Goal: Task Accomplishment & Management: Manage account settings

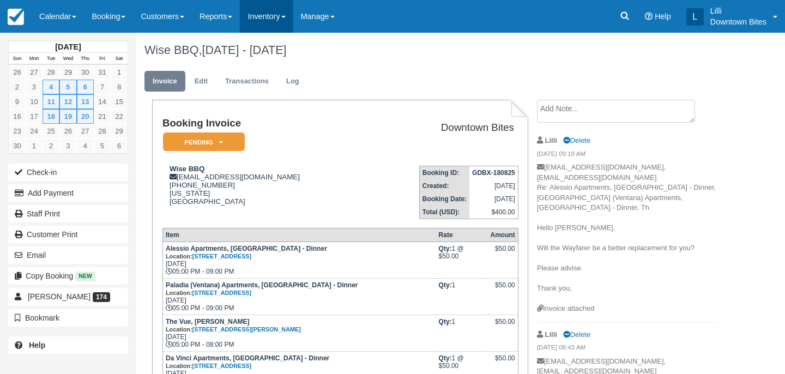
scroll to position [251, 0]
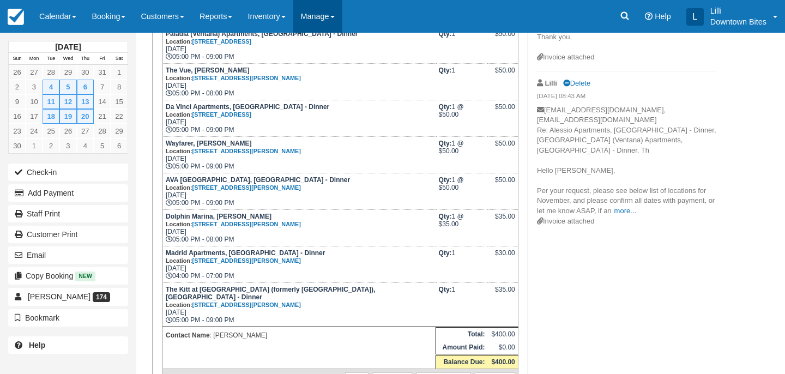
click at [337, 11] on link "Manage" at bounding box center [317, 16] width 49 height 33
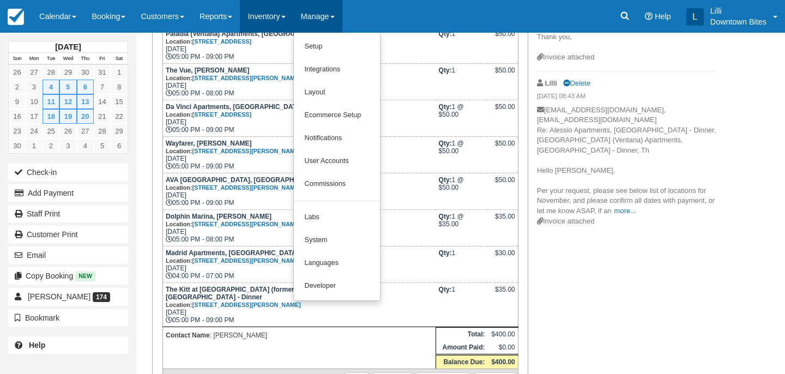
click at [268, 15] on link "Inventory" at bounding box center [266, 16] width 53 height 33
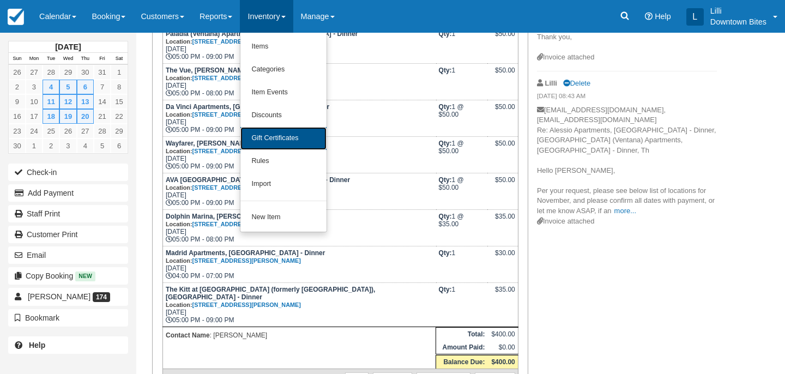
click at [281, 132] on link "Gift Certificates" at bounding box center [283, 138] width 86 height 23
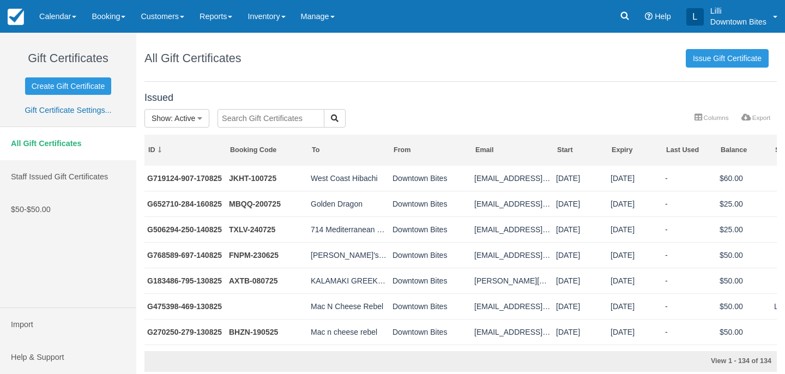
click at [251, 118] on input "text" at bounding box center [271, 118] width 107 height 19
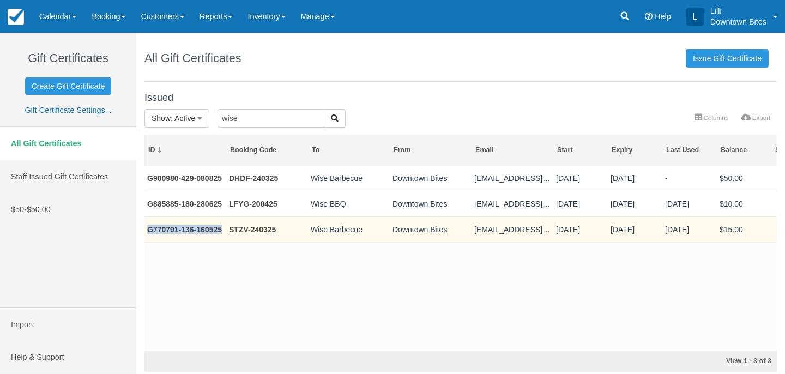
drag, startPoint x: 224, startPoint y: 231, endPoint x: 146, endPoint y: 231, distance: 78.5
click at [146, 231] on td "G770791-136-160525" at bounding box center [185, 229] width 82 height 26
copy link "G770791-136-160525"
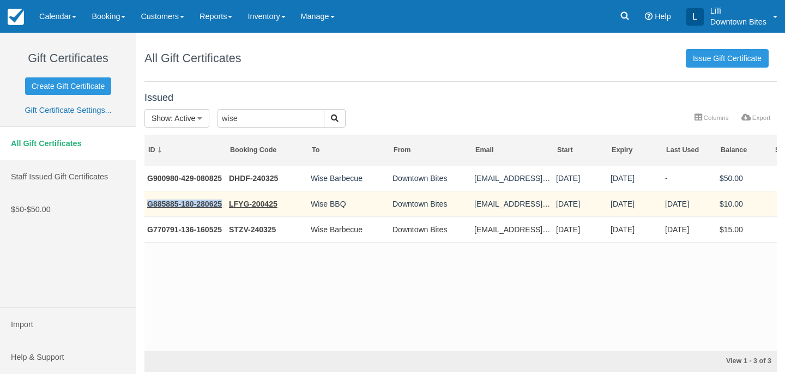
drag, startPoint x: 224, startPoint y: 207, endPoint x: 146, endPoint y: 206, distance: 78.0
click at [146, 206] on td "G885885-180-280625" at bounding box center [185, 204] width 82 height 26
copy link "G885885-180-280625"
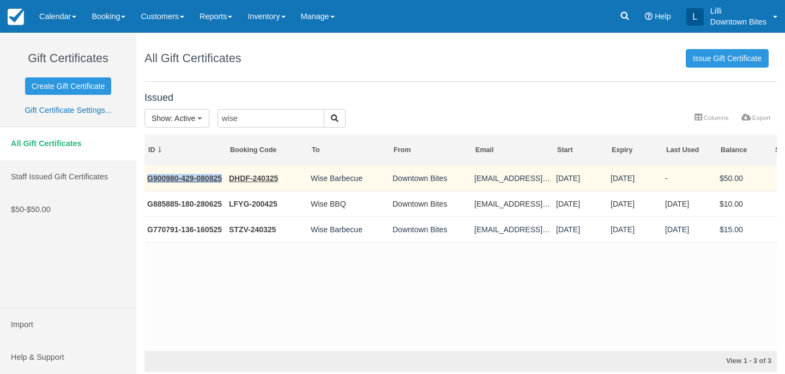
drag, startPoint x: 223, startPoint y: 178, endPoint x: 148, endPoint y: 177, distance: 74.7
click at [148, 177] on td "G900980-429-080825" at bounding box center [185, 179] width 82 height 26
copy link "G900980-429-080825"
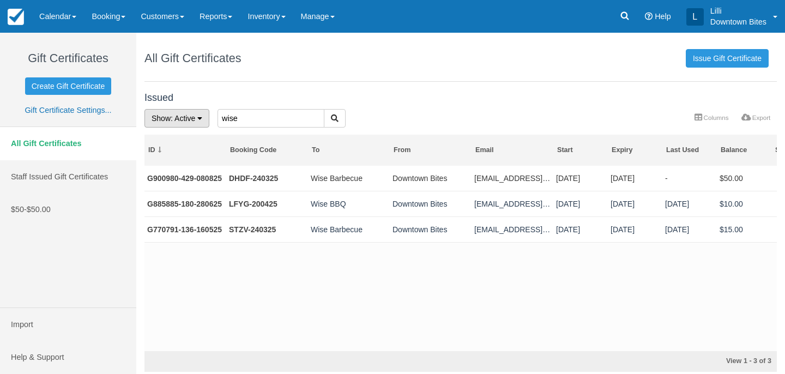
drag, startPoint x: 251, startPoint y: 113, endPoint x: 200, endPoint y: 113, distance: 51.8
click at [367, 109] on form "Show : Active All Active Depleted Expired Void wise" at bounding box center [367, 109] width 0 height 0
drag, startPoint x: 250, startPoint y: 116, endPoint x: 188, endPoint y: 116, distance: 62.7
click at [367, 109] on form "Show : Active All Active Depleted Expired Void wise" at bounding box center [367, 109] width 0 height 0
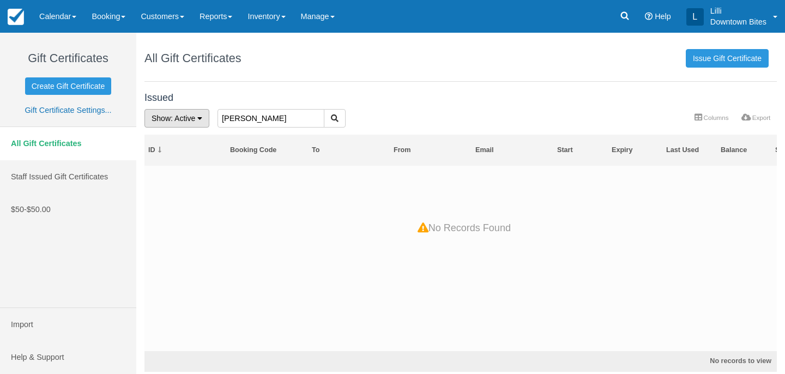
drag, startPoint x: 236, startPoint y: 118, endPoint x: 193, endPoint y: 118, distance: 43.1
click at [367, 109] on form "Show : Active All Active Depleted Expired Void jeri" at bounding box center [367, 109] width 0 height 0
type input "5"
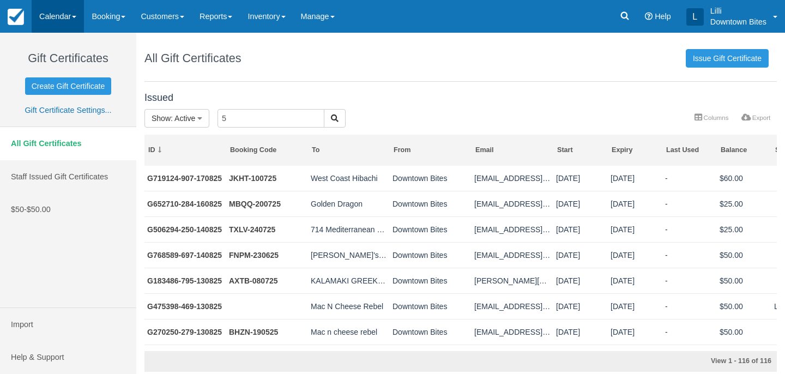
click at [53, 19] on link "Calendar" at bounding box center [58, 16] width 52 height 33
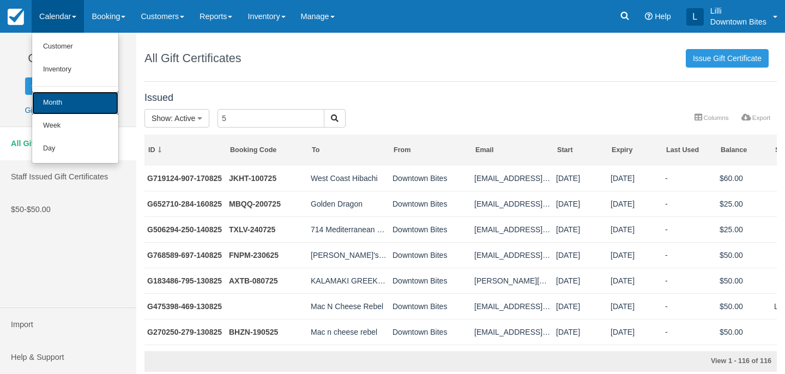
click at [65, 99] on link "Month" at bounding box center [75, 103] width 86 height 23
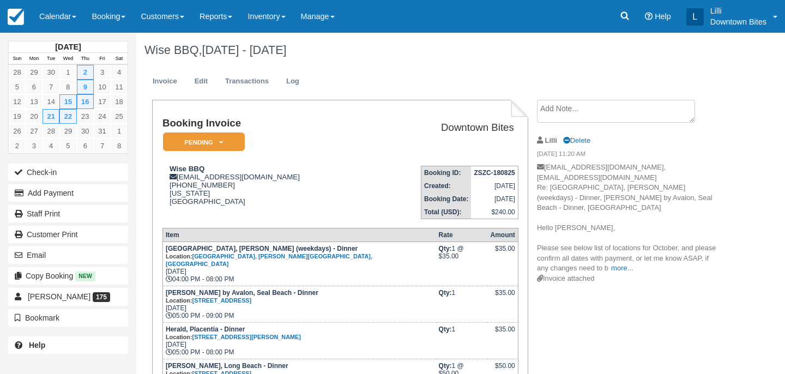
scroll to position [208, 0]
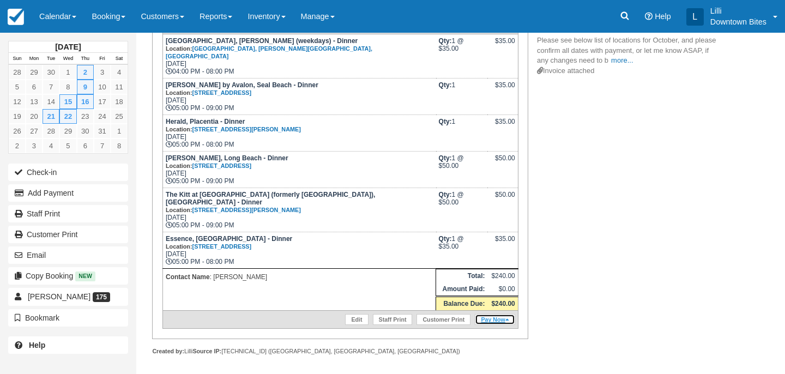
click at [491, 315] on link "Pay Now" at bounding box center [495, 319] width 40 height 11
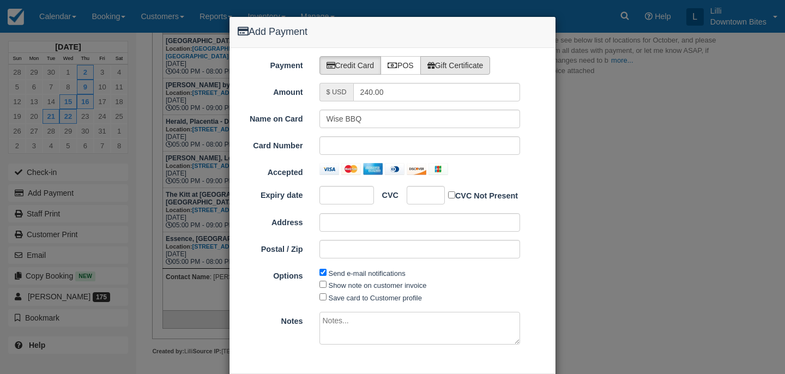
click at [474, 66] on label "Gift Certificate" at bounding box center [455, 65] width 70 height 19
radio input "true"
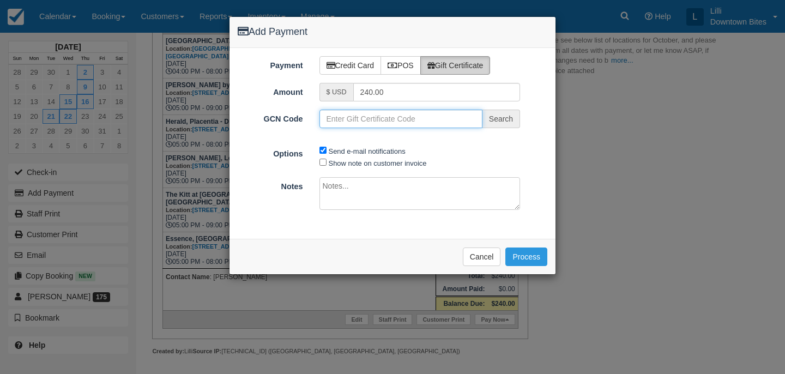
click at [364, 121] on input "GCN Code" at bounding box center [400, 119] width 163 height 19
paste input "G770791-136-160525"
type input "G770791-136-160525"
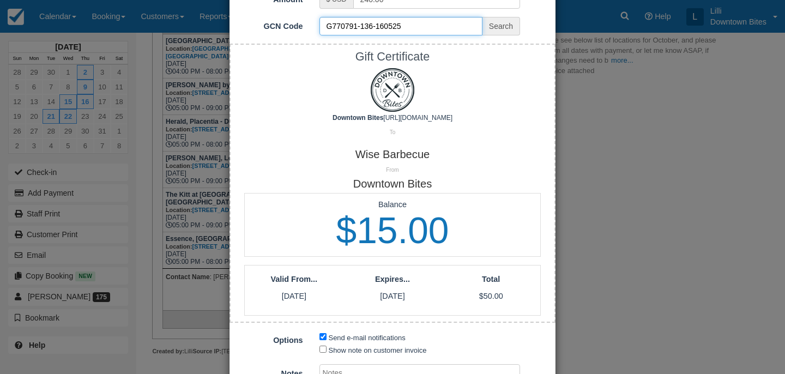
scroll to position [196, 0]
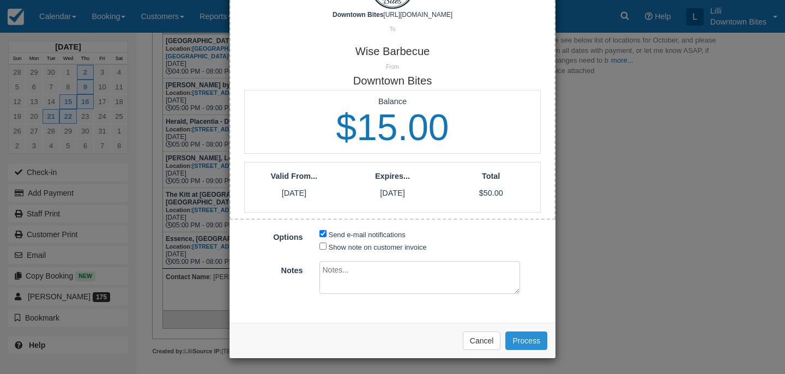
click at [533, 337] on button "Process" at bounding box center [526, 340] width 42 height 19
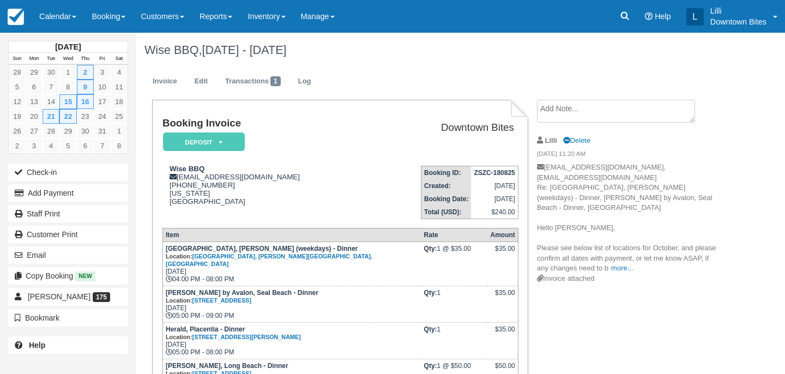
scroll to position [173, 0]
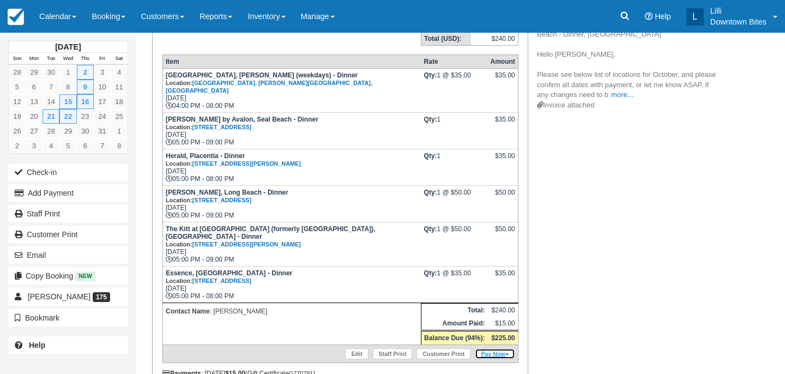
click at [496, 354] on link "Pay Now" at bounding box center [495, 353] width 40 height 11
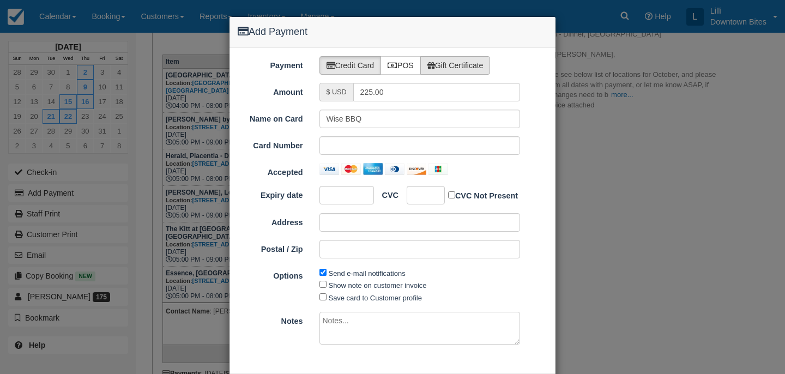
click at [491, 62] on label "Gift Certificate" at bounding box center [455, 65] width 70 height 19
radio input "true"
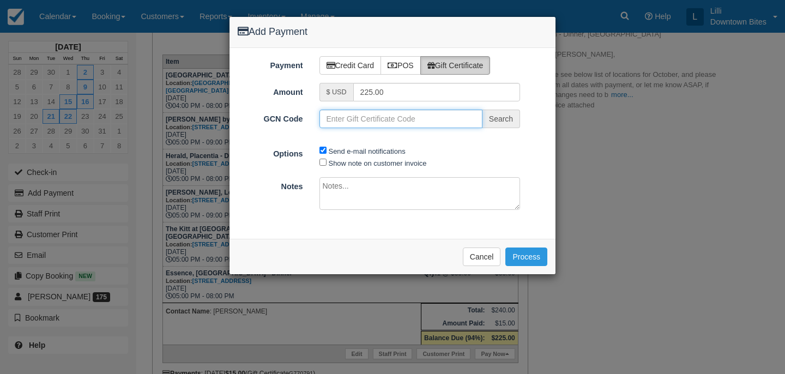
click at [331, 122] on input "GCN Code" at bounding box center [400, 119] width 163 height 19
paste input "G885885-180-280625"
type input "G885885-180-280625"
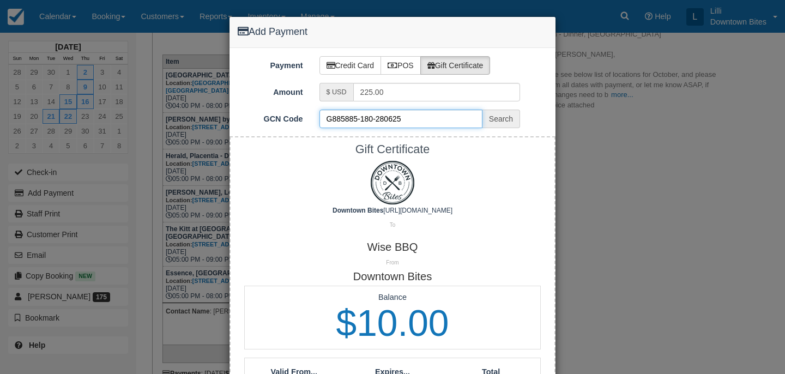
scroll to position [196, 0]
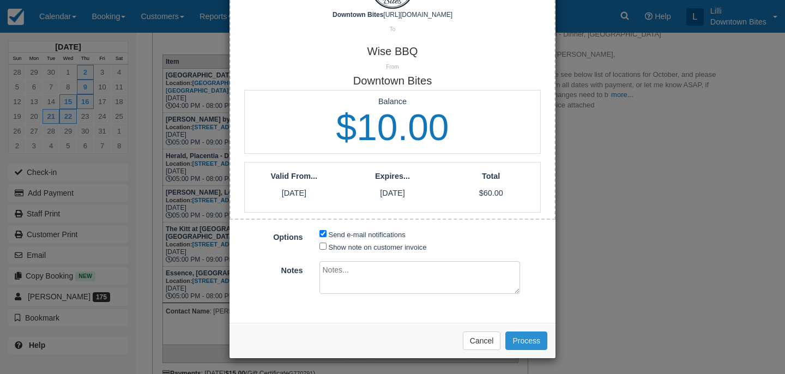
click at [530, 339] on button "Process" at bounding box center [526, 340] width 42 height 19
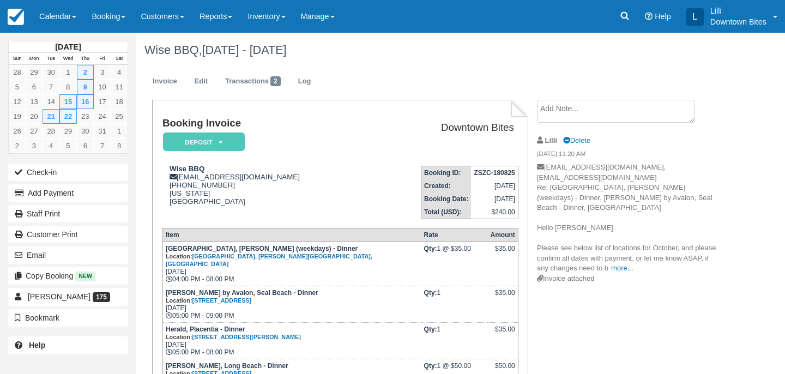
scroll to position [173, 0]
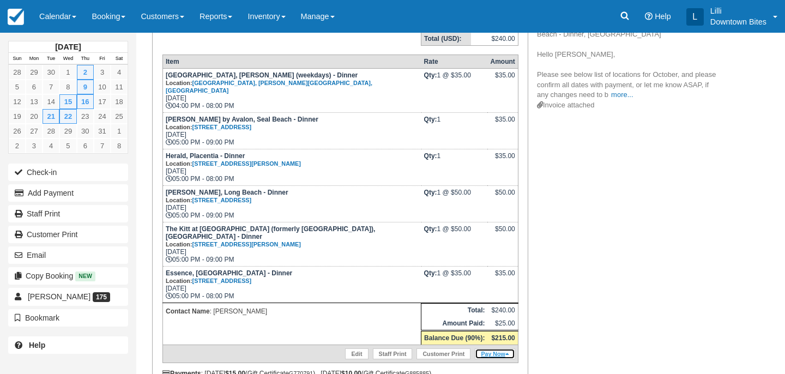
click at [496, 358] on link "Pay Now" at bounding box center [495, 353] width 40 height 11
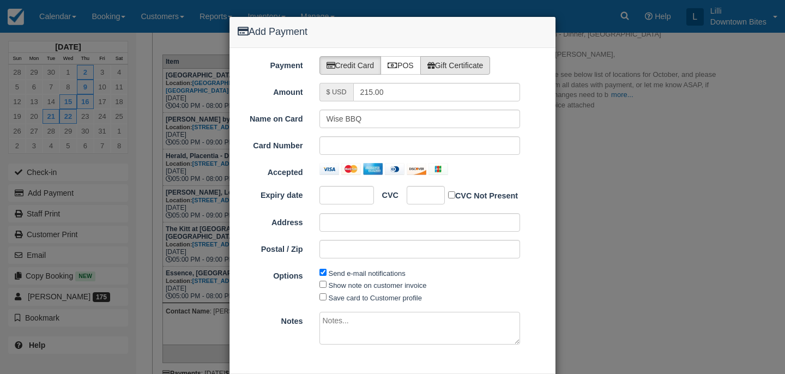
click at [467, 63] on label "Gift Certificate" at bounding box center [455, 65] width 70 height 19
radio input "true"
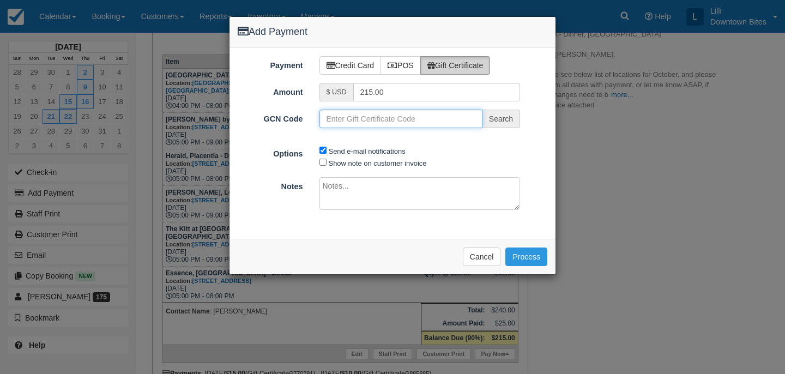
click at [347, 123] on input "GCN Code" at bounding box center [400, 119] width 163 height 19
paste input "G900980-429-080825"
type input "G900980-429-080825"
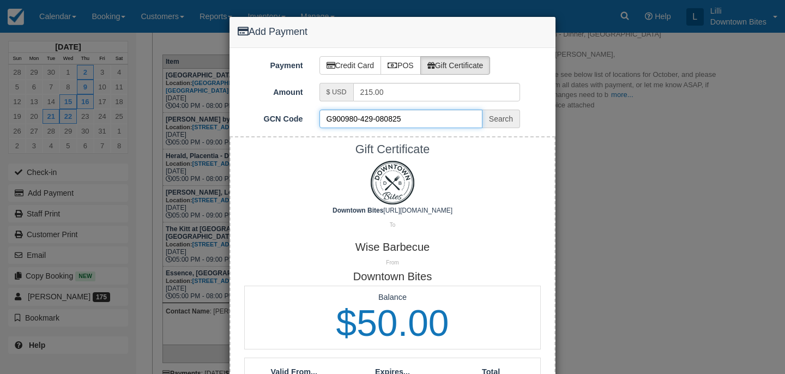
scroll to position [196, 0]
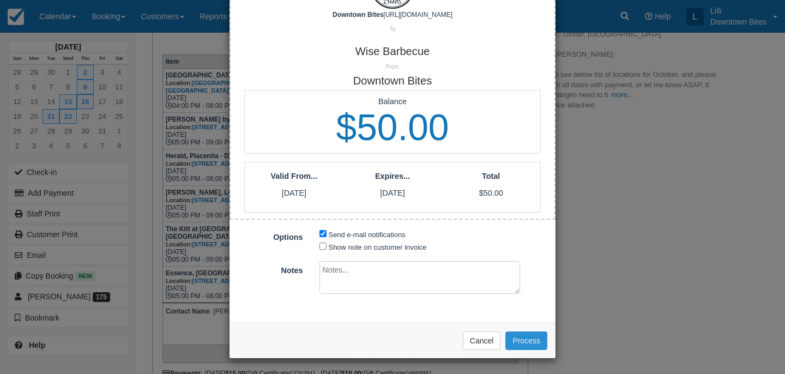
click at [530, 340] on button "Process" at bounding box center [526, 340] width 42 height 19
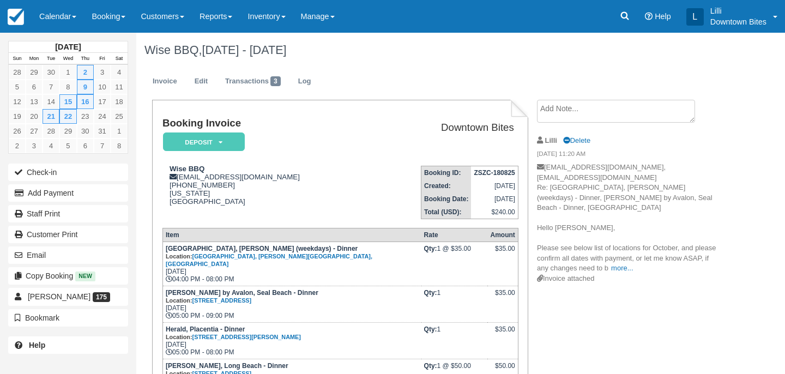
scroll to position [173, 0]
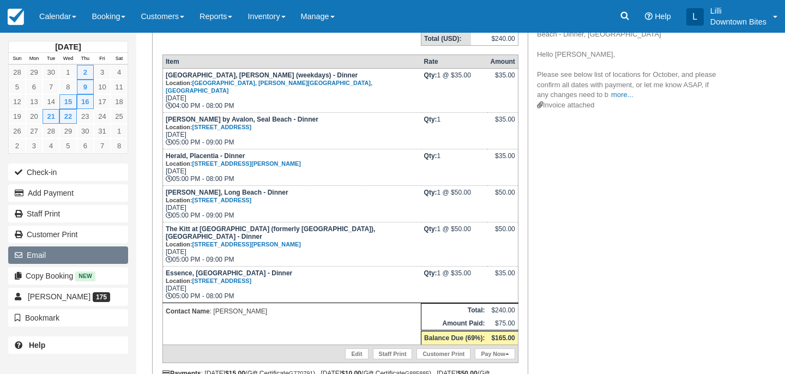
click at [83, 252] on button "Email" at bounding box center [68, 254] width 120 height 17
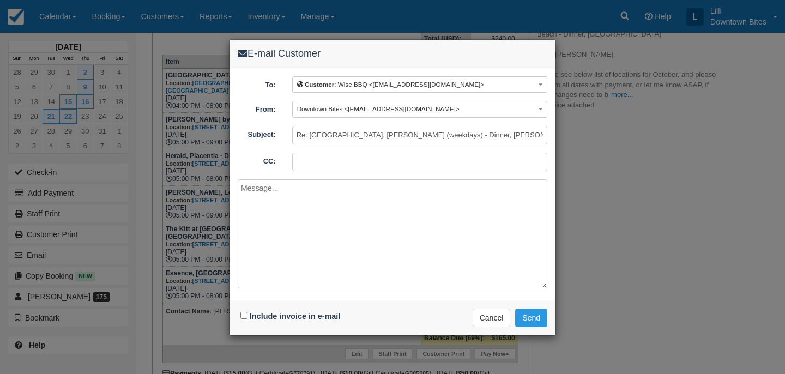
click at [307, 166] on input "CC:" at bounding box center [419, 162] width 255 height 19
type input "lilli@downtownbites.com"
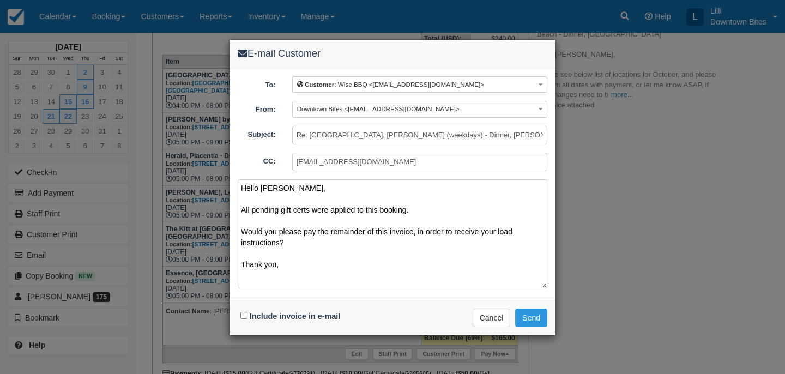
type textarea "Hello Bill, All pending gift certs were applied to this booking. Would you plea…"
click at [244, 315] on input "Include invoice in e-mail" at bounding box center [243, 315] width 7 height 7
checkbox input "true"
click at [532, 315] on button "Send" at bounding box center [531, 318] width 32 height 19
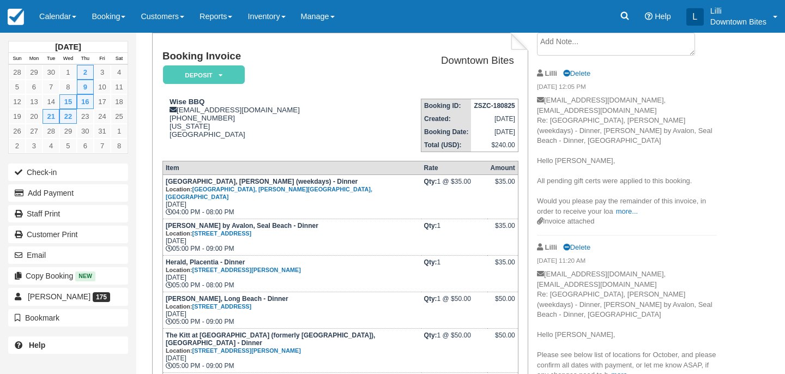
scroll to position [239, 0]
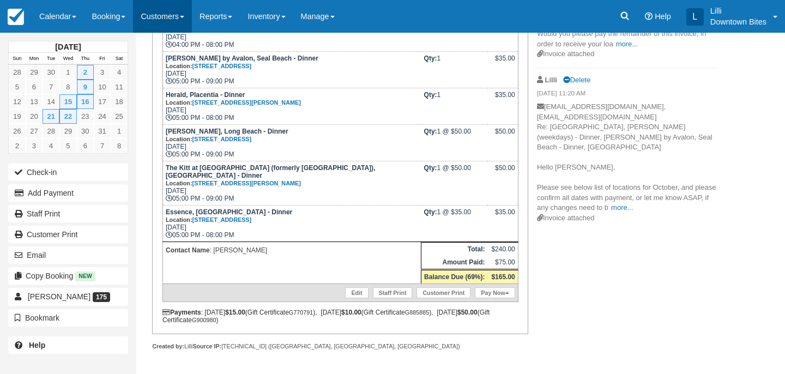
click at [162, 19] on link "Customers" at bounding box center [162, 16] width 59 height 33
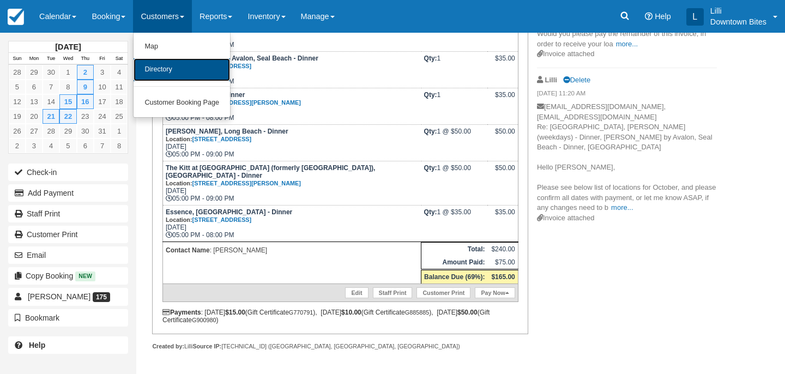
click at [172, 73] on link "Directory" at bounding box center [182, 69] width 97 height 23
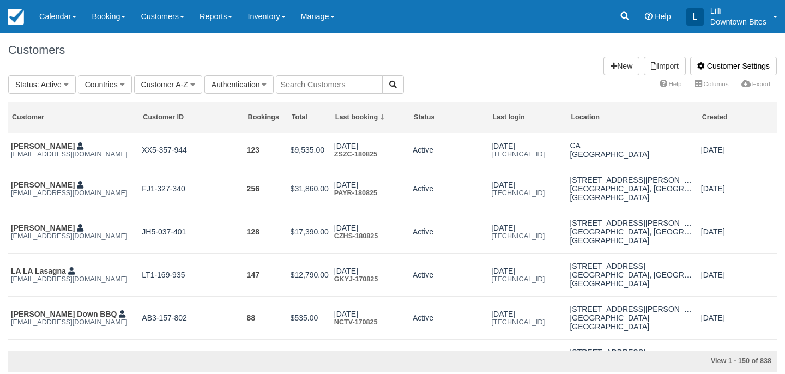
click at [314, 83] on input "text" at bounding box center [329, 84] width 107 height 19
type input "[PERSON_NAME]"
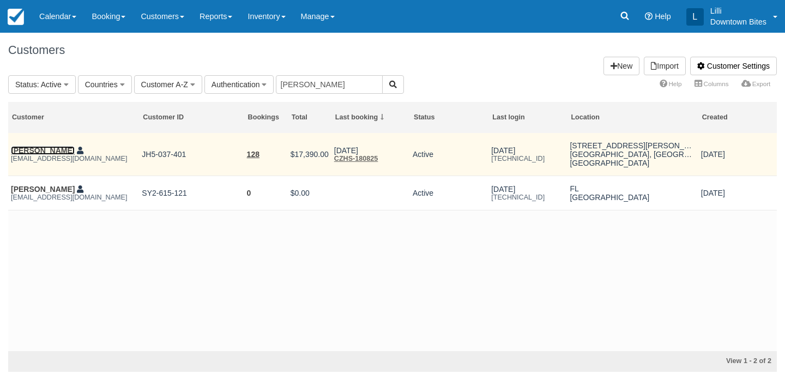
click at [45, 147] on link "[PERSON_NAME]" at bounding box center [43, 150] width 64 height 9
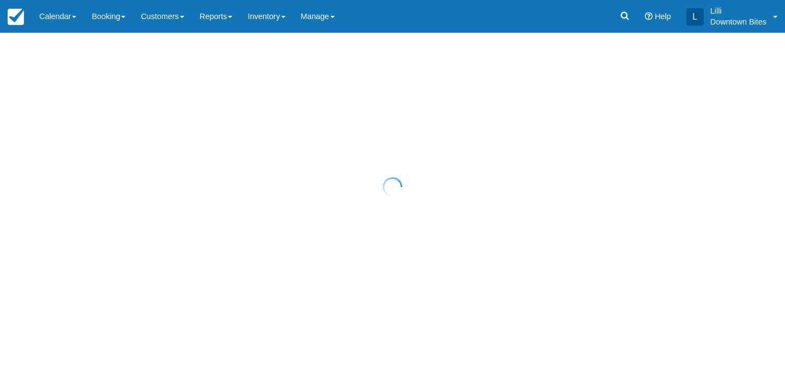
select select "50"
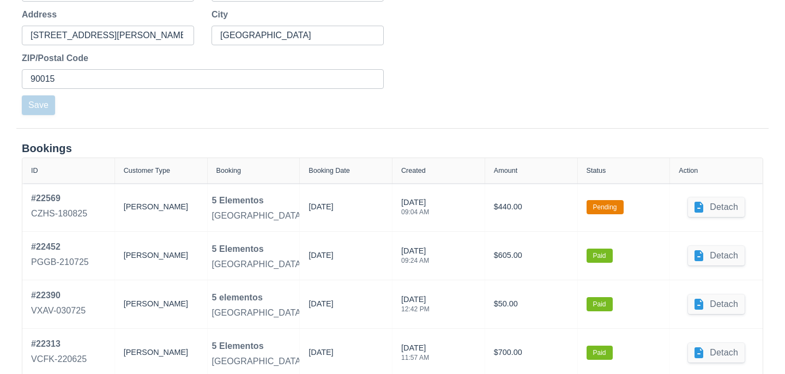
scroll to position [423, 0]
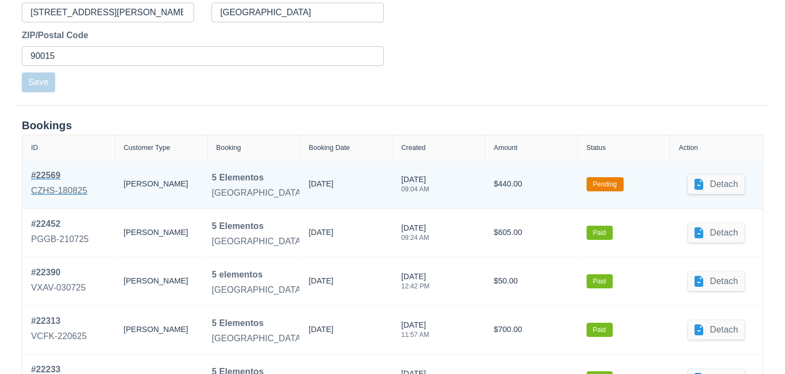
click at [38, 178] on div "# 22569" at bounding box center [59, 175] width 56 height 13
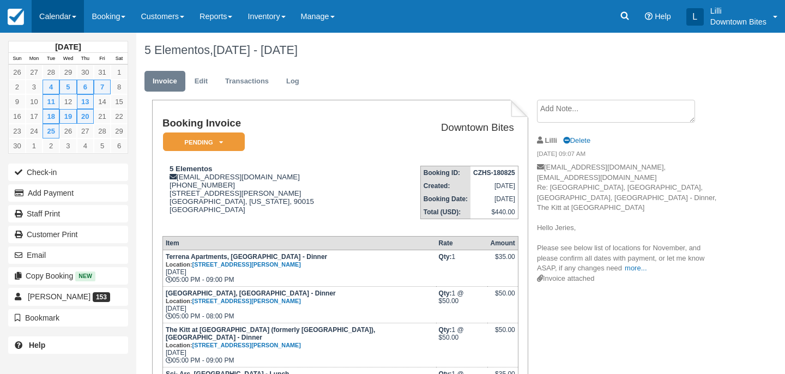
click at [56, 20] on link "Calendar" at bounding box center [58, 16] width 52 height 33
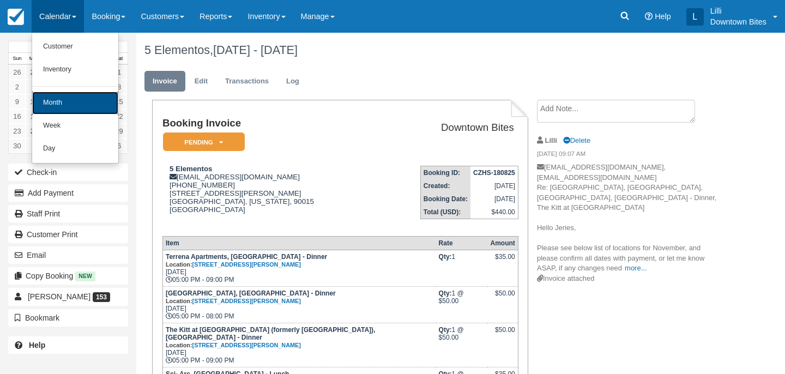
click at [62, 93] on link "Month" at bounding box center [75, 103] width 86 height 23
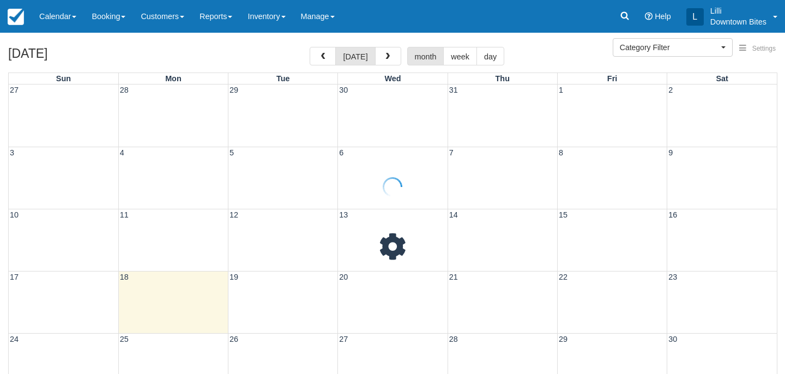
select select
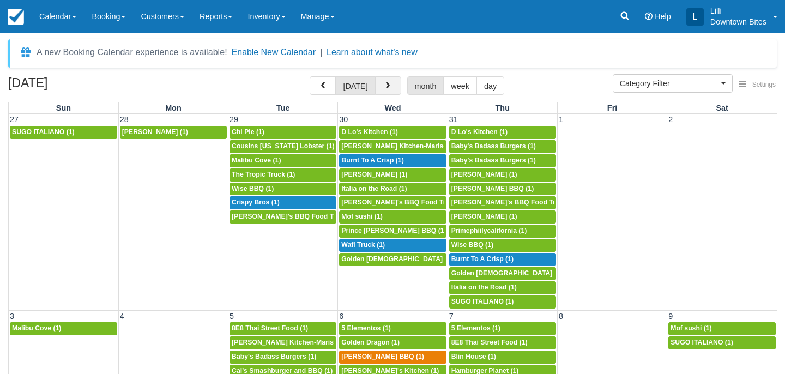
click at [392, 81] on button "button" at bounding box center [388, 85] width 26 height 19
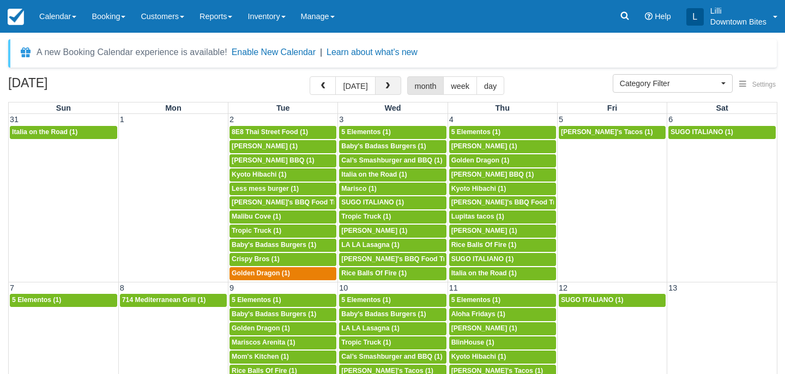
click at [392, 81] on button "button" at bounding box center [388, 85] width 26 height 19
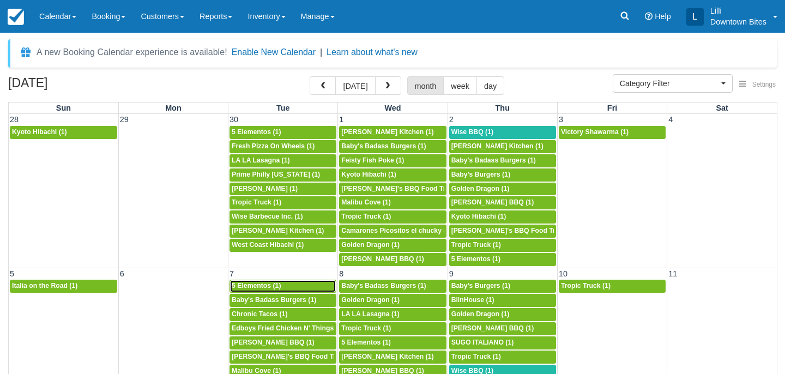
click at [269, 285] on span "5 Elementos (1)" at bounding box center [256, 286] width 49 height 8
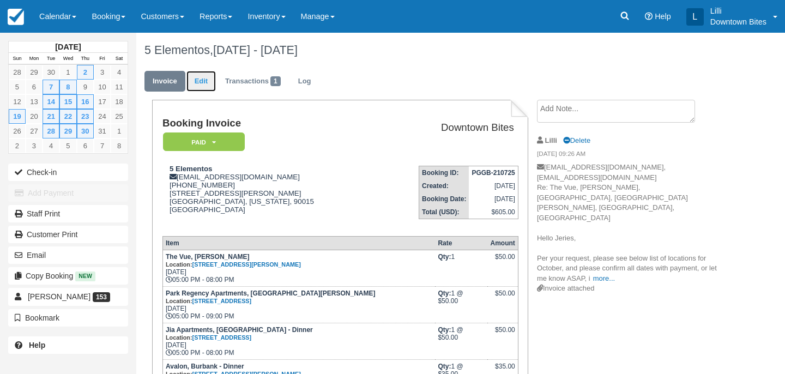
click at [204, 76] on link "Edit" at bounding box center [200, 81] width 29 height 21
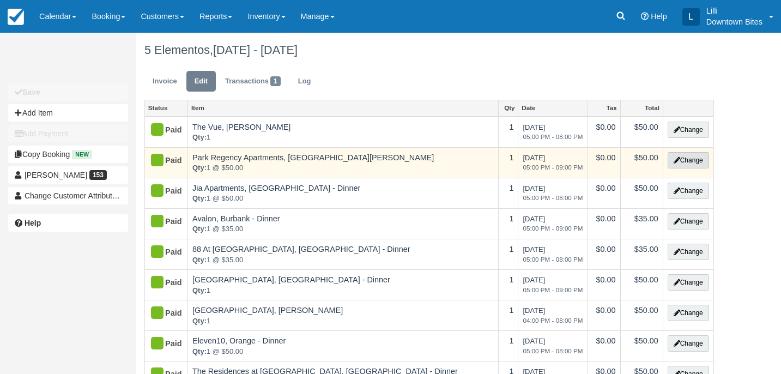
click at [689, 161] on button "Change" at bounding box center [688, 160] width 41 height 16
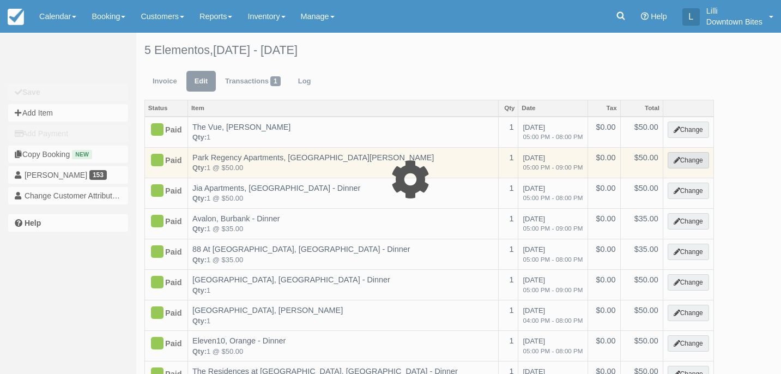
select select "2"
type input "50.00"
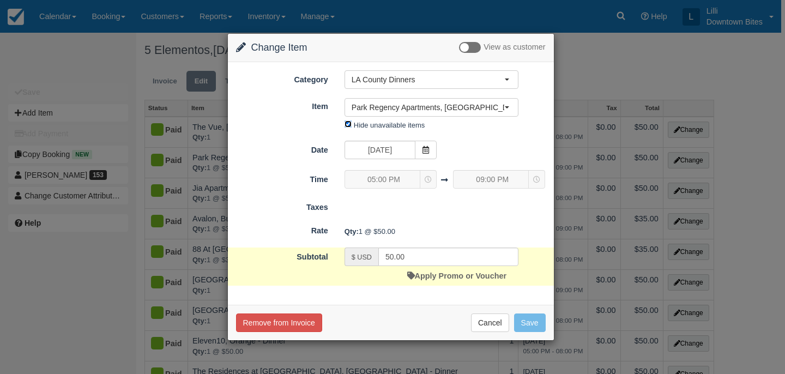
click at [348, 122] on input "Hide unavailable items" at bounding box center [348, 123] width 7 height 7
checkbox input "false"
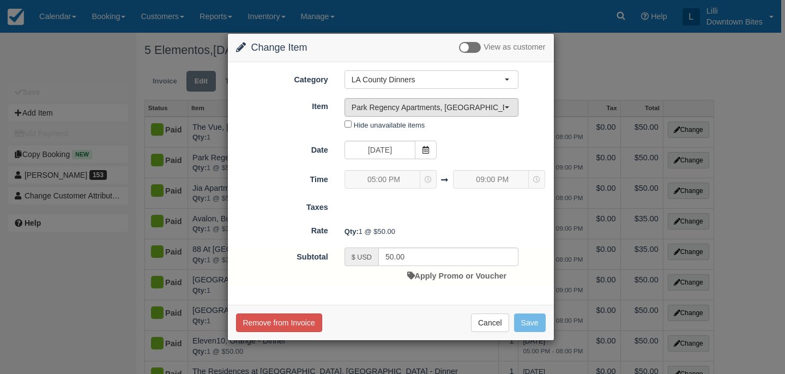
click at [399, 102] on span "Park Regency Apartments, Downey - Dinner" at bounding box center [428, 107] width 153 height 11
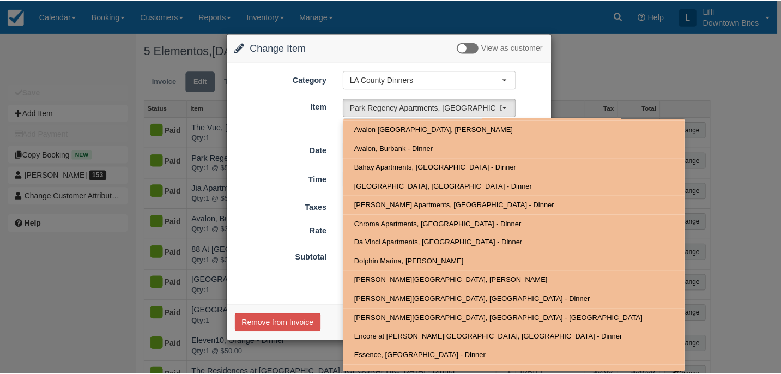
scroll to position [283, 0]
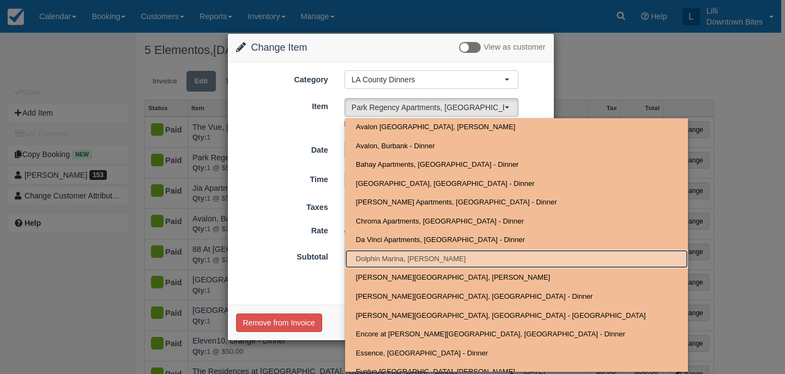
click at [390, 257] on span "Dolphin Marina, [PERSON_NAME]" at bounding box center [411, 259] width 110 height 10
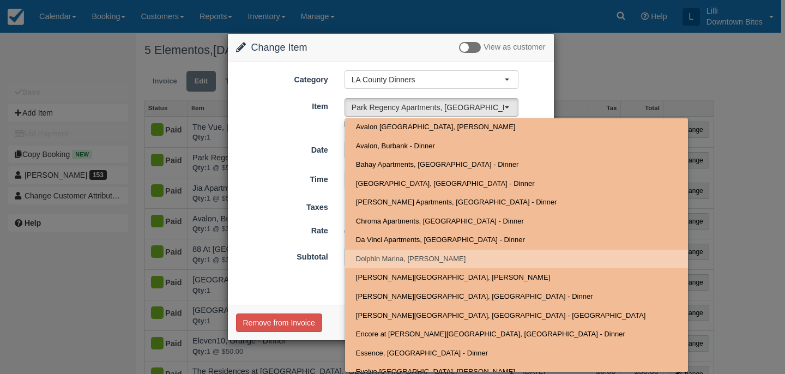
select select "804"
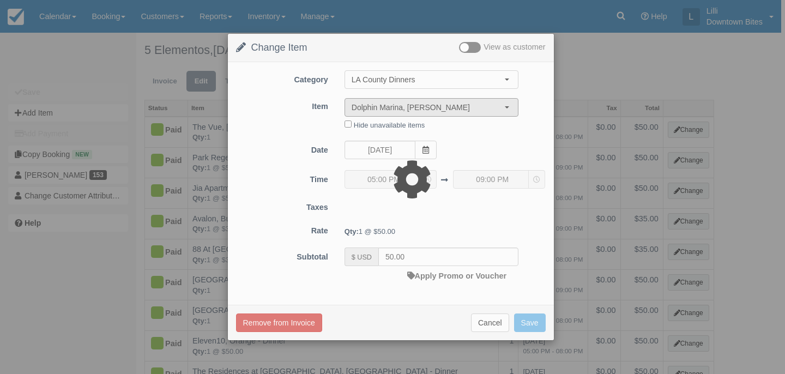
type input "35.00"
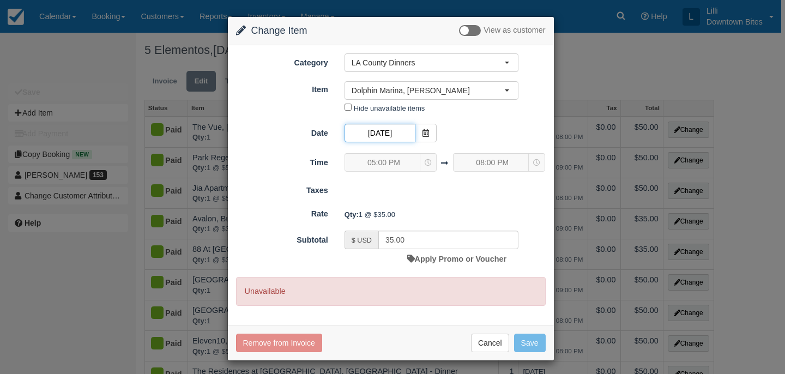
click at [397, 134] on input "10/07/25" at bounding box center [380, 133] width 71 height 19
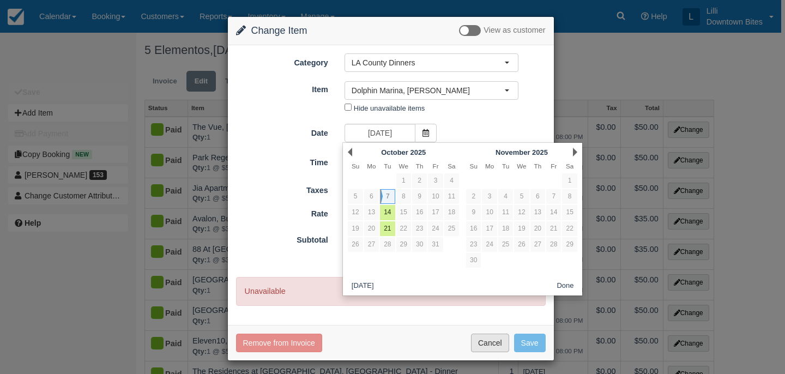
click at [498, 342] on button "Cancel" at bounding box center [490, 343] width 38 height 19
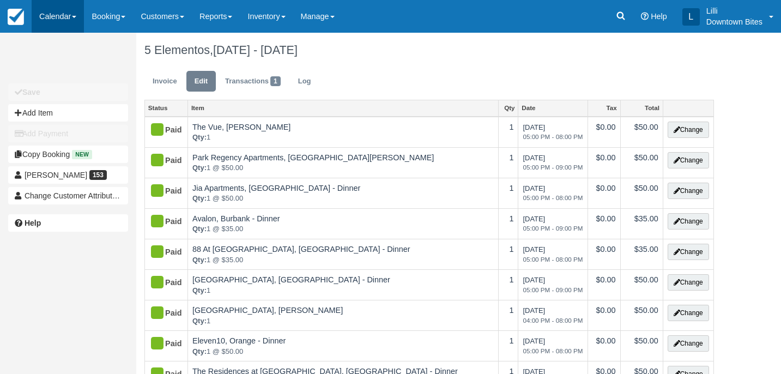
click at [53, 19] on link "Calendar" at bounding box center [58, 16] width 52 height 33
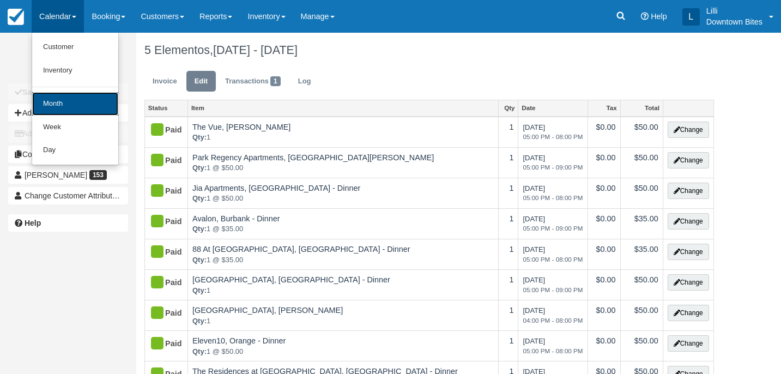
click at [59, 108] on link "Month" at bounding box center [75, 103] width 86 height 23
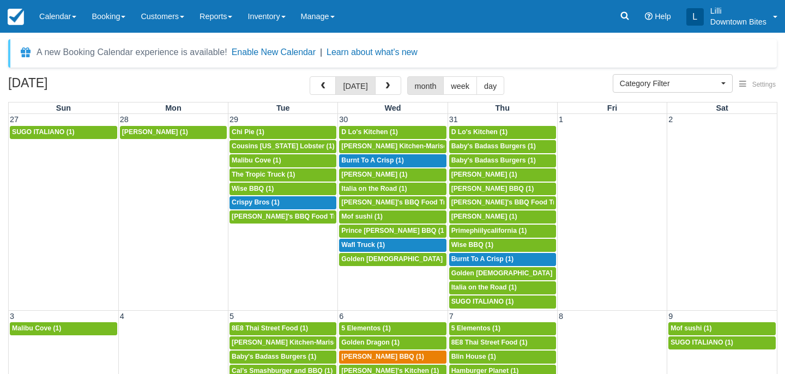
select select
click at [388, 87] on span "button" at bounding box center [388, 86] width 8 height 8
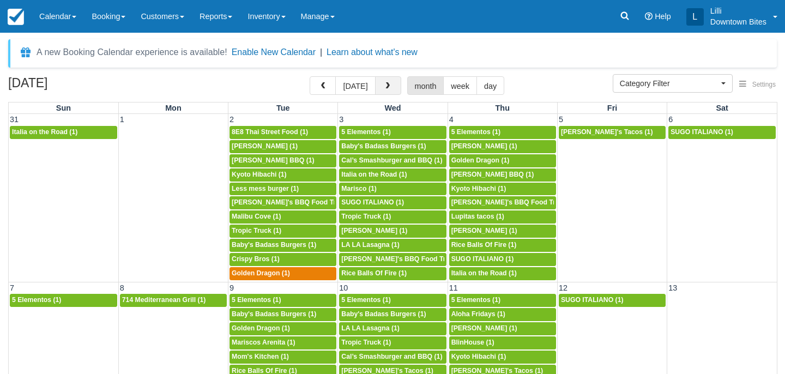
click at [388, 87] on span "button" at bounding box center [388, 86] width 8 height 8
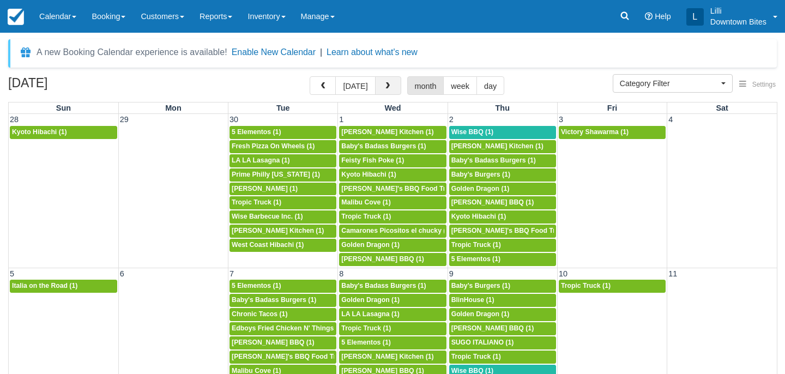
click at [388, 87] on span "button" at bounding box center [388, 86] width 8 height 8
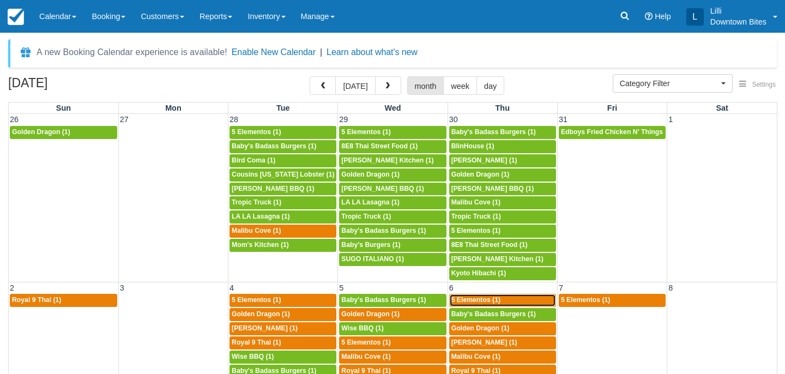
click at [507, 294] on link "5p 5 Elementos (1)" at bounding box center [502, 300] width 107 height 13
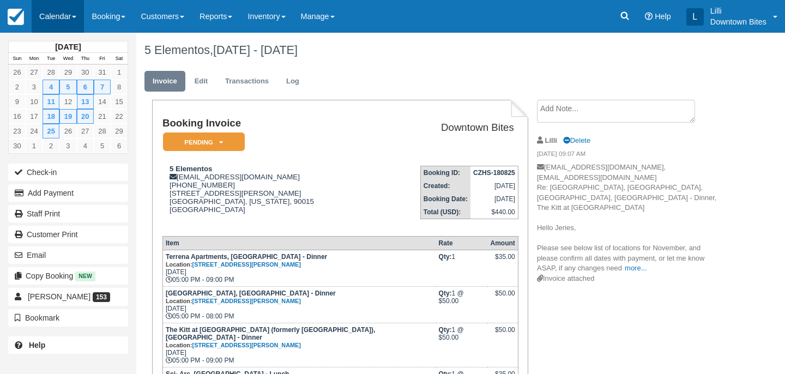
click at [59, 12] on link "Calendar" at bounding box center [58, 16] width 52 height 33
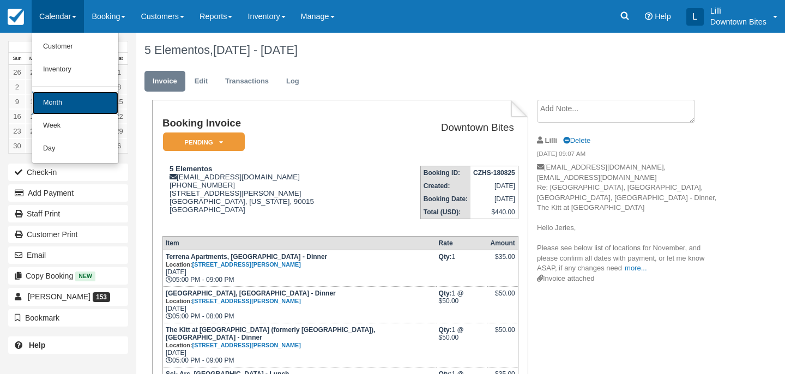
click at [61, 101] on link "Month" at bounding box center [75, 103] width 86 height 23
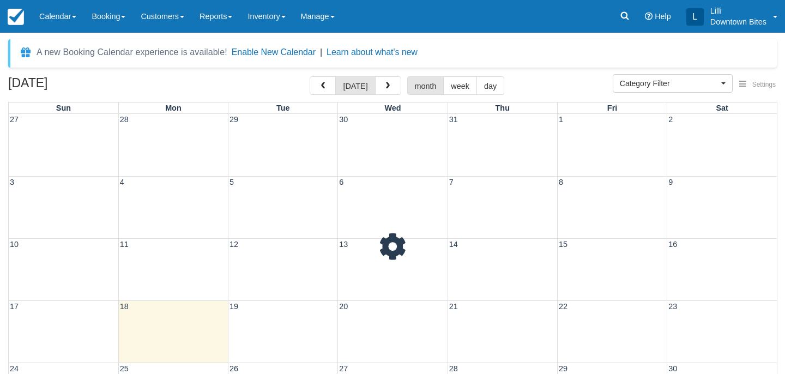
select select
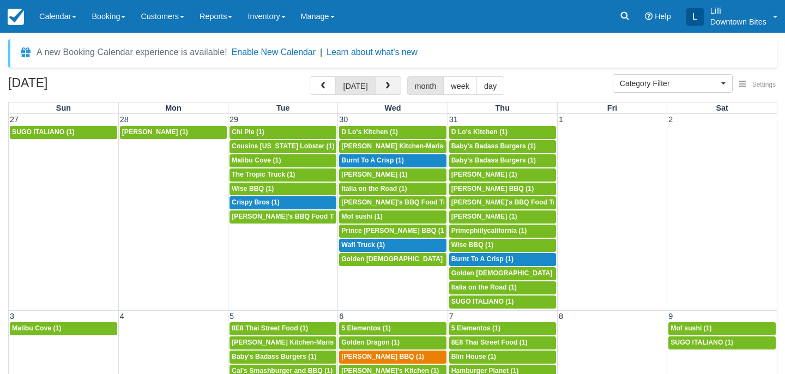
click at [384, 87] on span "button" at bounding box center [388, 86] width 8 height 8
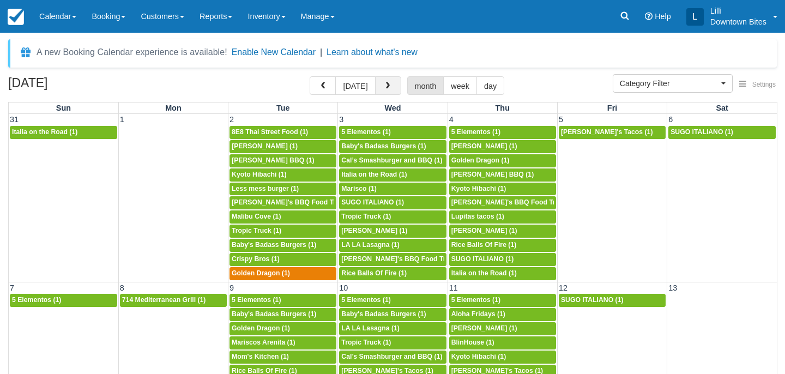
click at [384, 87] on span "button" at bounding box center [388, 86] width 8 height 8
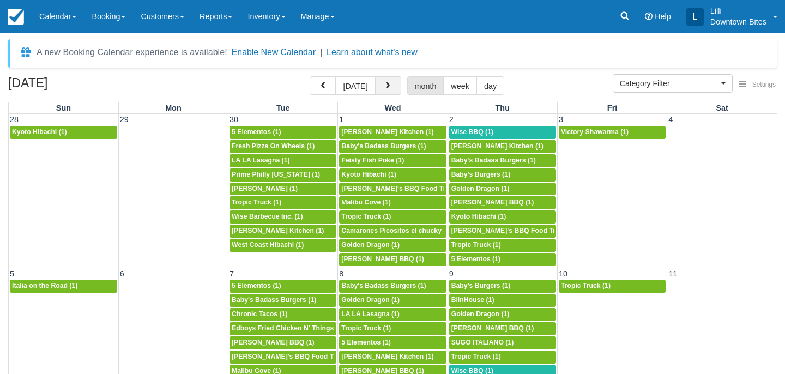
click at [384, 87] on span "button" at bounding box center [388, 86] width 8 height 8
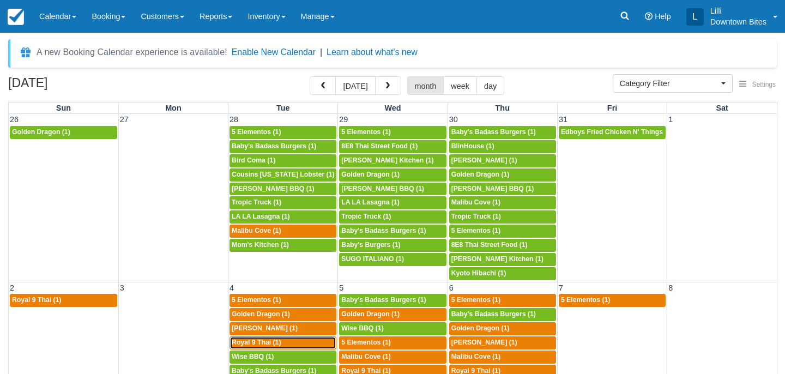
click at [275, 346] on span "Royal 9 Thai (1)" at bounding box center [256, 343] width 49 height 8
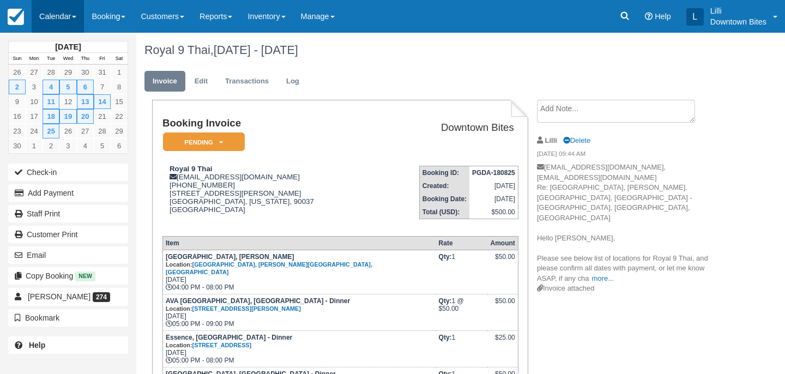
click at [41, 15] on link "Calendar" at bounding box center [58, 16] width 52 height 33
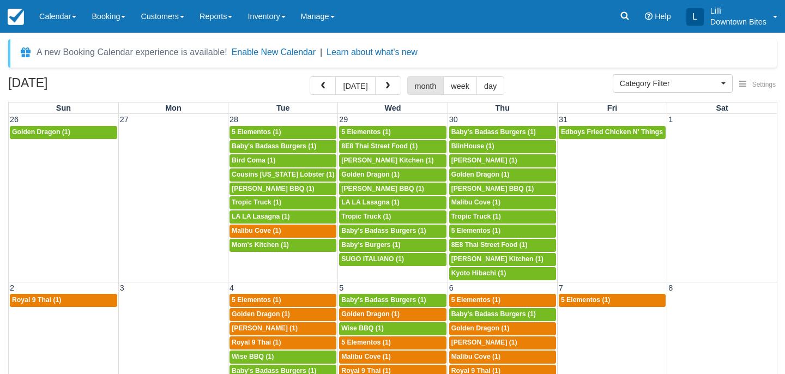
select select
click at [268, 316] on span "Golden Dragon (1)" at bounding box center [261, 314] width 58 height 8
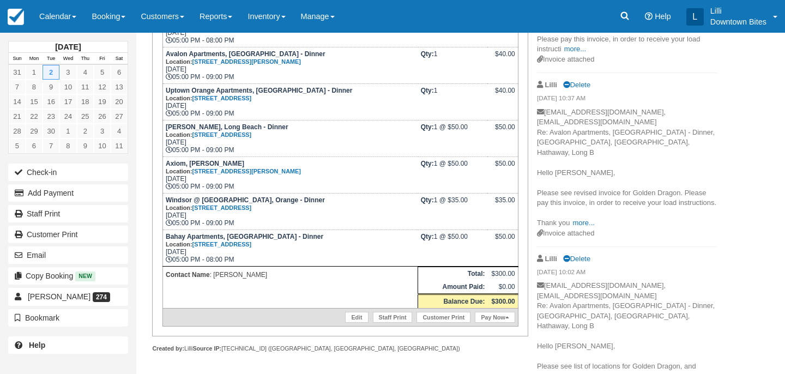
scroll to position [256, 0]
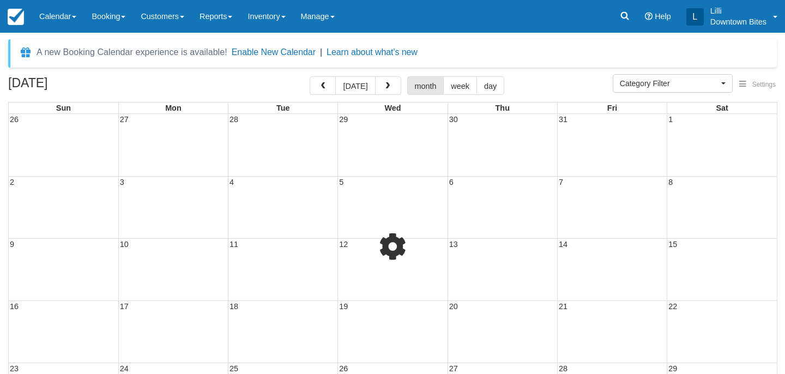
select select
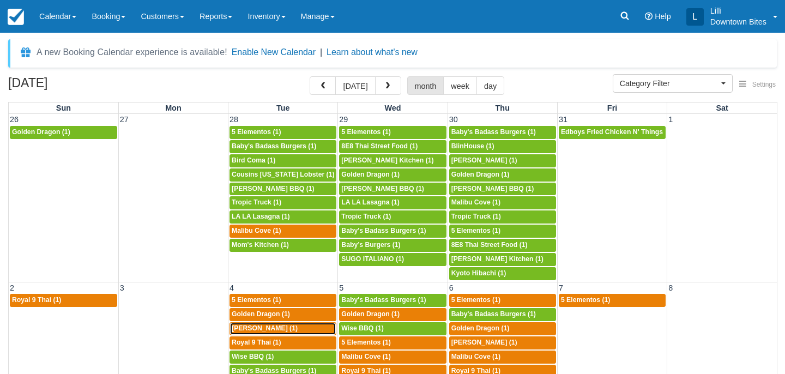
click at [263, 328] on span "Kammy's (1)" at bounding box center [265, 328] width 66 height 8
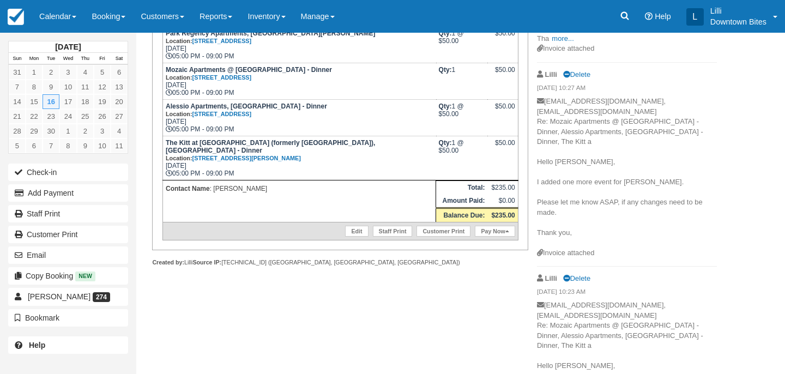
scroll to position [264, 0]
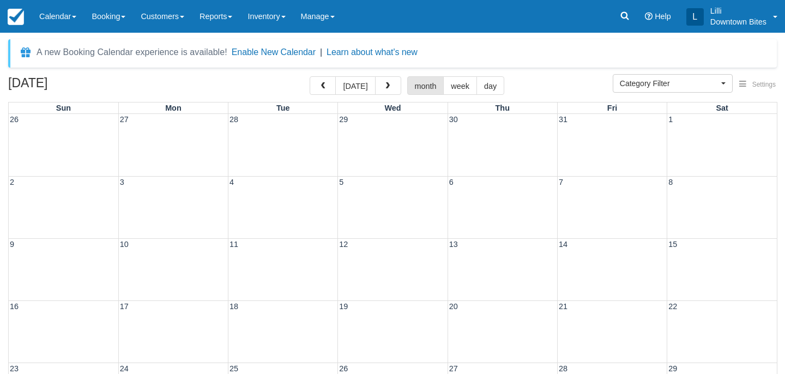
select select
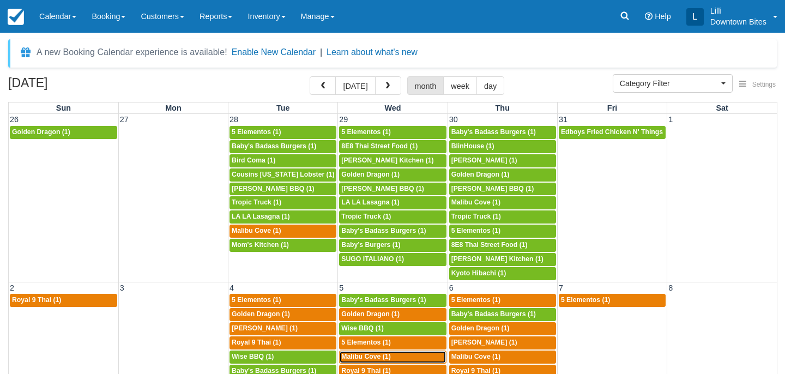
click at [384, 354] on span "Malibu Cove (1)" at bounding box center [365, 357] width 49 height 8
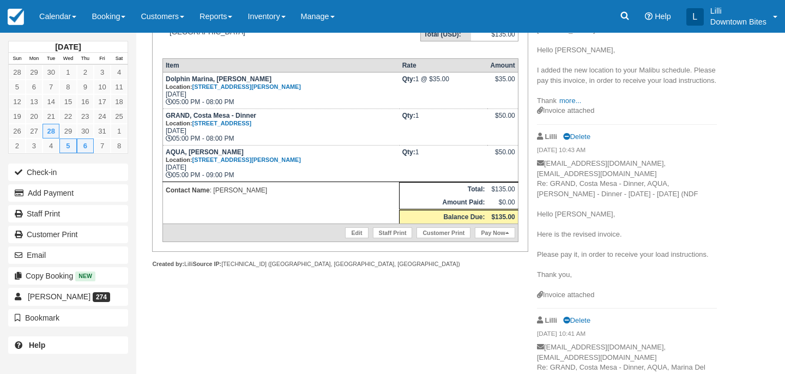
scroll to position [216, 0]
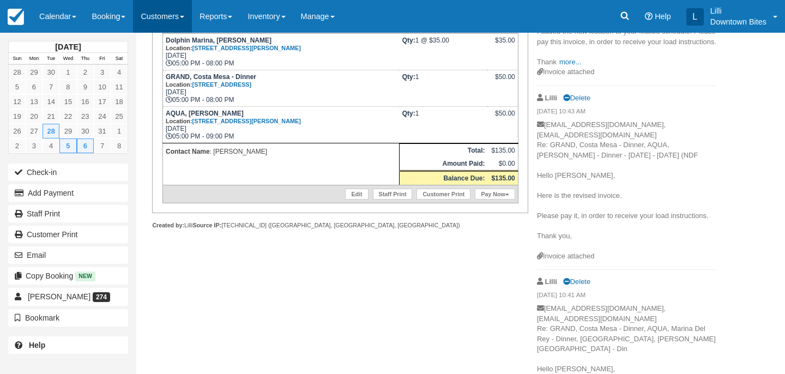
click at [167, 16] on link "Customers" at bounding box center [162, 16] width 59 height 33
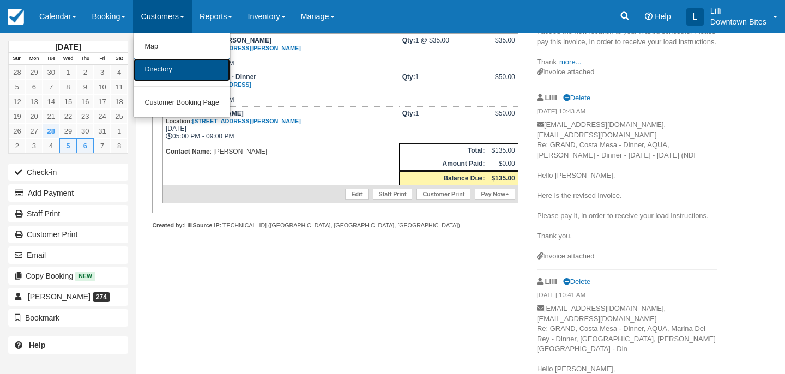
click at [166, 72] on link "Directory" at bounding box center [182, 69] width 97 height 23
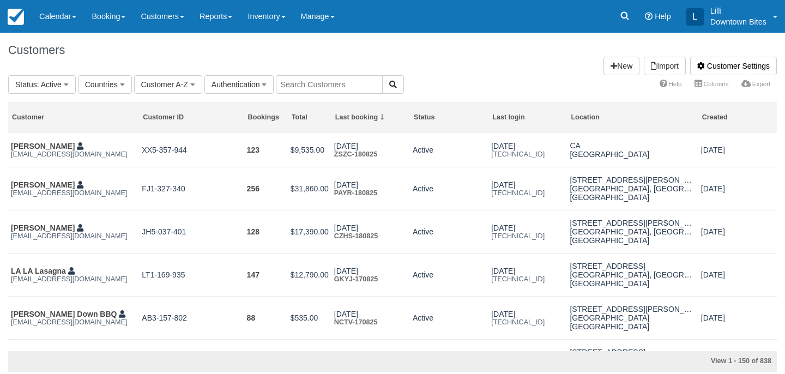
click at [318, 77] on input "text" at bounding box center [329, 84] width 107 height 19
type input "lilli"
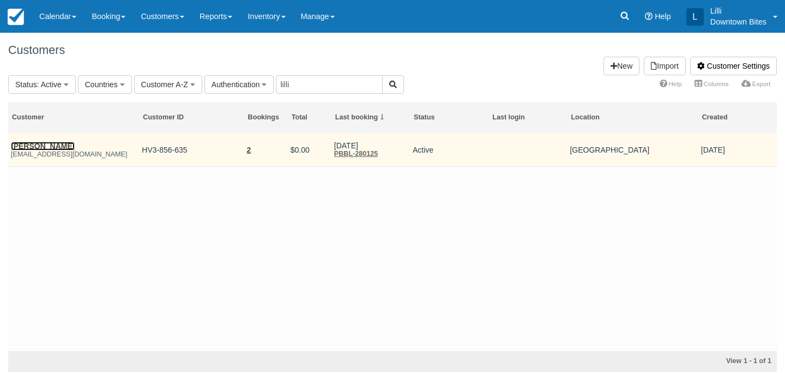
click at [50, 148] on link "[PERSON_NAME]" at bounding box center [43, 146] width 64 height 9
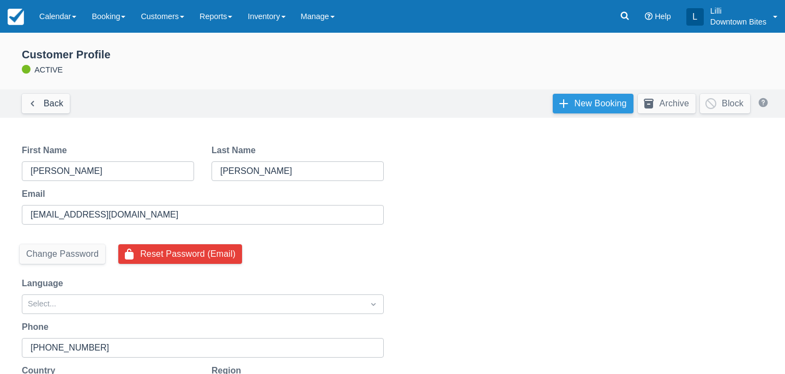
click at [597, 105] on link "New Booking" at bounding box center [593, 104] width 81 height 20
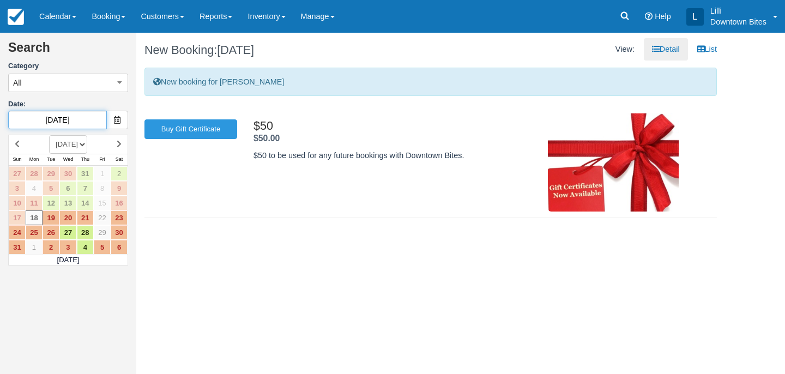
click at [93, 117] on input "[DATE]" at bounding box center [57, 120] width 99 height 19
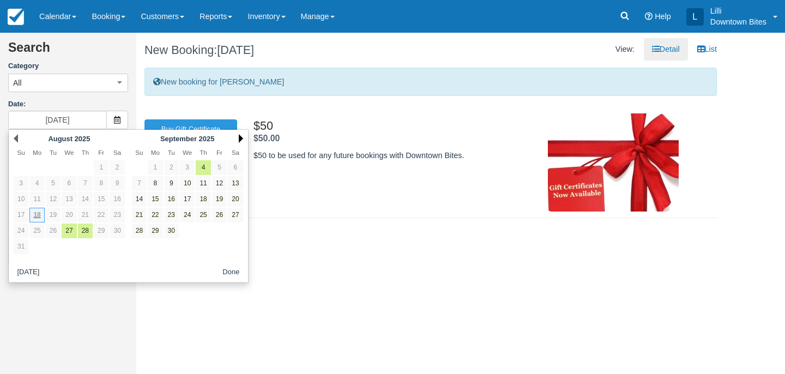
click at [243, 137] on link "Next" at bounding box center [241, 138] width 4 height 9
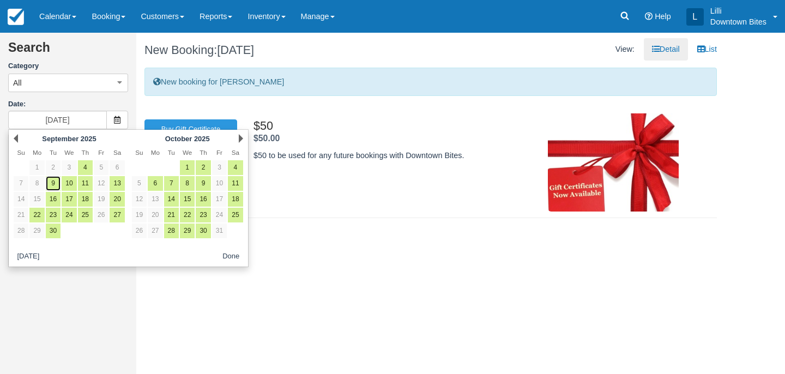
click at [52, 183] on link "9" at bounding box center [53, 183] width 15 height 15
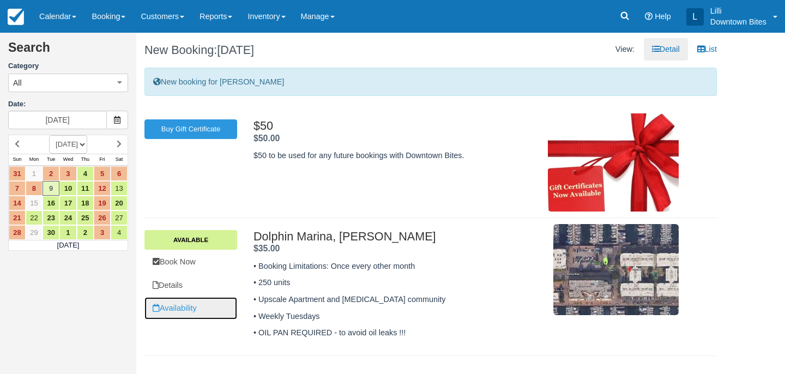
click at [189, 307] on link "Availability" at bounding box center [190, 308] width 93 height 22
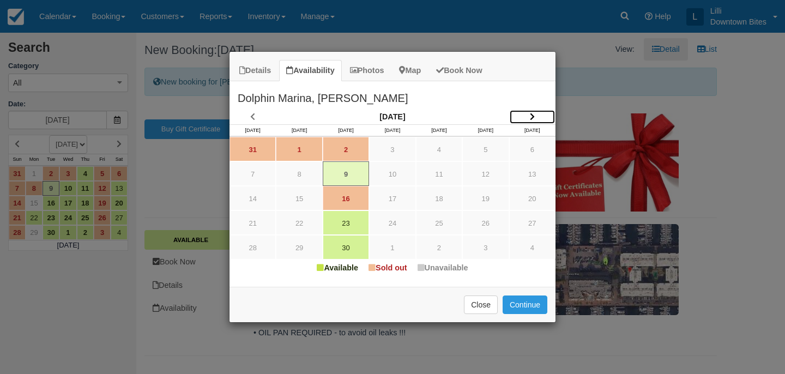
click at [531, 113] on icon "Item Modal" at bounding box center [532, 117] width 5 height 8
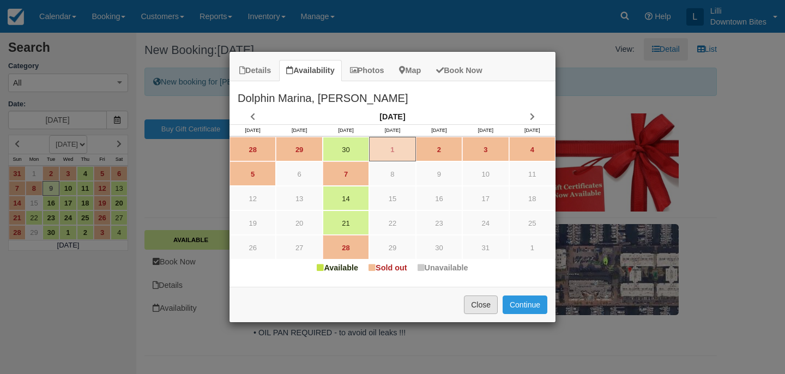
click at [486, 308] on button "Close" at bounding box center [481, 305] width 34 height 19
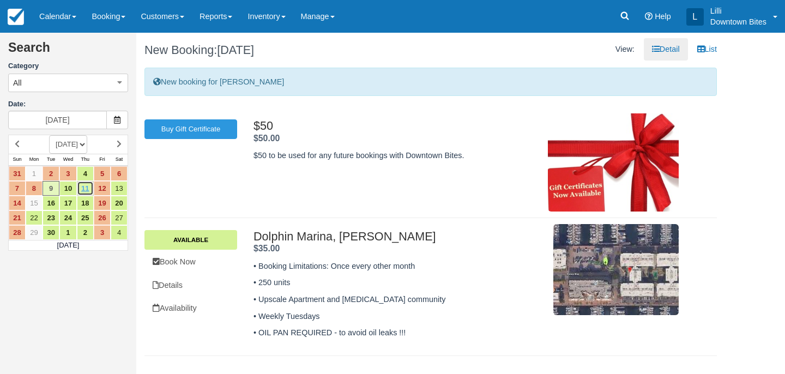
click at [87, 190] on link "11" at bounding box center [85, 188] width 17 height 15
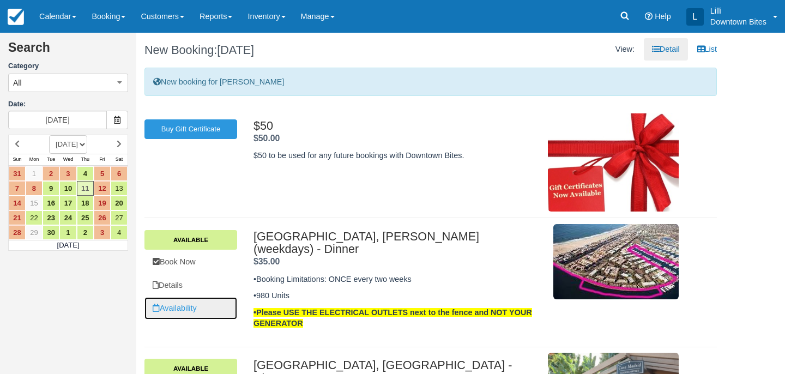
click at [173, 309] on link "Availability" at bounding box center [190, 308] width 93 height 22
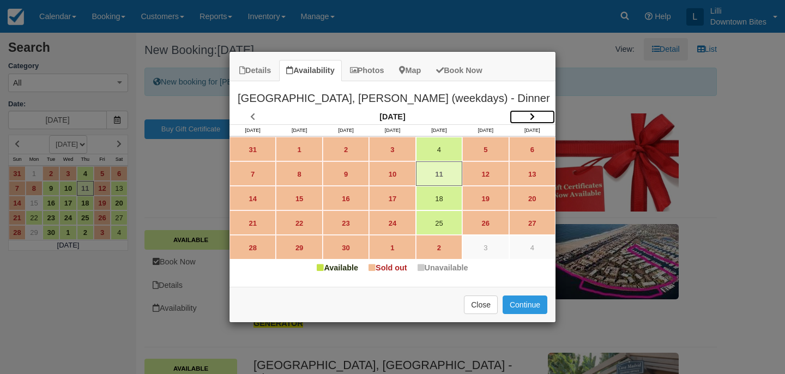
click at [533, 117] on icon "Item Modal" at bounding box center [532, 117] width 5 height 8
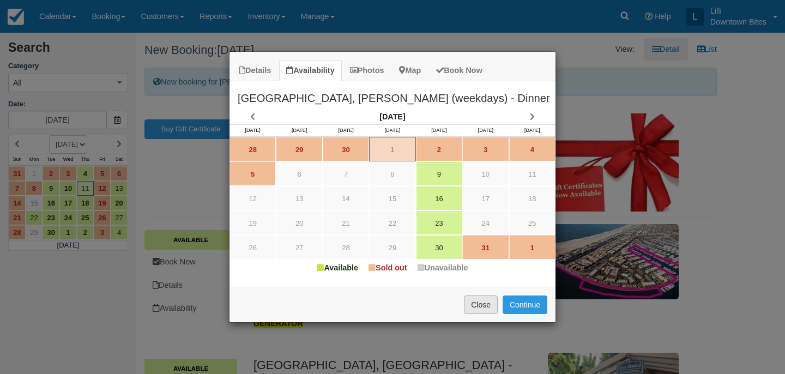
click at [485, 304] on button "Close" at bounding box center [481, 305] width 34 height 19
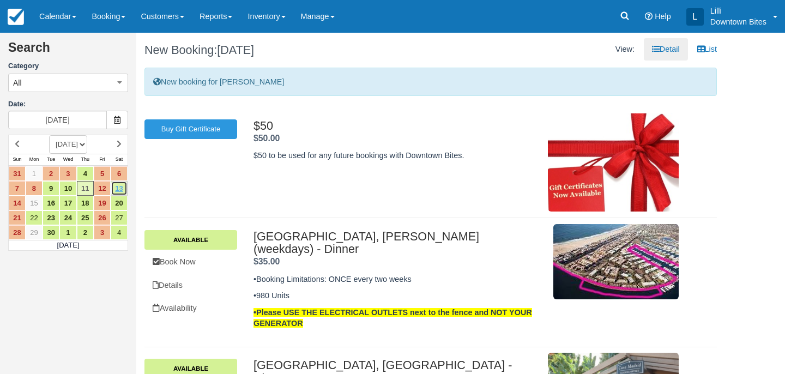
click at [122, 189] on link "13" at bounding box center [119, 188] width 17 height 15
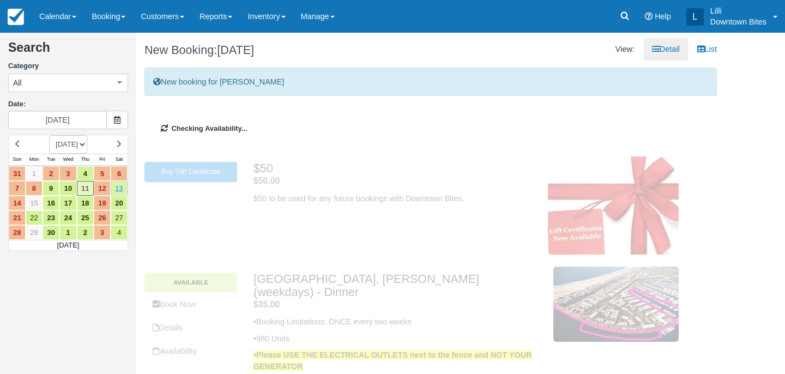
type input "09/13/25"
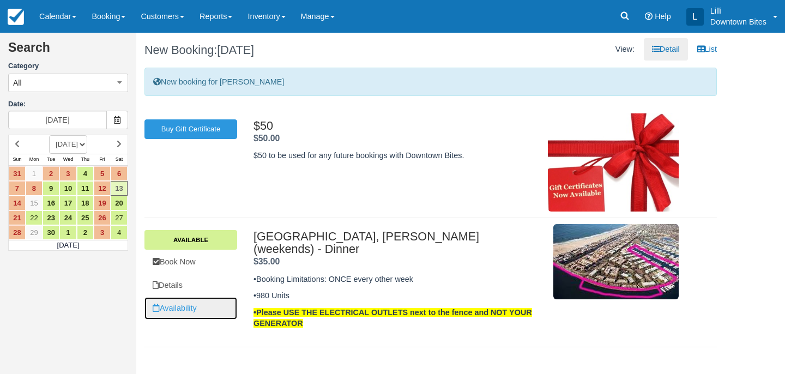
click at [196, 310] on link "Availability" at bounding box center [190, 308] width 93 height 22
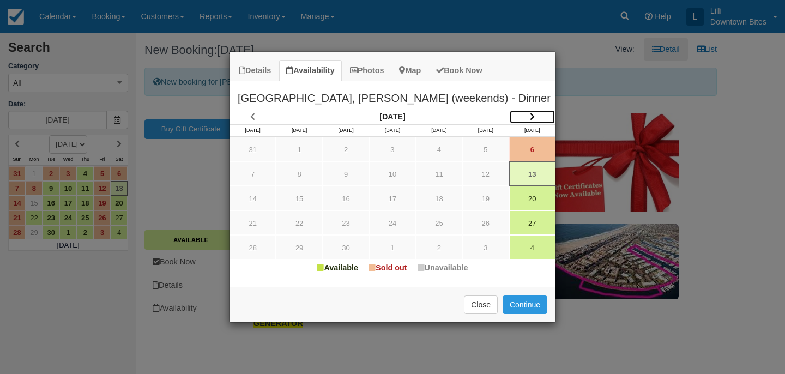
click at [531, 113] on icon "Item Modal" at bounding box center [532, 117] width 5 height 8
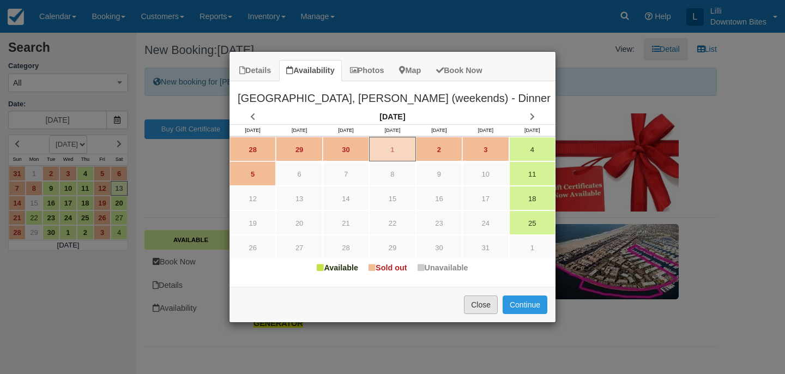
click at [475, 310] on button "Close" at bounding box center [481, 305] width 34 height 19
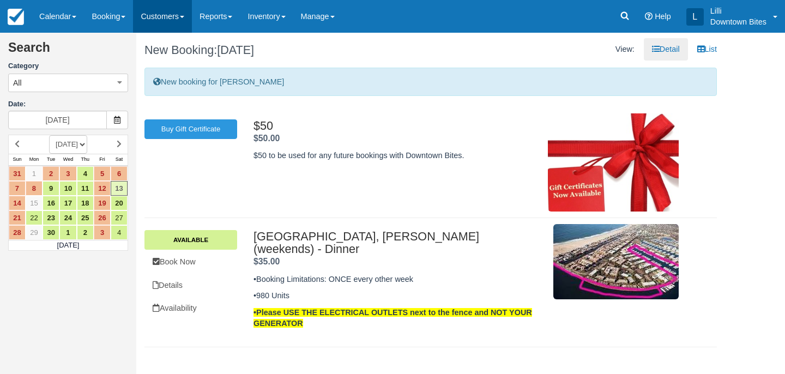
click at [167, 13] on link "Customers" at bounding box center [162, 16] width 59 height 33
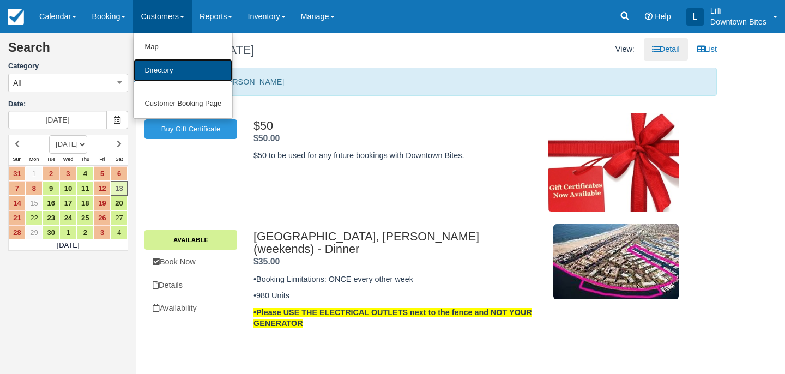
click at [171, 74] on link "Directory" at bounding box center [183, 70] width 99 height 23
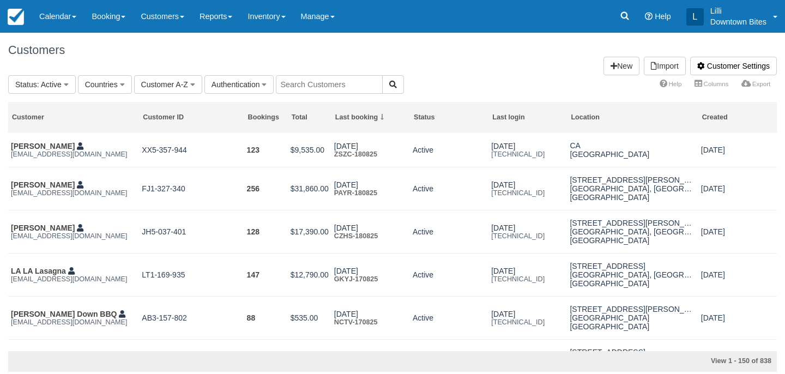
click at [308, 91] on input "text" at bounding box center [329, 84] width 107 height 19
type input "lilli"
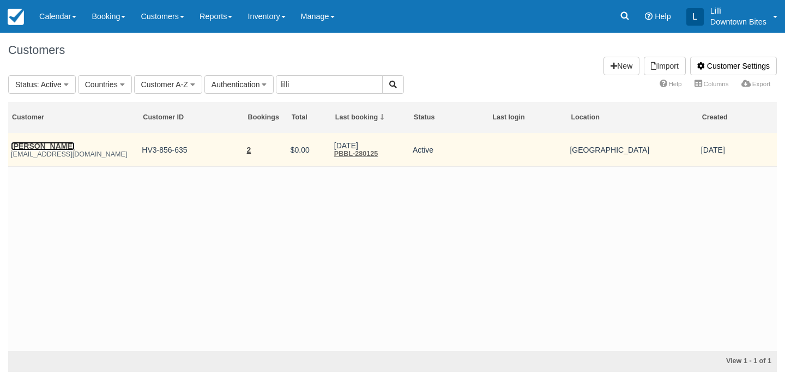
click at [53, 146] on link "[PERSON_NAME]" at bounding box center [43, 146] width 64 height 9
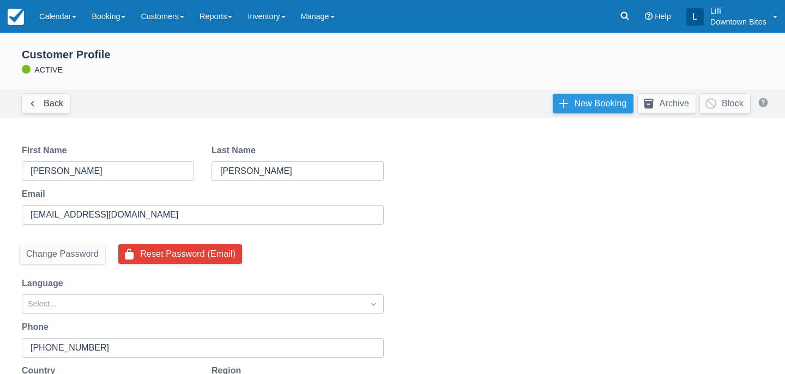
click at [591, 100] on link "New Booking" at bounding box center [593, 104] width 81 height 20
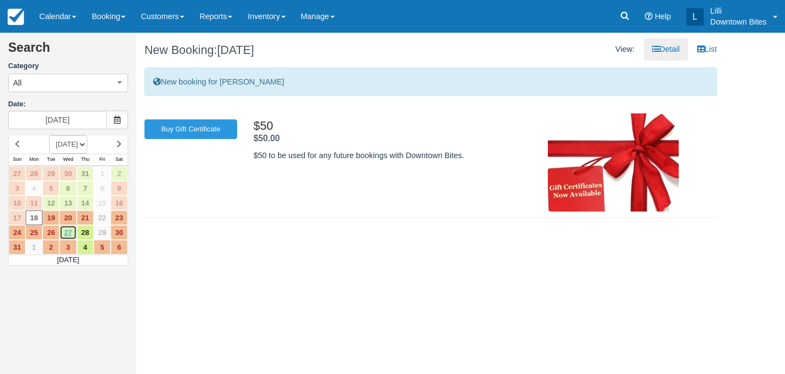
click at [70, 233] on link "27" at bounding box center [67, 232] width 17 height 15
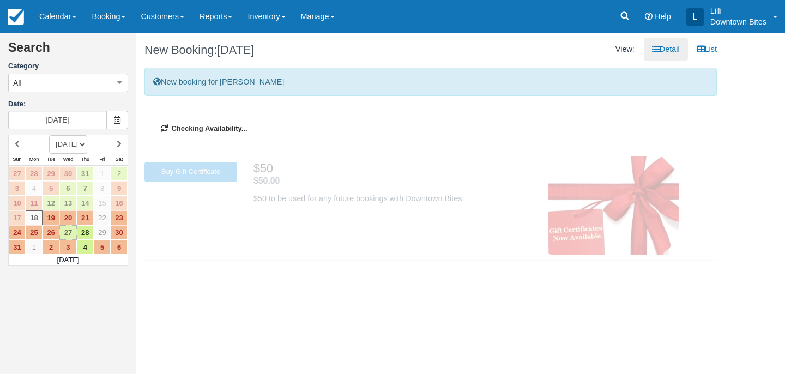
type input "08/27/25"
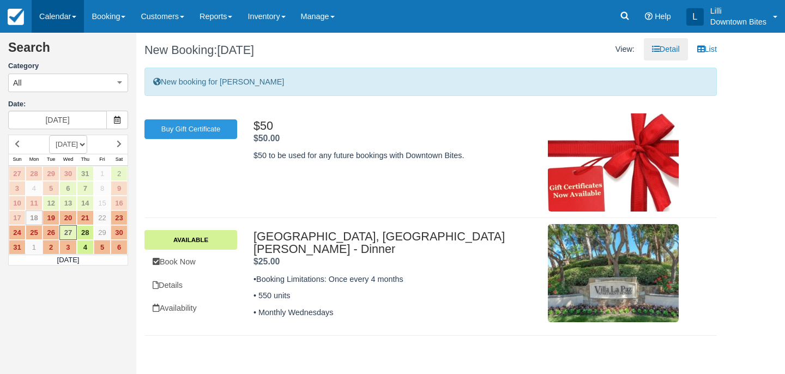
click at [50, 17] on link "Calendar" at bounding box center [58, 16] width 52 height 33
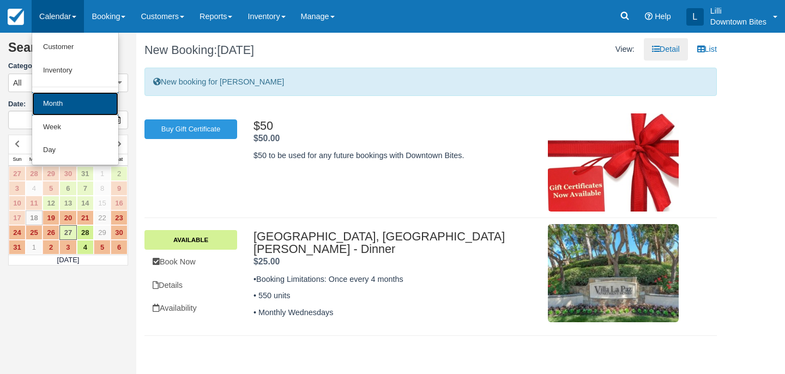
click at [51, 110] on link "Month" at bounding box center [75, 103] width 86 height 23
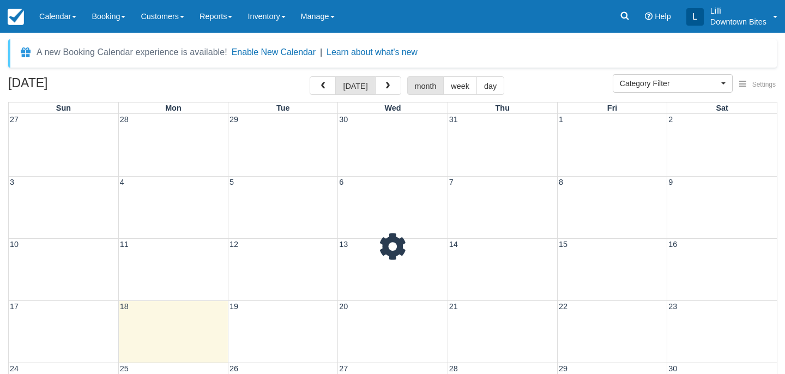
select select
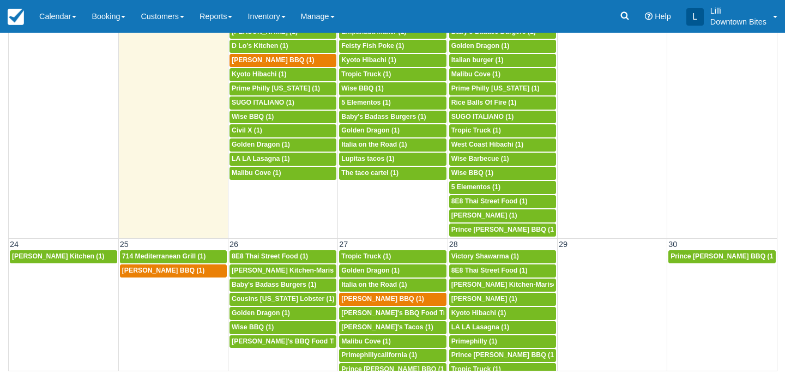
scroll to position [605, 0]
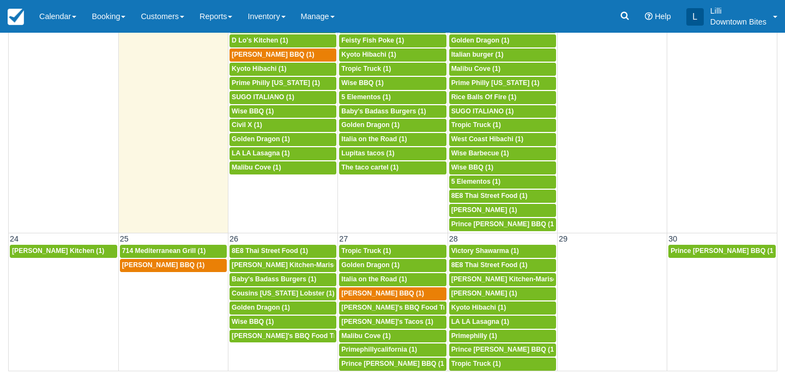
click at [412, 10] on div "Menu Calendar Customer Inventory Month Week Day Booking Daily Manifest Daily Li…" at bounding box center [392, 16] width 785 height 33
click at [340, 14] on link "Manage" at bounding box center [317, 16] width 49 height 33
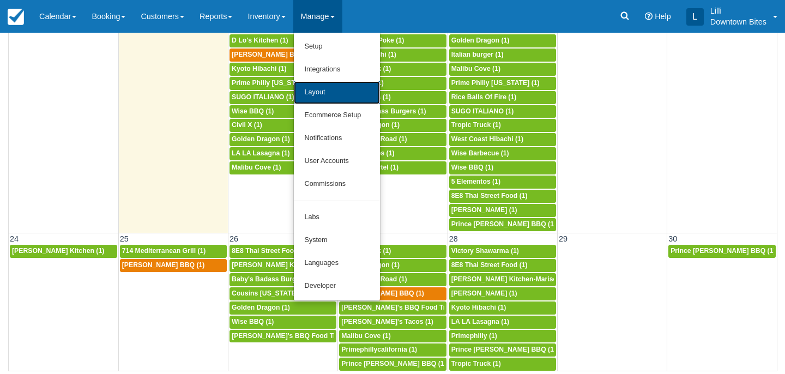
click at [326, 93] on link "Layout" at bounding box center [337, 92] width 86 height 23
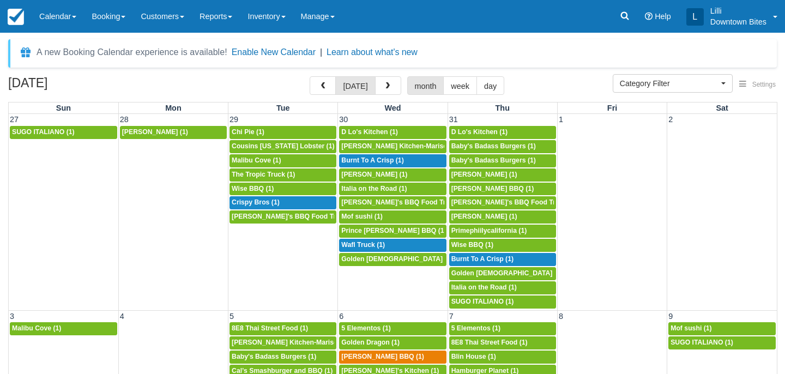
select select
click at [185, 13] on link "Customers" at bounding box center [162, 16] width 59 height 33
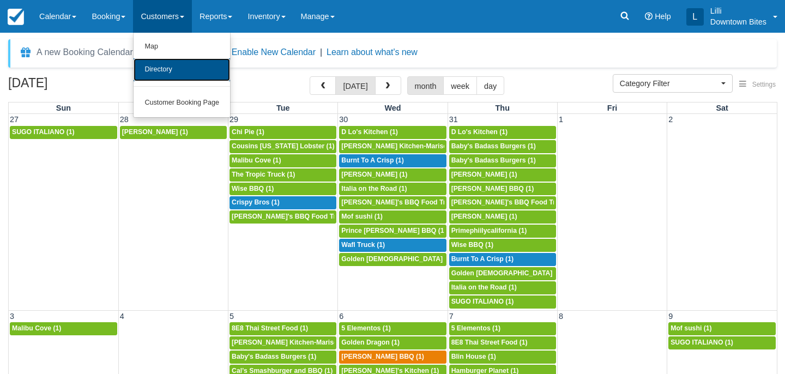
click at [160, 74] on link "Directory" at bounding box center [182, 69] width 97 height 23
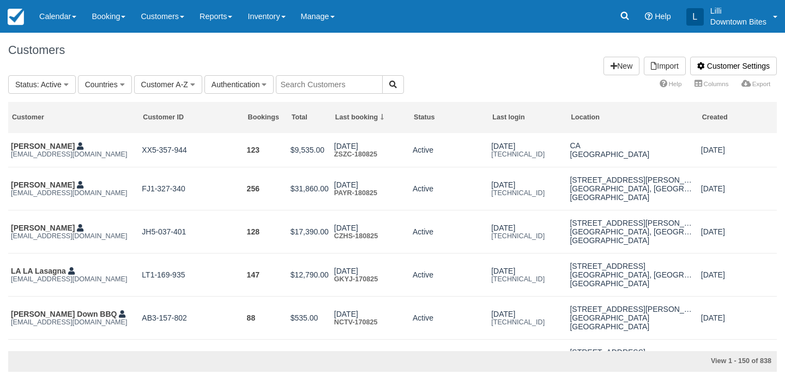
click at [300, 80] on input "text" at bounding box center [329, 84] width 107 height 19
type input "kyot"
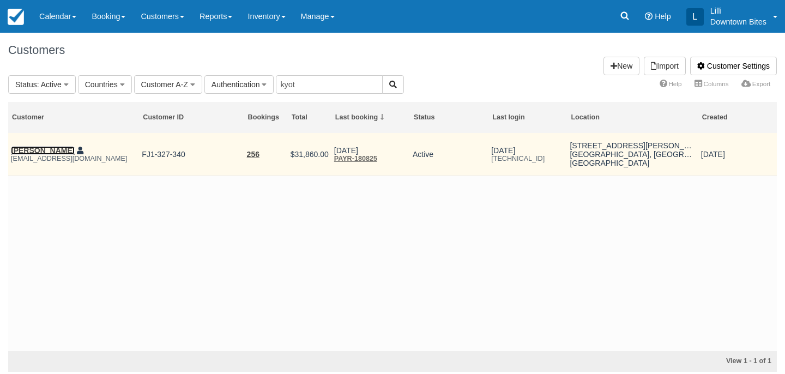
click at [55, 152] on link "[PERSON_NAME]" at bounding box center [43, 150] width 64 height 9
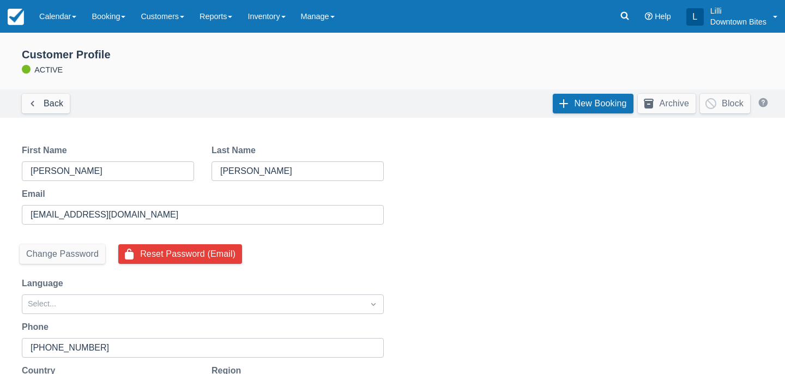
select select "50"
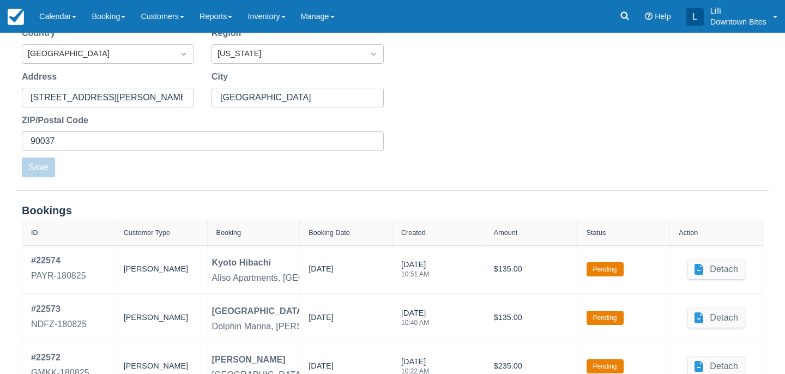
scroll to position [357, 0]
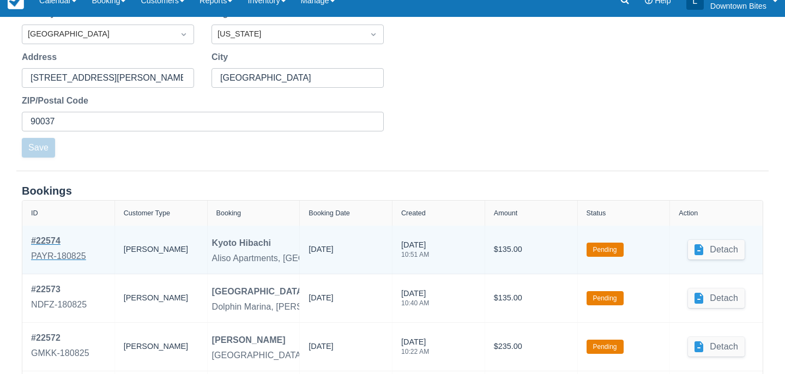
click at [52, 248] on link "# 22574 PAYR-180825" at bounding box center [58, 249] width 55 height 31
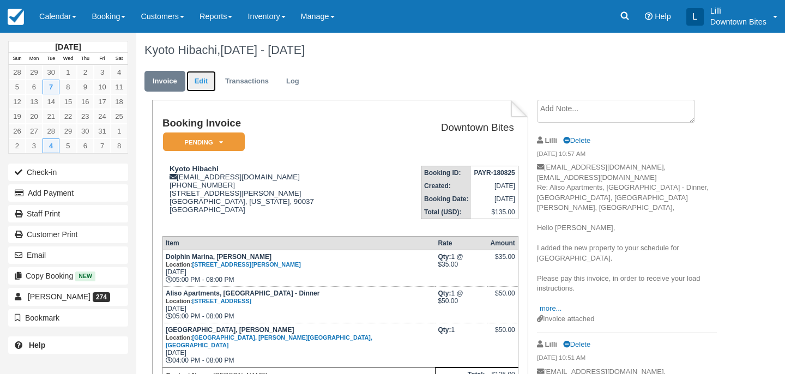
click at [204, 81] on link "Edit" at bounding box center [200, 81] width 29 height 21
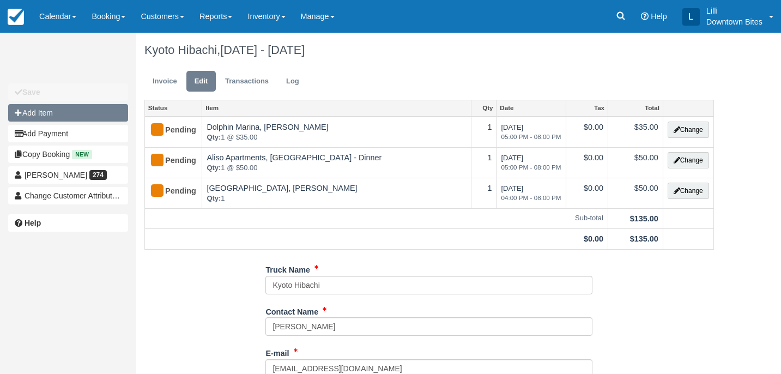
click at [71, 113] on button "Add Item" at bounding box center [68, 112] width 120 height 17
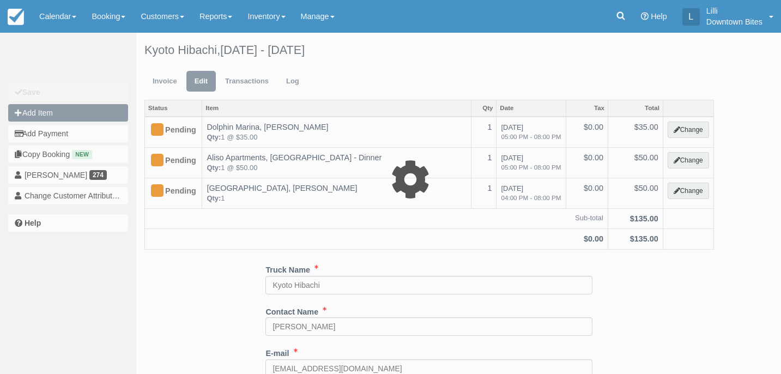
type input "0.00"
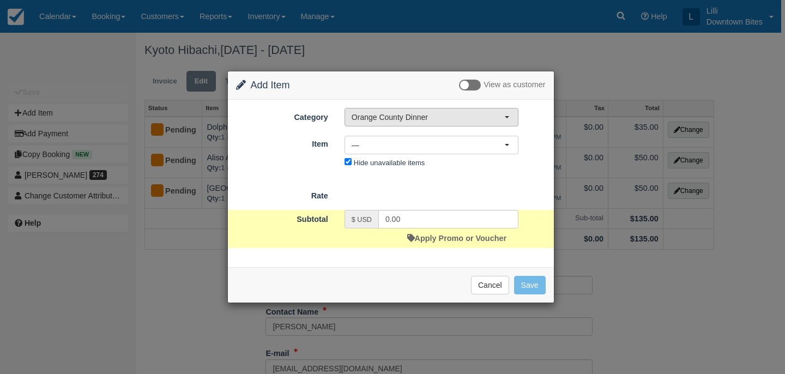
click at [394, 117] on span "Orange County Dinner" at bounding box center [428, 117] width 153 height 11
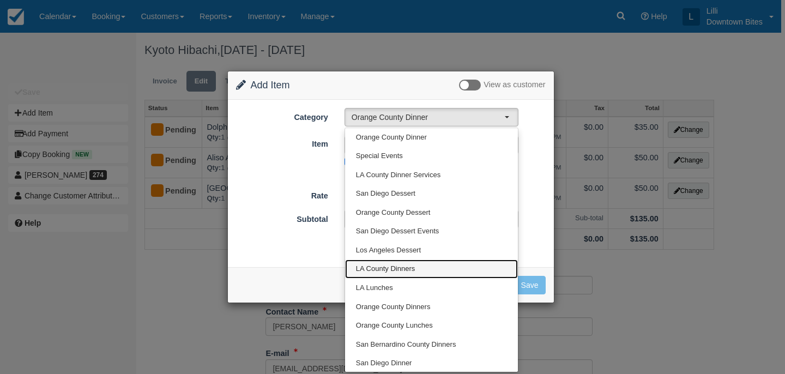
click at [386, 269] on span "LA County Dinners" at bounding box center [385, 269] width 59 height 10
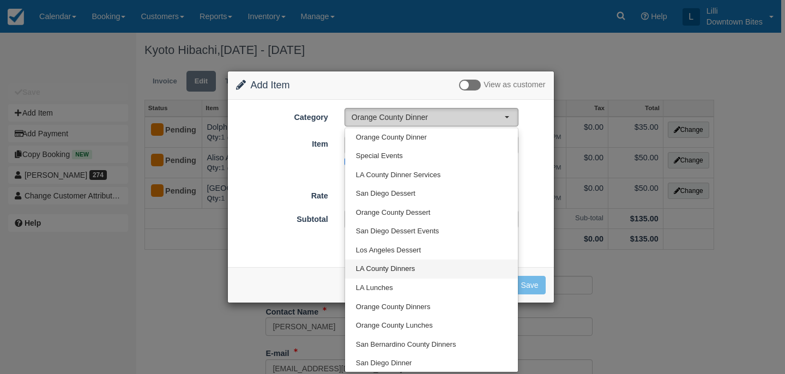
select select "2"
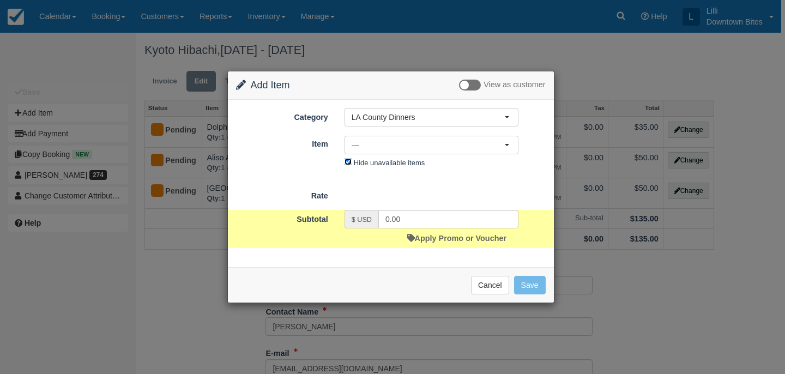
click at [348, 160] on input "Hide unavailable items" at bounding box center [348, 161] width 7 height 7
checkbox input "false"
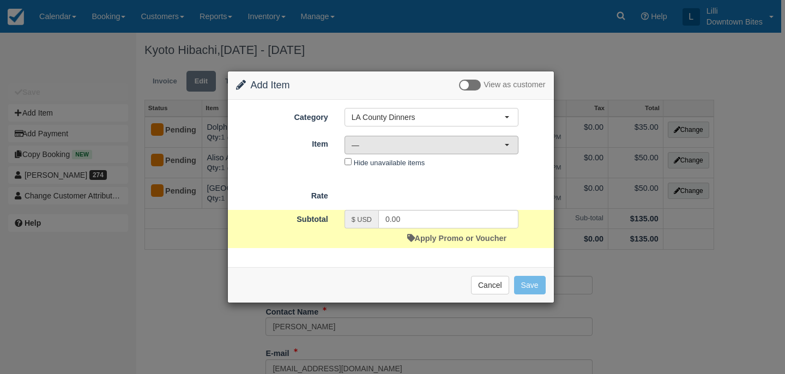
click at [399, 144] on span "—" at bounding box center [428, 145] width 153 height 11
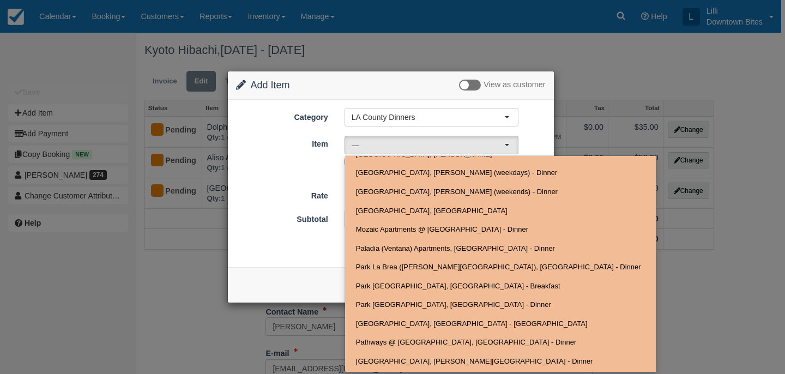
scroll to position [564, 0]
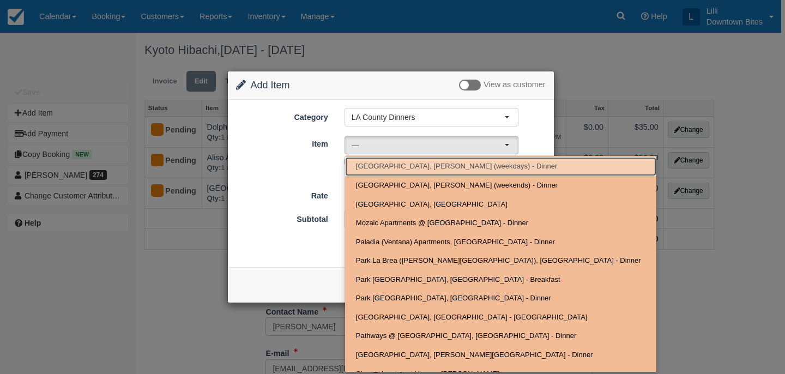
click at [412, 170] on span "[GEOGRAPHIC_DATA], [PERSON_NAME] (weekdays) - Dinner" at bounding box center [456, 166] width 201 height 10
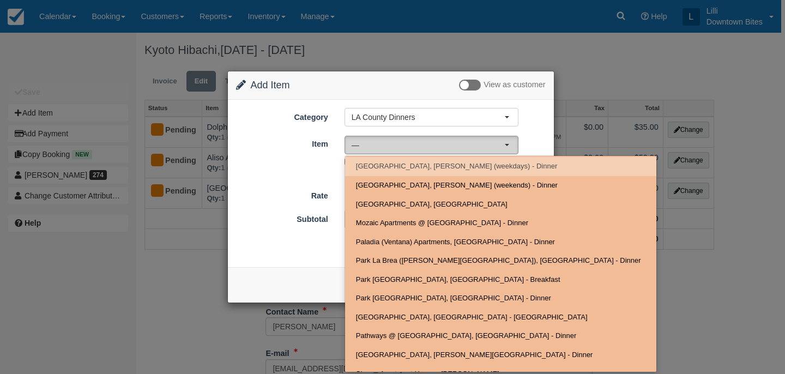
select select "797"
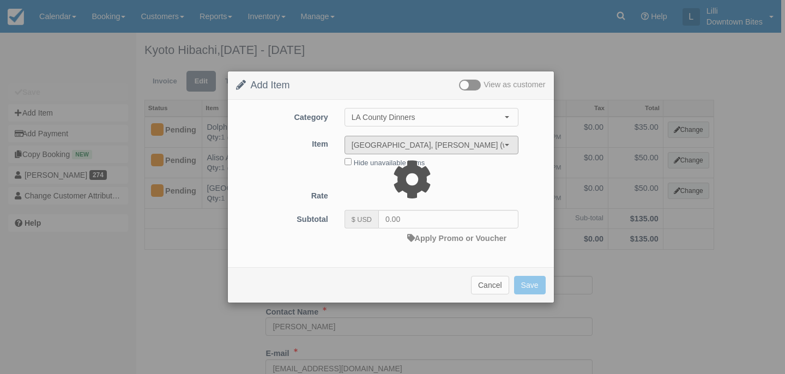
type input "35.00"
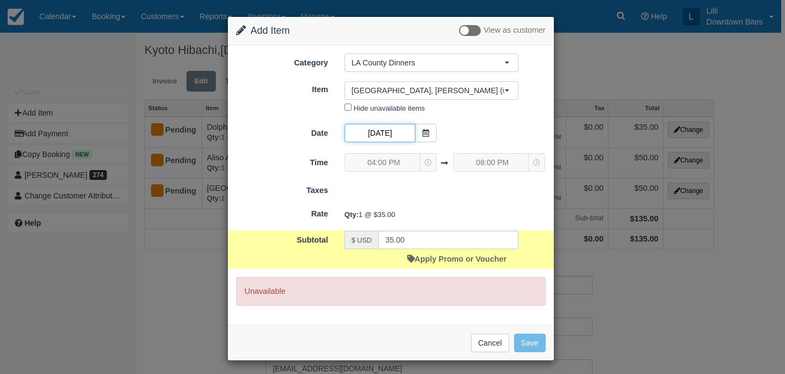
click at [375, 137] on input "10/07/25" at bounding box center [380, 133] width 71 height 19
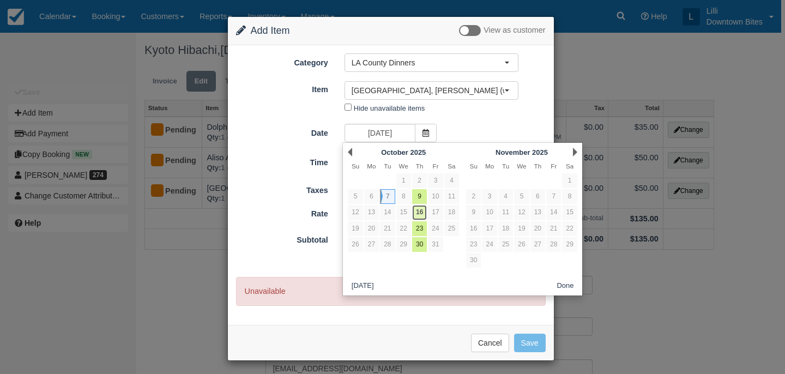
click at [420, 212] on link "16" at bounding box center [419, 212] width 15 height 15
type input "10/16/25"
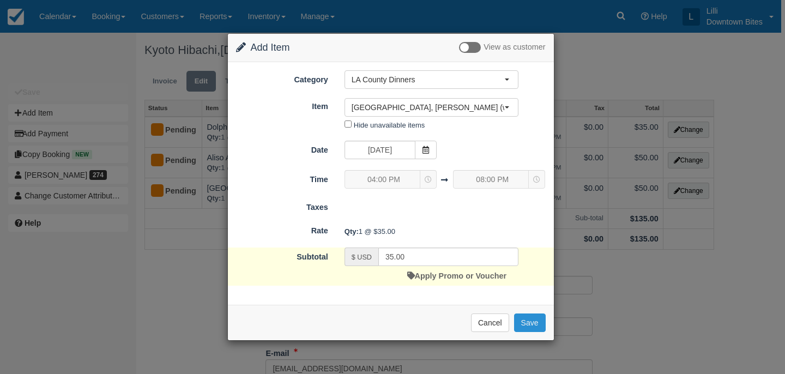
click at [526, 323] on button "Save" at bounding box center [530, 322] width 32 height 19
checkbox input "false"
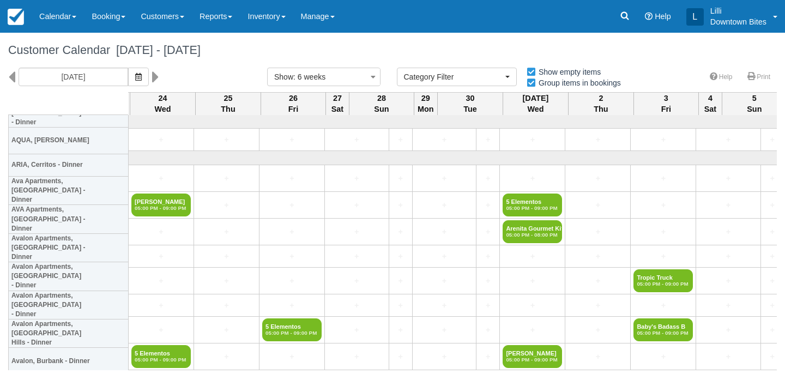
select select
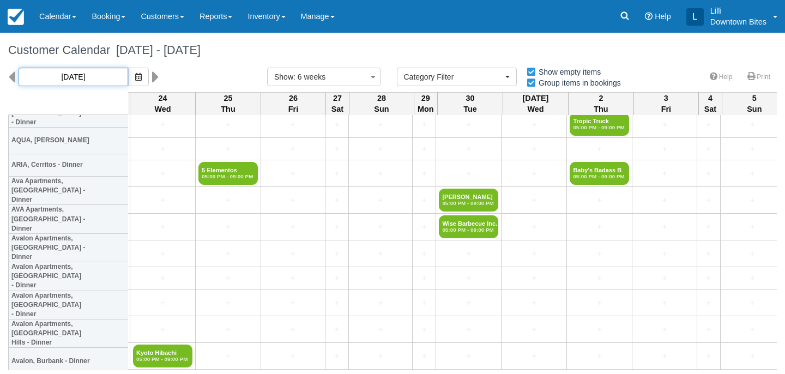
click at [69, 78] on input "[DATE]" at bounding box center [74, 77] width 110 height 19
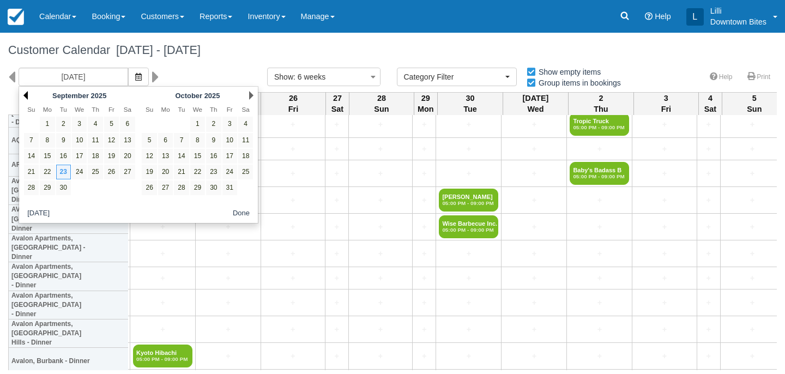
click at [26, 94] on link "Prev" at bounding box center [25, 95] width 4 height 9
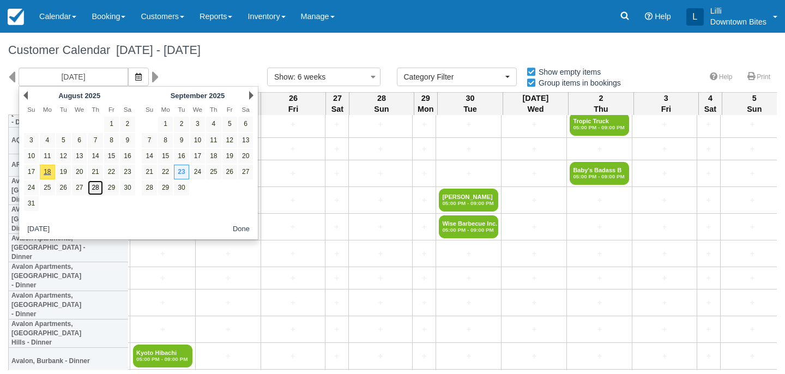
click at [93, 188] on link "28" at bounding box center [95, 187] width 15 height 15
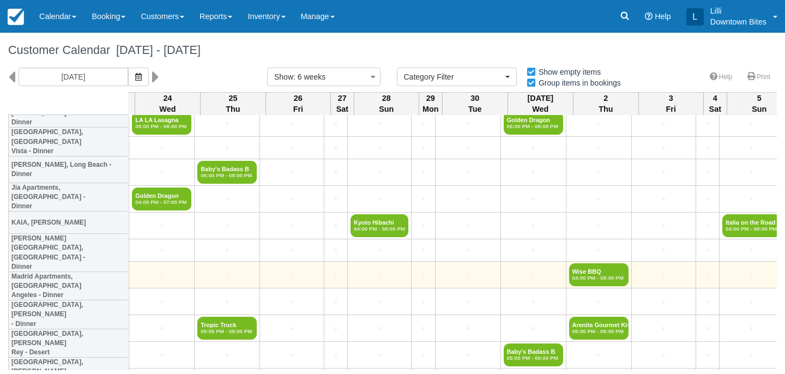
scroll to position [835, 1778]
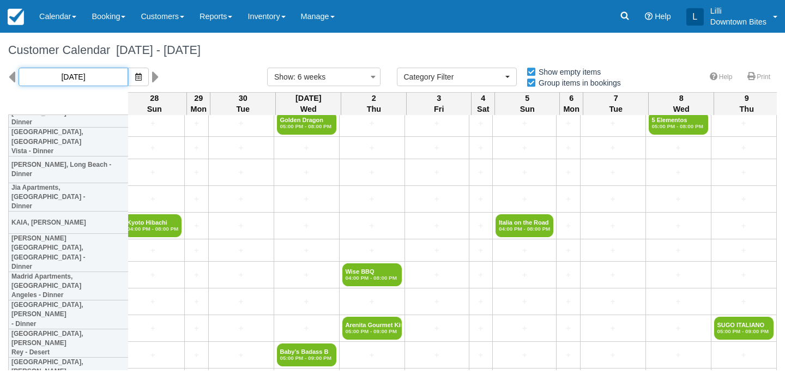
click at [53, 77] on input "08/28/25" at bounding box center [74, 77] width 110 height 19
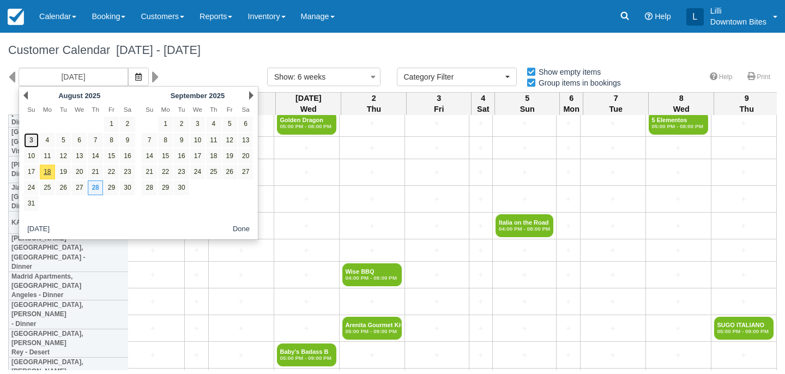
click at [32, 144] on link "3" at bounding box center [31, 140] width 15 height 15
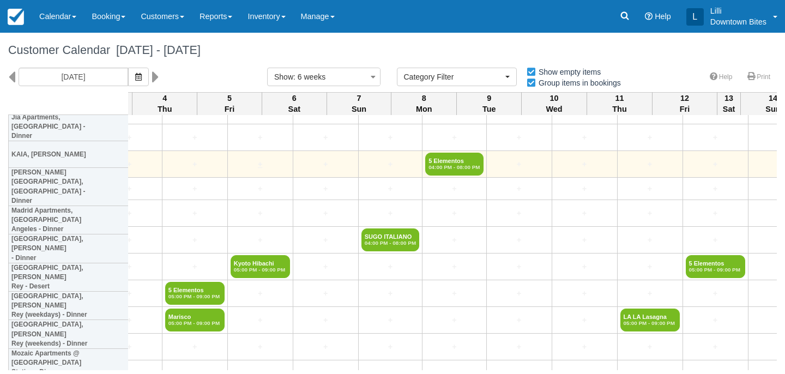
scroll to position [905, 1819]
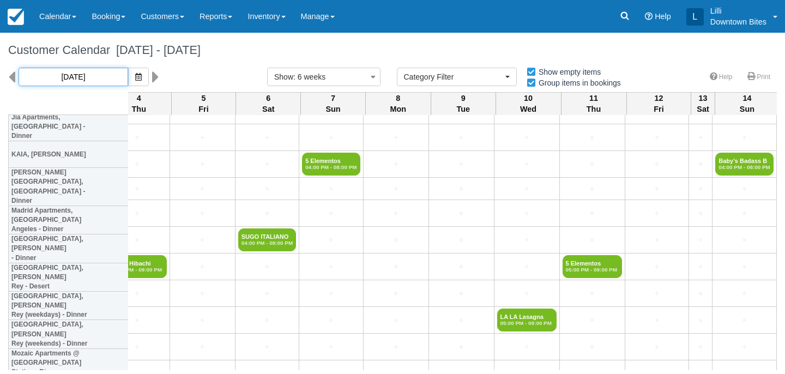
click at [83, 75] on input "08/03/25" at bounding box center [74, 77] width 110 height 19
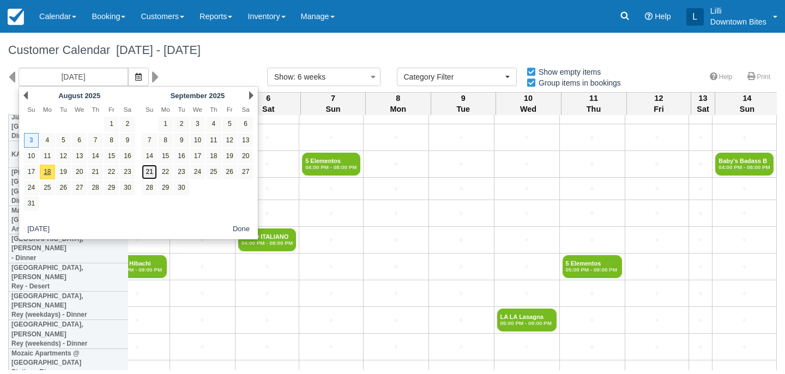
click at [147, 173] on link "21" at bounding box center [149, 172] width 15 height 15
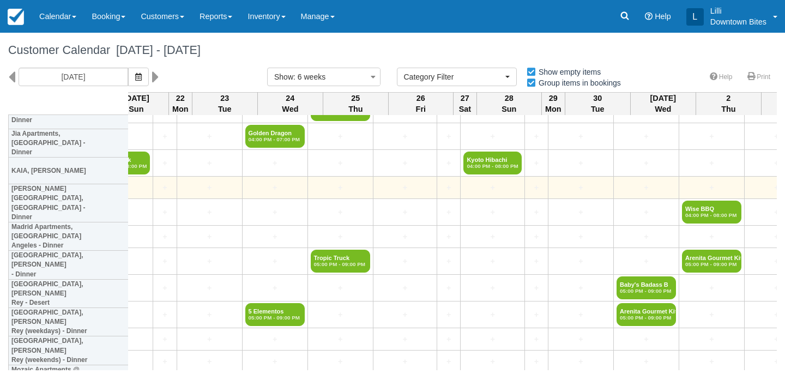
scroll to position [893, 0]
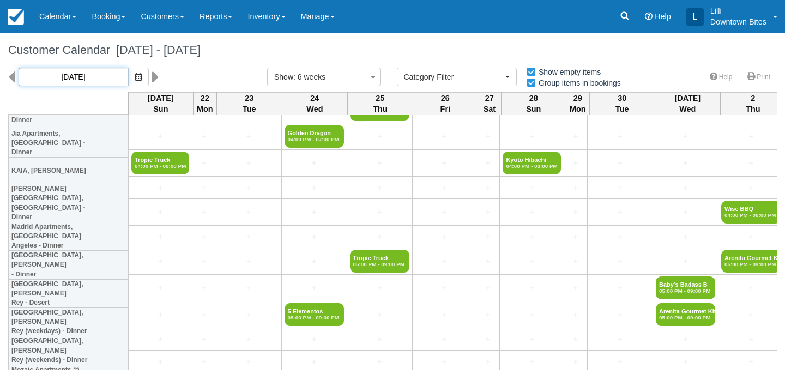
click at [76, 70] on input "09/21/25" at bounding box center [74, 77] width 110 height 19
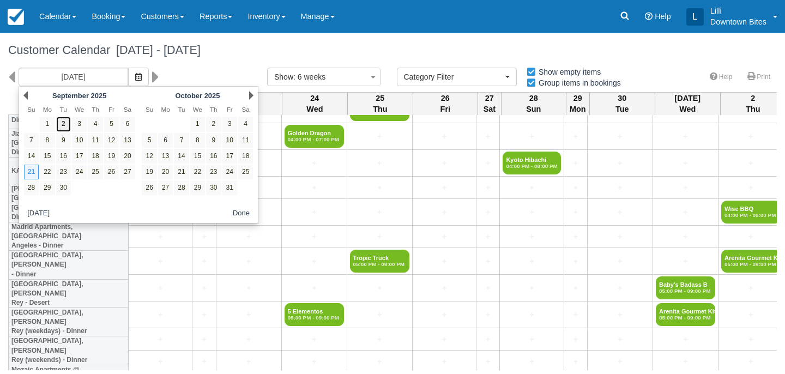
click at [64, 126] on link "2" at bounding box center [63, 124] width 15 height 15
type input "09/02/25"
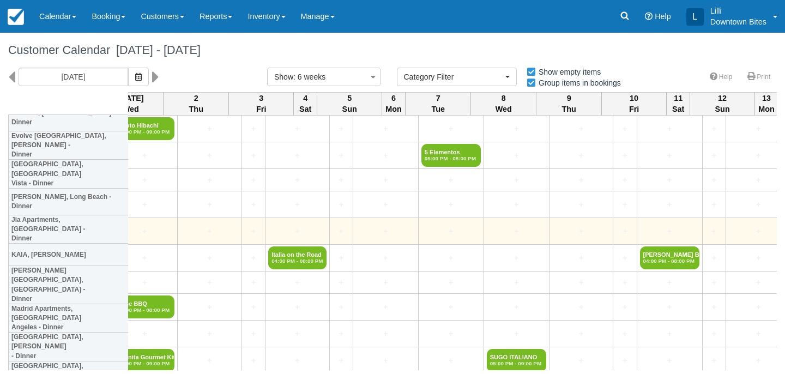
scroll to position [803, 1778]
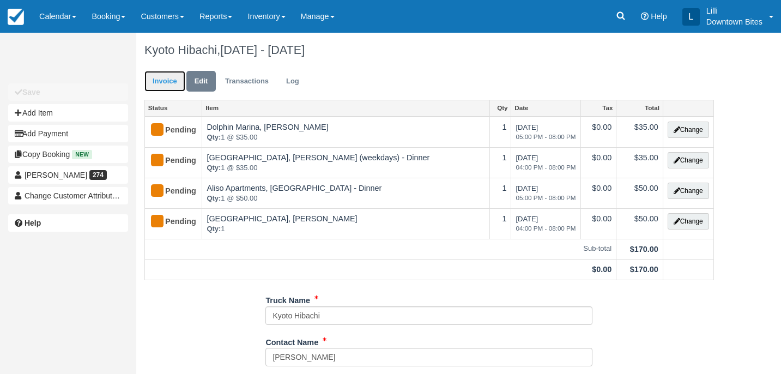
click at [170, 79] on link "Invoice" at bounding box center [164, 81] width 41 height 21
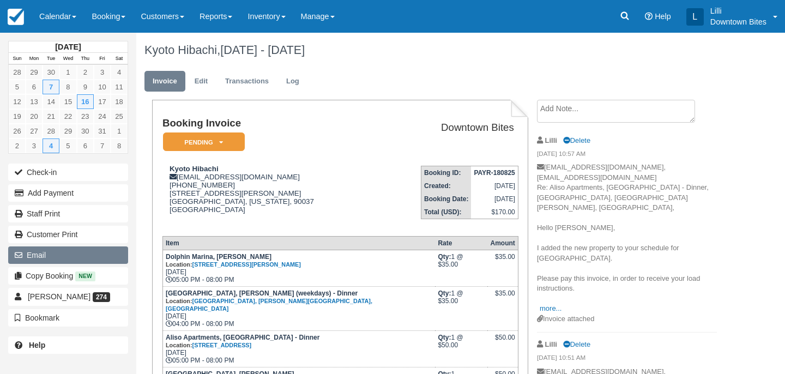
click at [80, 255] on button "Email" at bounding box center [68, 254] width 120 height 17
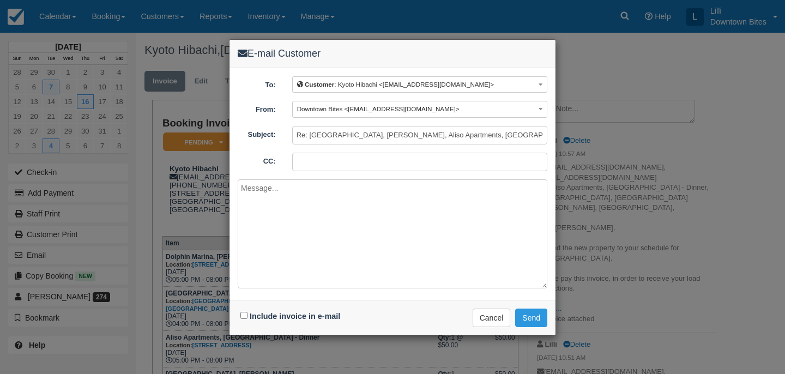
click at [372, 158] on input "CC:" at bounding box center [419, 162] width 255 height 19
type input "[EMAIL_ADDRESS][DOMAIN_NAME]"
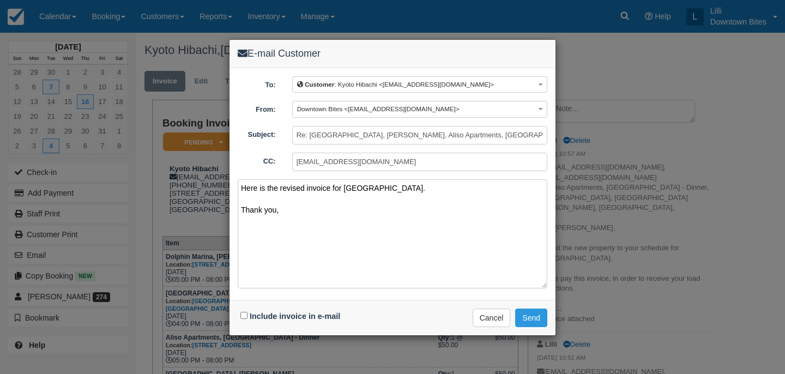
type textarea "Here is the revised invoice for [GEOGRAPHIC_DATA]. Thank you,"
click at [243, 316] on input "Include invoice in e-mail" at bounding box center [243, 315] width 7 height 7
checkbox input "true"
click at [527, 316] on button "Send" at bounding box center [531, 318] width 32 height 19
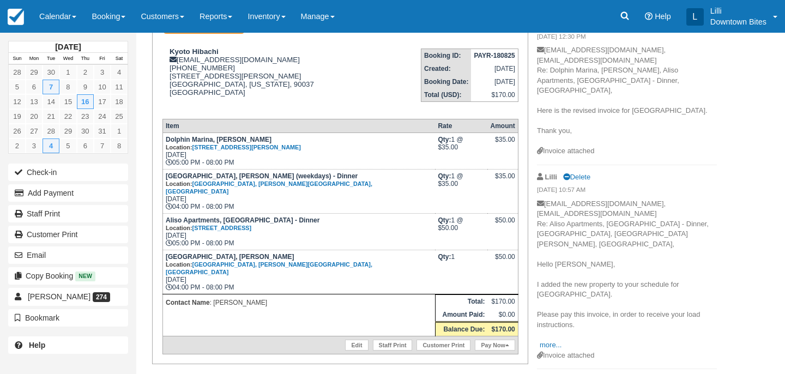
scroll to position [140, 0]
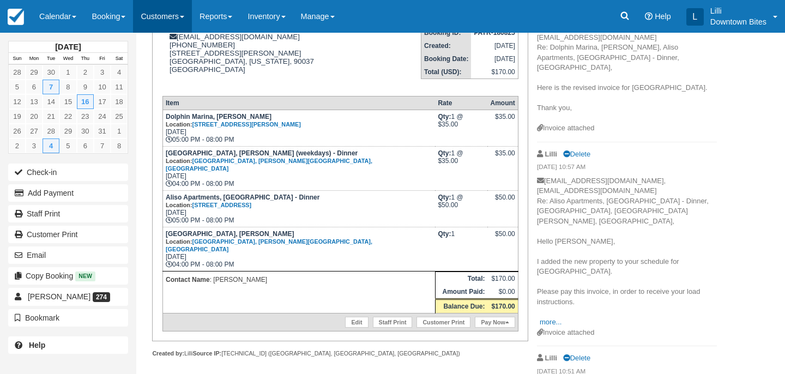
click at [160, 17] on link "Customers" at bounding box center [162, 16] width 59 height 33
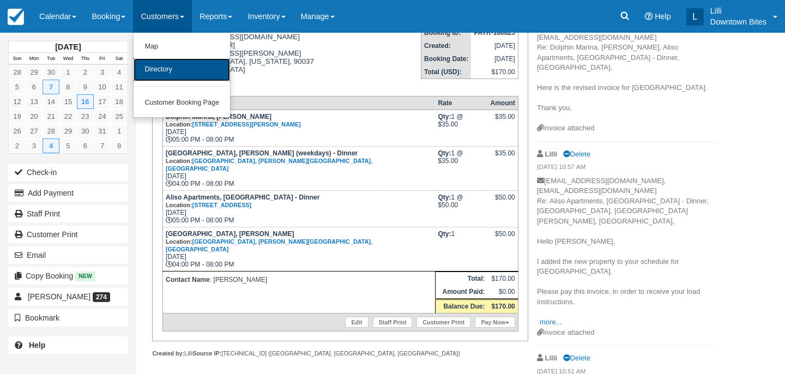
click at [162, 70] on link "Directory" at bounding box center [182, 69] width 97 height 23
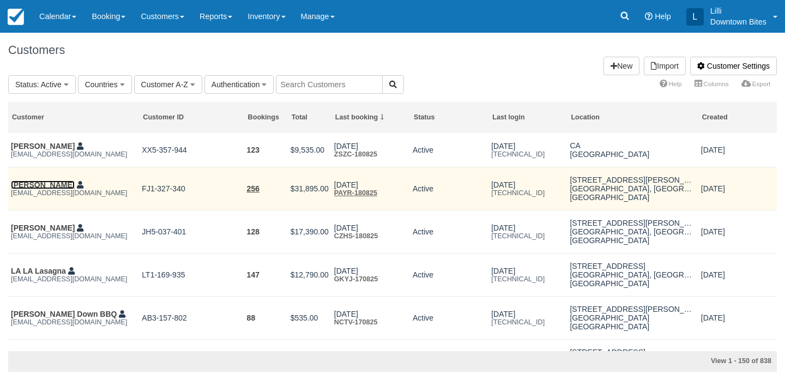
click at [26, 189] on link "[PERSON_NAME]" at bounding box center [43, 184] width 64 height 9
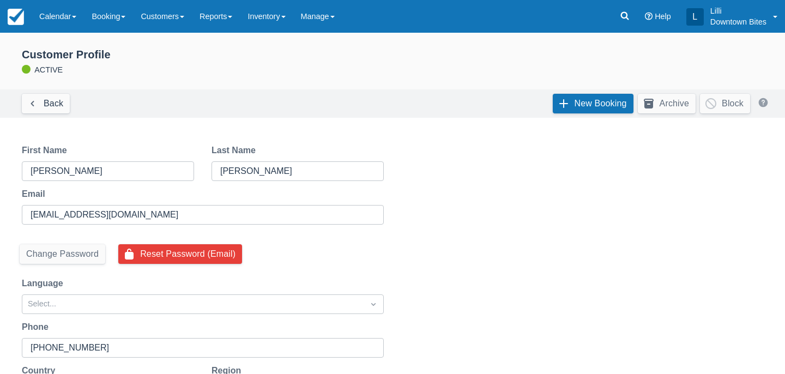
select select "50"
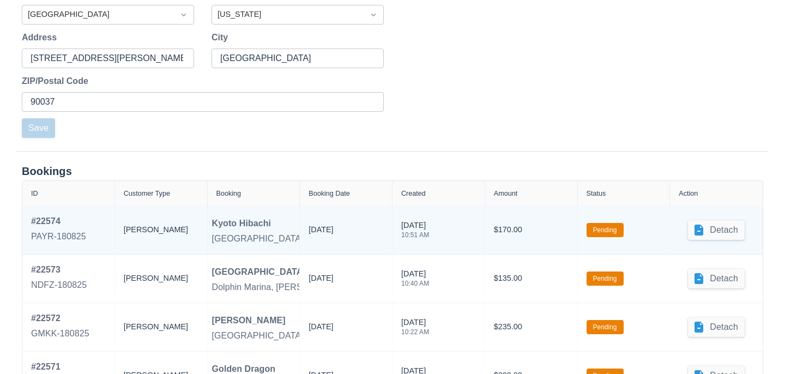
scroll to position [427, 0]
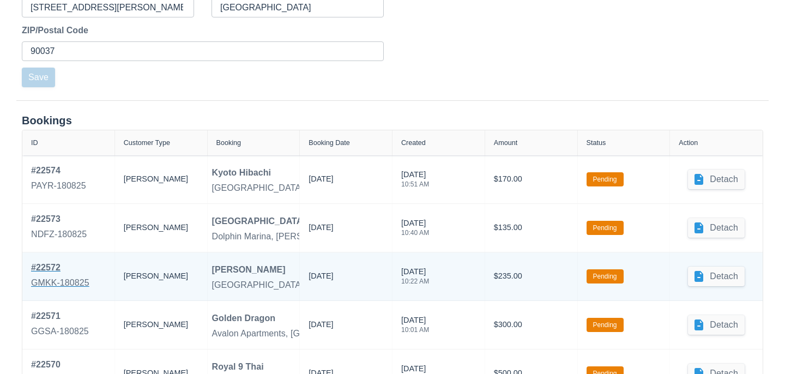
click at [45, 267] on div "# 22572" at bounding box center [60, 267] width 58 height 13
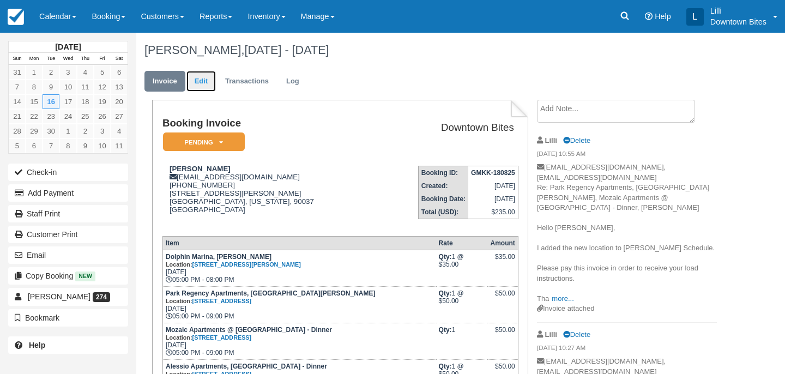
click at [203, 76] on link "Edit" at bounding box center [200, 81] width 29 height 21
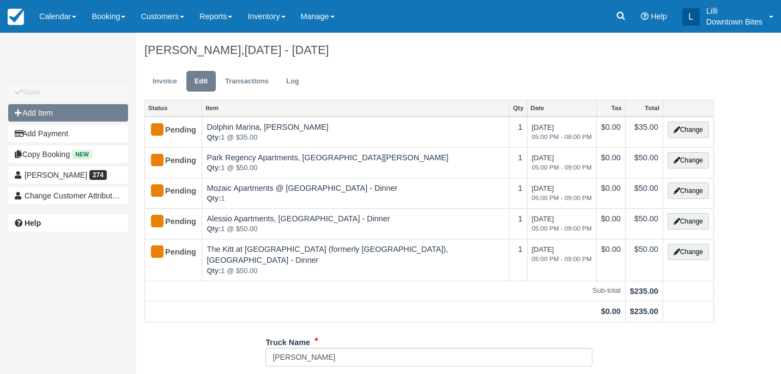
click at [98, 114] on button "Add Item" at bounding box center [68, 112] width 120 height 17
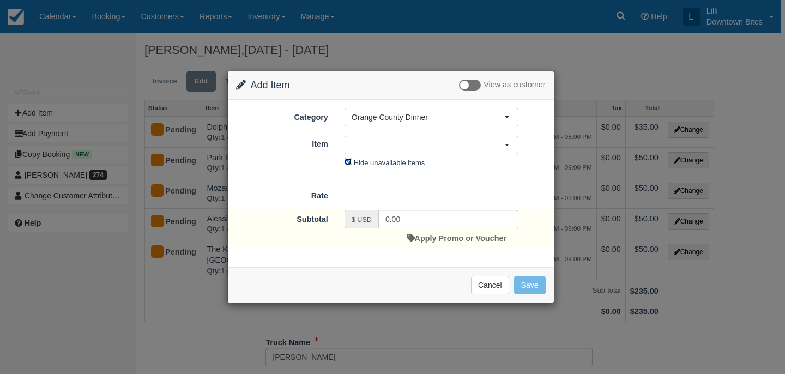
click at [346, 164] on input "Hide unavailable items" at bounding box center [348, 161] width 7 height 7
checkbox input "false"
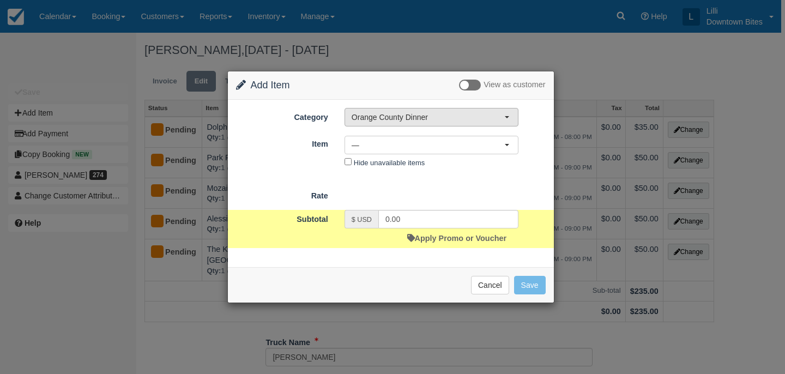
click at [433, 114] on span "Orange County Dinner" at bounding box center [428, 117] width 153 height 11
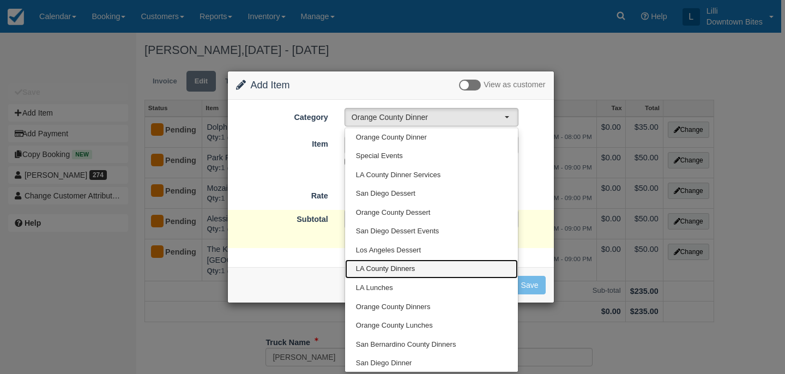
click at [387, 267] on span "LA County Dinners" at bounding box center [385, 269] width 59 height 10
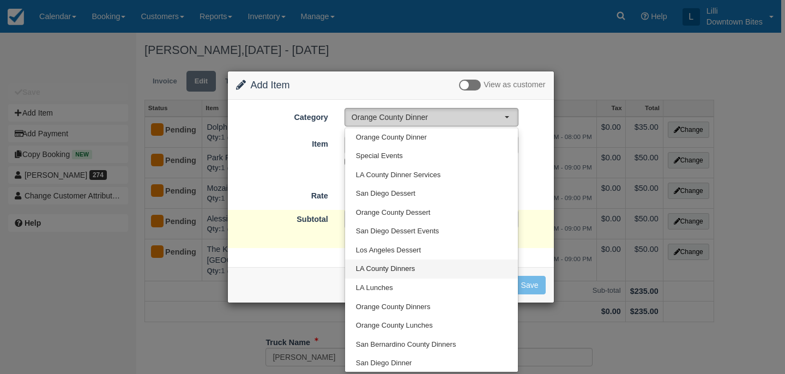
select select "2"
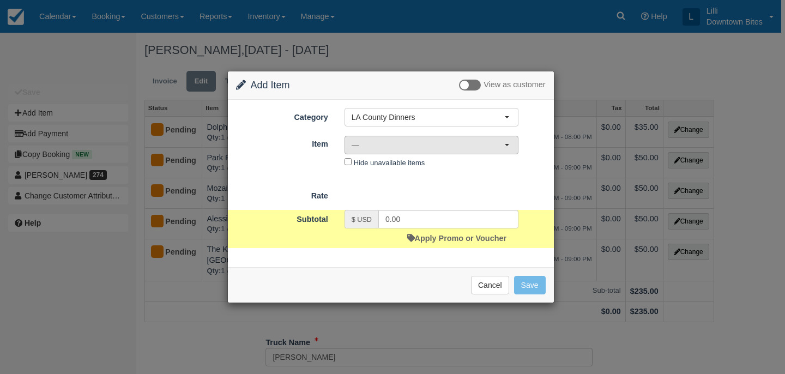
click at [382, 144] on span "—" at bounding box center [428, 145] width 153 height 11
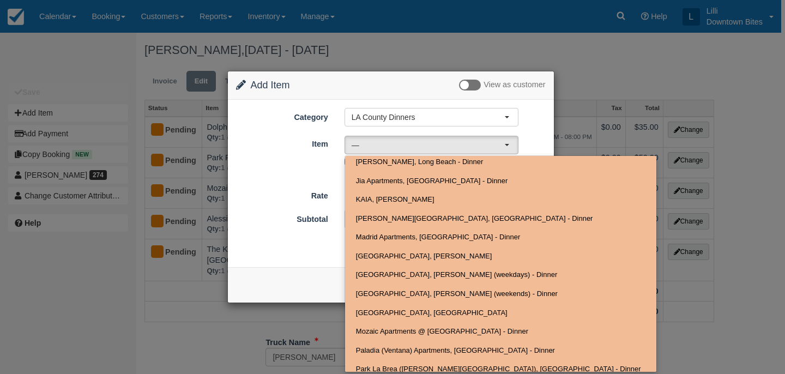
scroll to position [486, 0]
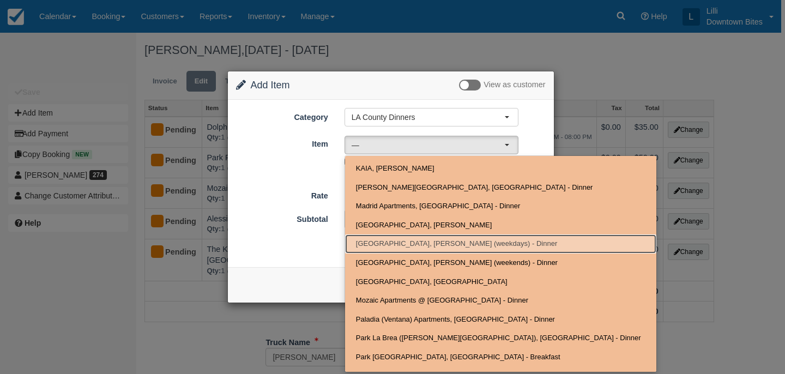
click at [390, 245] on span "Mariners Village, Marina Del Rey (weekdays) - Dinner" at bounding box center [456, 244] width 201 height 10
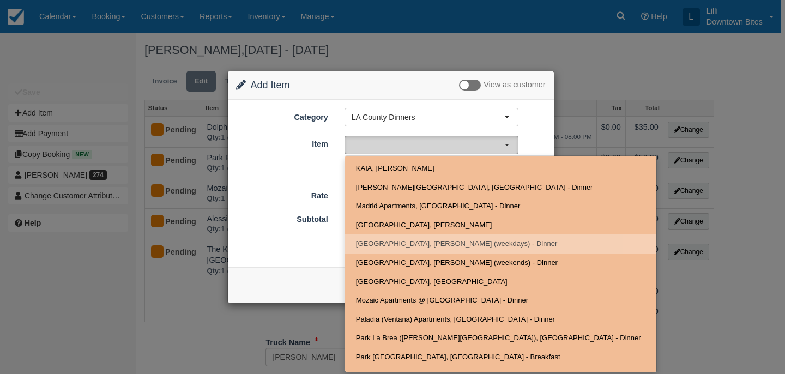
select select "797"
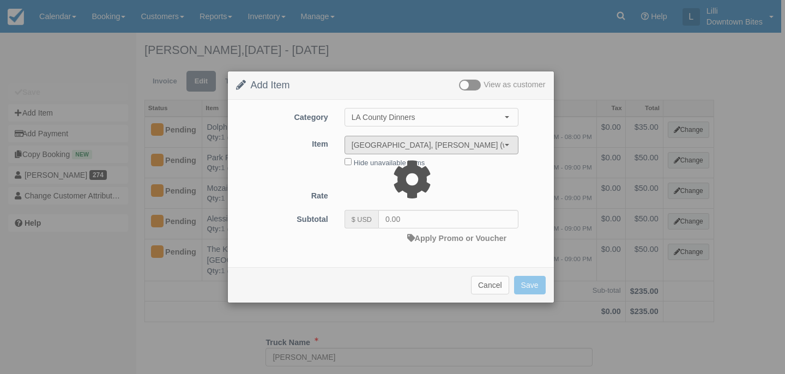
type input "35.00"
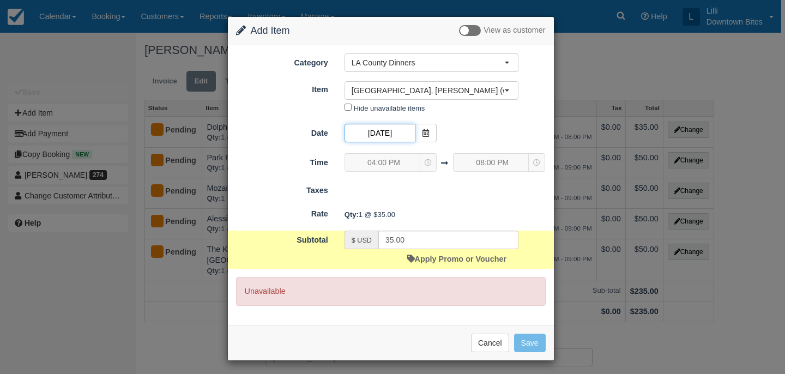
click at [390, 133] on input "09/16/25" at bounding box center [380, 133] width 71 height 19
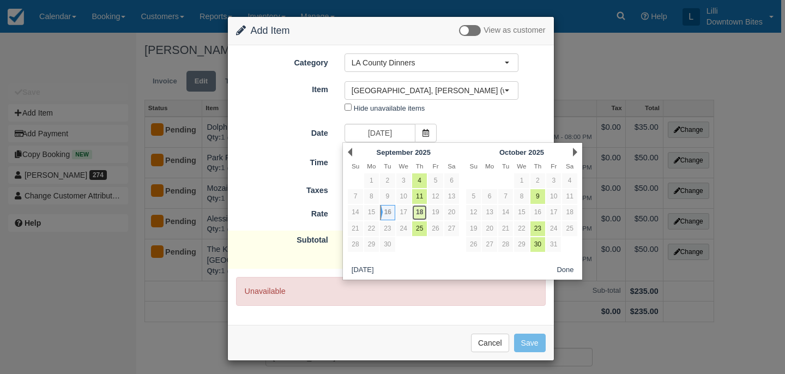
click at [424, 211] on link "18" at bounding box center [419, 212] width 15 height 15
type input "09/18/25"
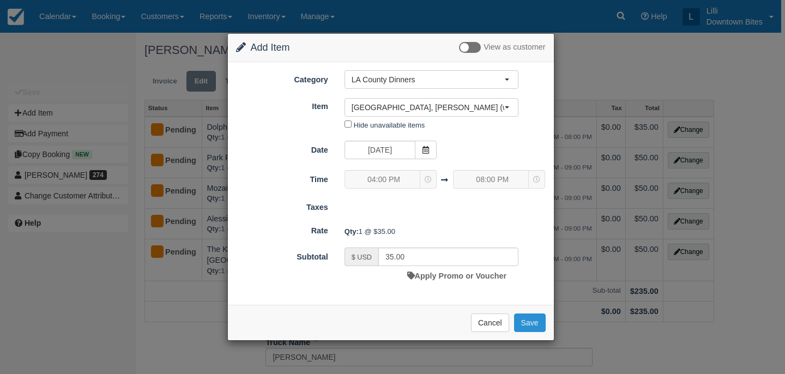
click at [536, 322] on button "Save" at bounding box center [530, 322] width 32 height 19
checkbox input "false"
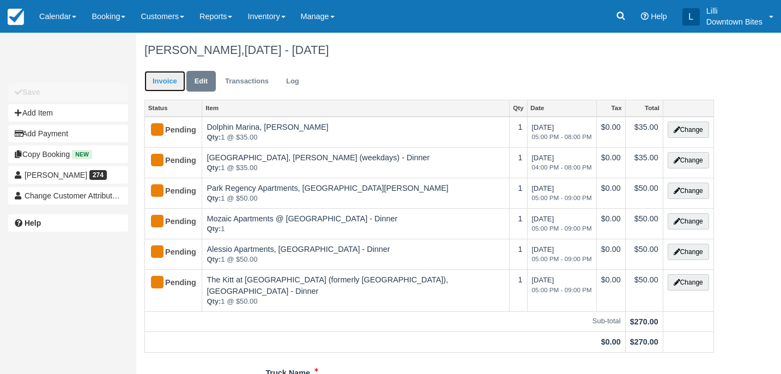
click at [162, 82] on link "Invoice" at bounding box center [164, 81] width 41 height 21
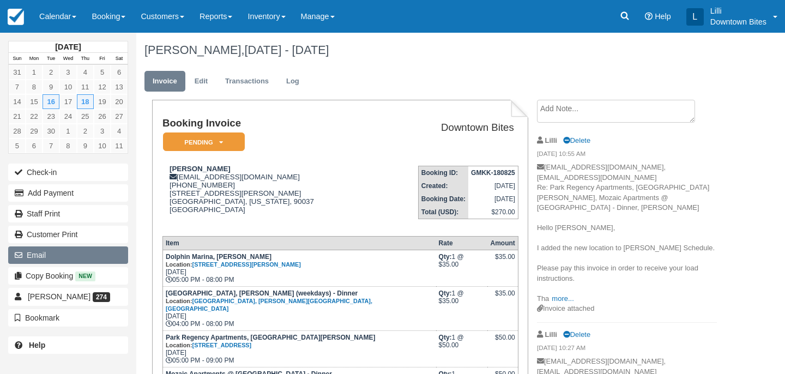
click at [76, 257] on button "Email" at bounding box center [68, 254] width 120 height 17
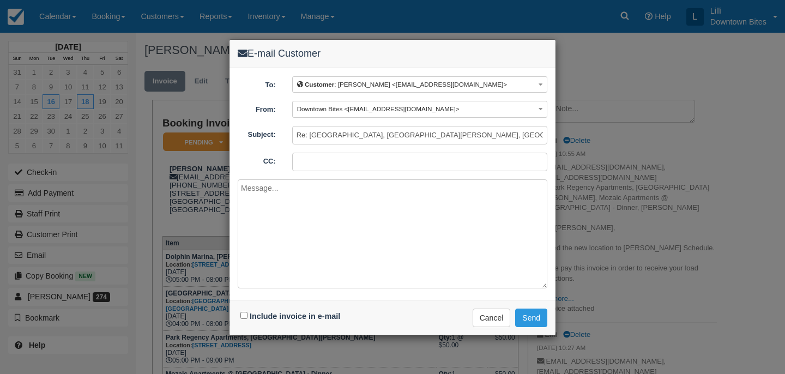
click at [319, 165] on input "CC:" at bounding box center [419, 162] width 255 height 19
type input "lilli@downtownbites.com"
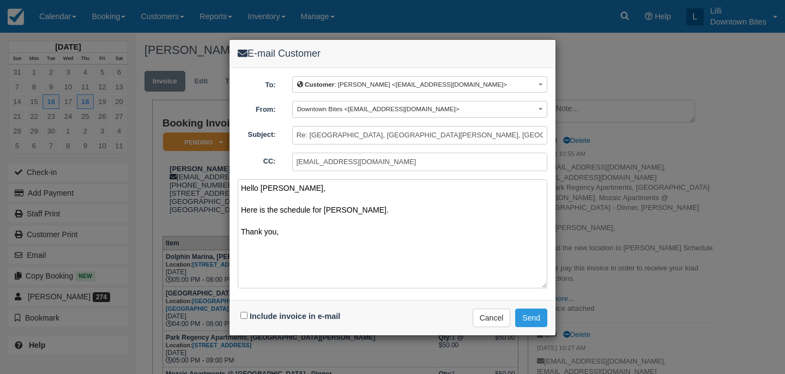
type textarea "Hello Josephine, Here is the schedule for Kammy's. Thank you,"
click at [244, 315] on input "Include invoice in e-mail" at bounding box center [243, 315] width 7 height 7
checkbox input "true"
click at [536, 310] on button "Send" at bounding box center [531, 318] width 32 height 19
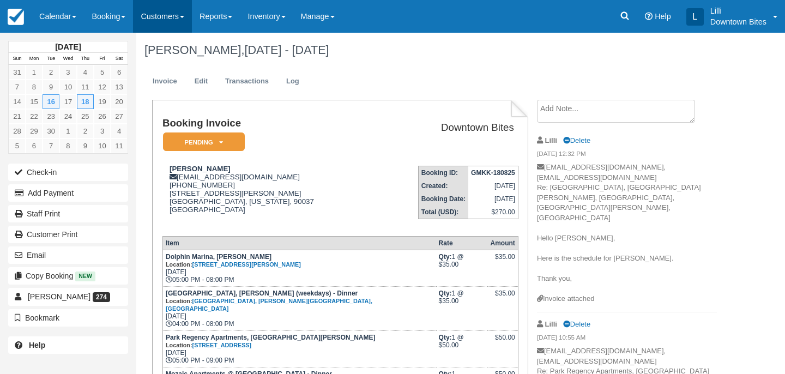
click at [160, 11] on link "Customers" at bounding box center [162, 16] width 59 height 33
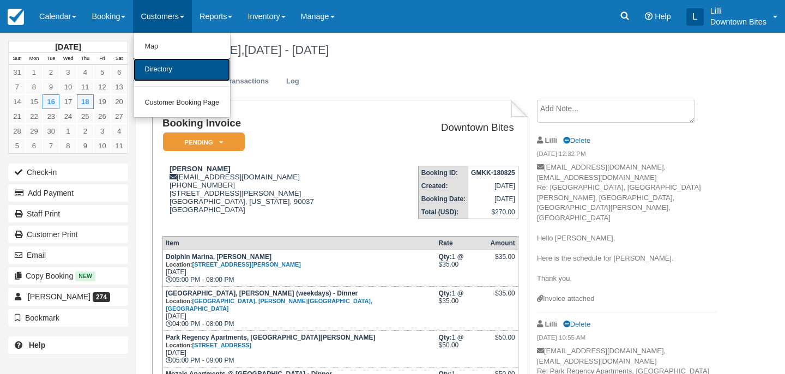
click at [165, 75] on link "Directory" at bounding box center [182, 69] width 97 height 23
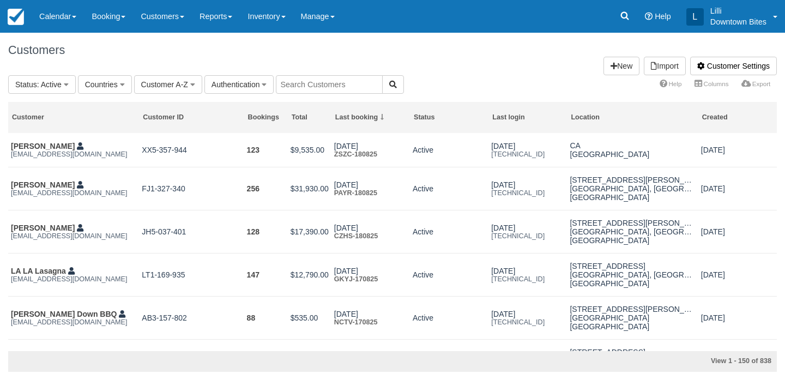
click at [304, 86] on input "text" at bounding box center [329, 84] width 107 height 19
type input "y"
type input "kyot"
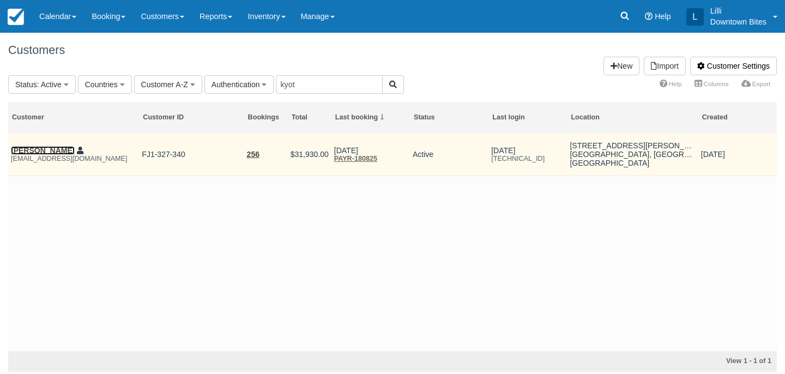
click at [57, 152] on link "[PERSON_NAME]" at bounding box center [43, 150] width 64 height 9
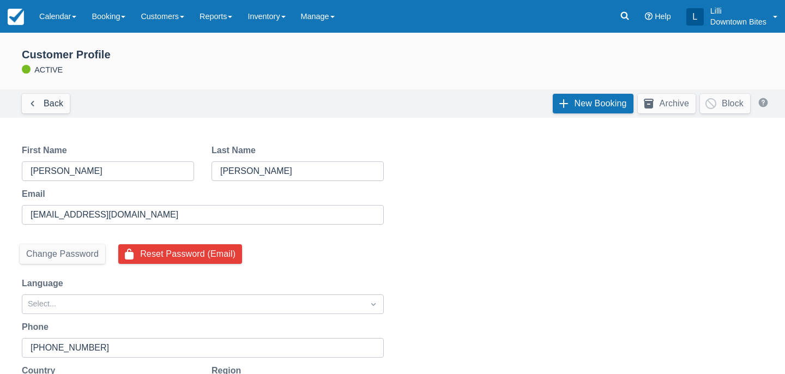
select select "50"
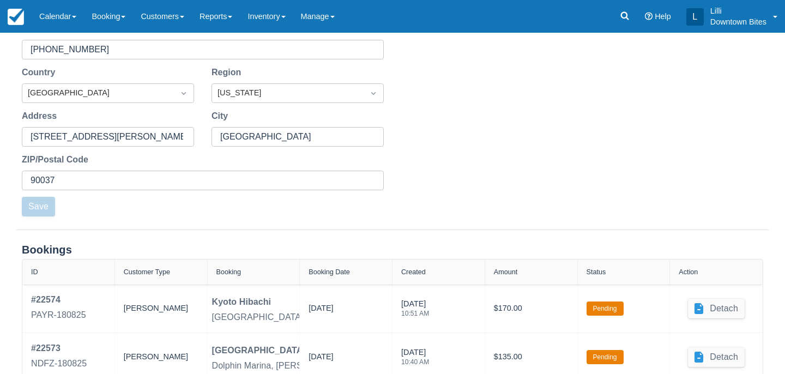
scroll to position [402, 0]
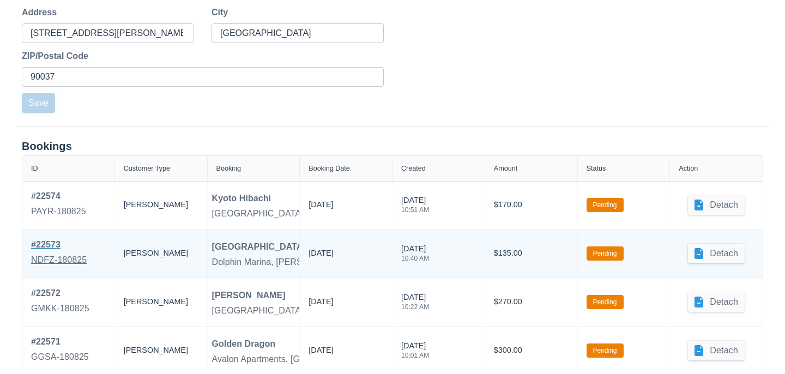
click at [52, 248] on div "# 22573" at bounding box center [59, 244] width 56 height 13
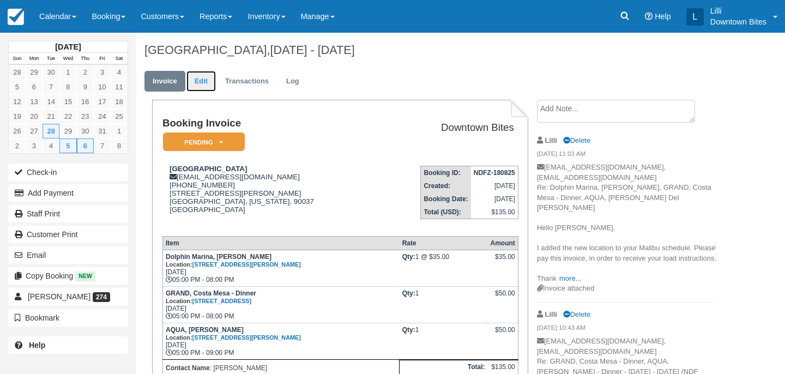
click at [202, 78] on link "Edit" at bounding box center [200, 81] width 29 height 21
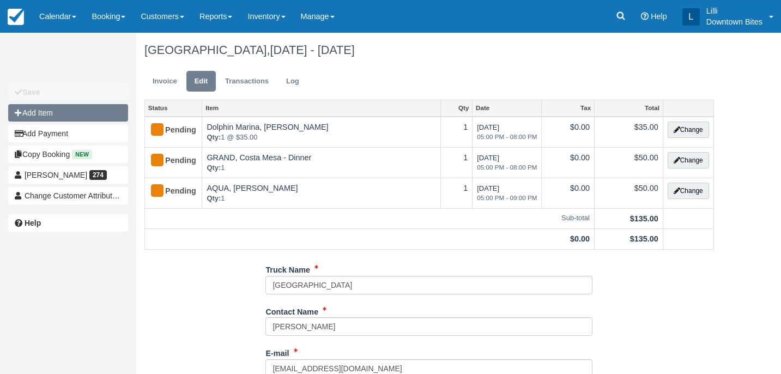
click at [76, 116] on button "Add Item" at bounding box center [68, 112] width 120 height 17
type input "0.00"
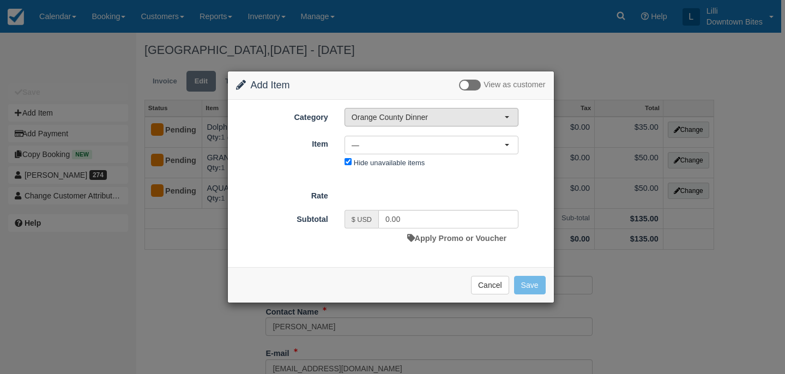
click at [454, 115] on span "Orange County Dinner" at bounding box center [428, 117] width 153 height 11
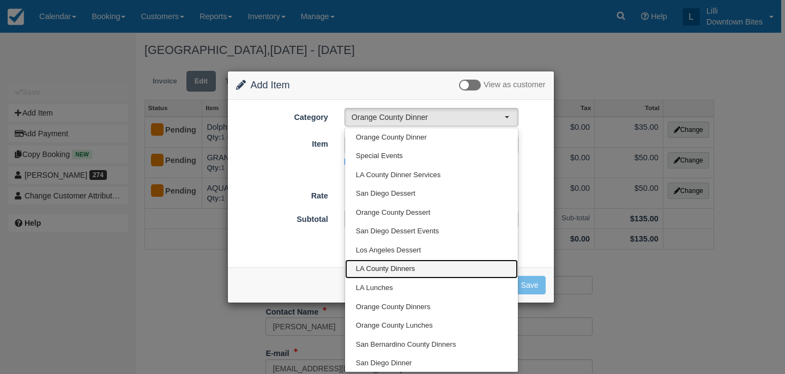
click at [403, 264] on span "LA County Dinners" at bounding box center [385, 269] width 59 height 10
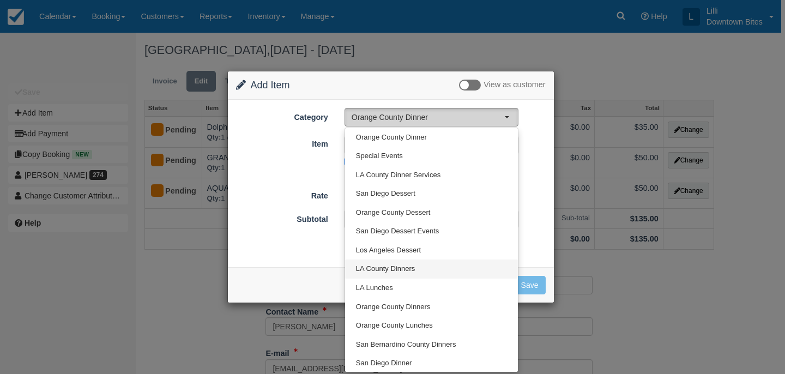
select select "2"
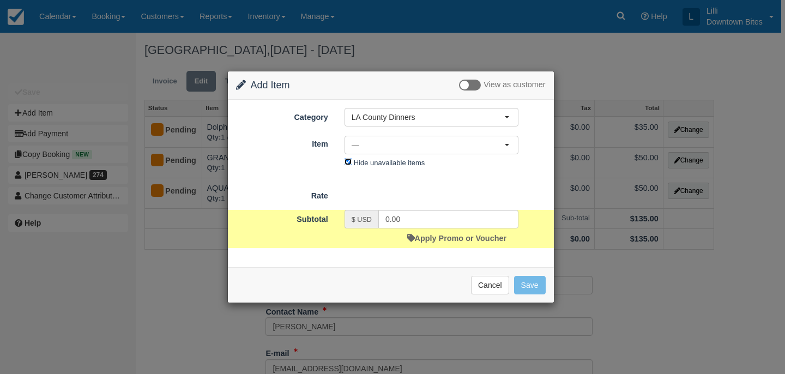
click at [348, 162] on input "Hide unavailable items" at bounding box center [348, 161] width 7 height 7
checkbox input "false"
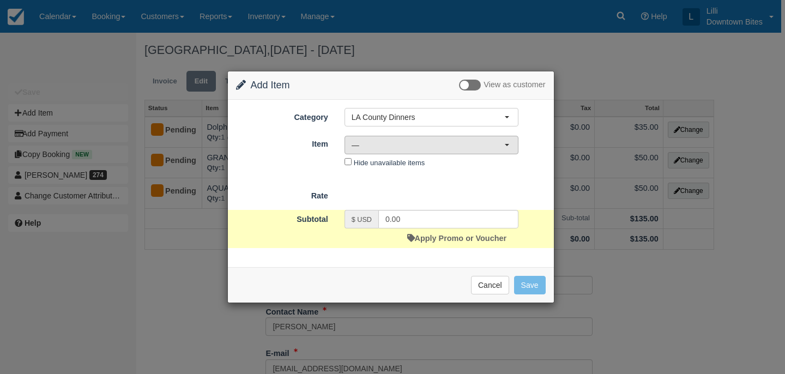
click at [396, 146] on span "—" at bounding box center [428, 145] width 153 height 11
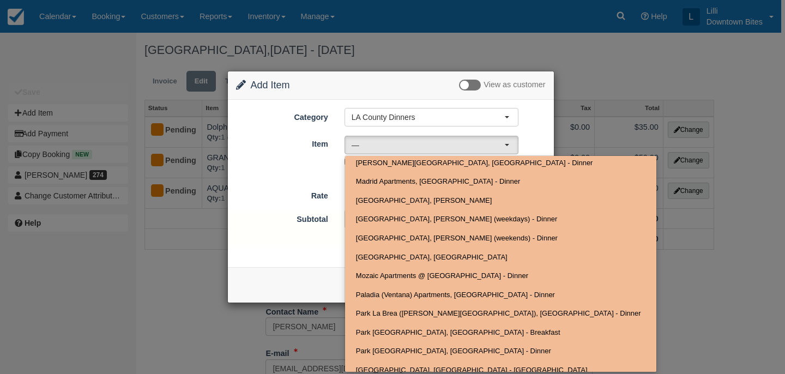
scroll to position [515, 0]
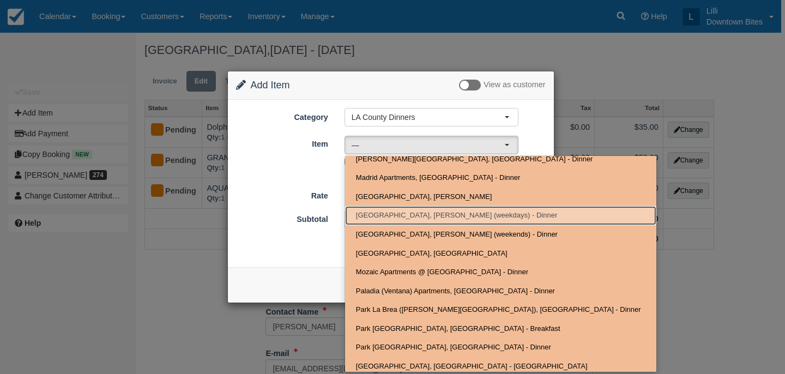
click at [399, 213] on span "Mariners Village, Marina Del Rey (weekdays) - Dinner" at bounding box center [456, 215] width 201 height 10
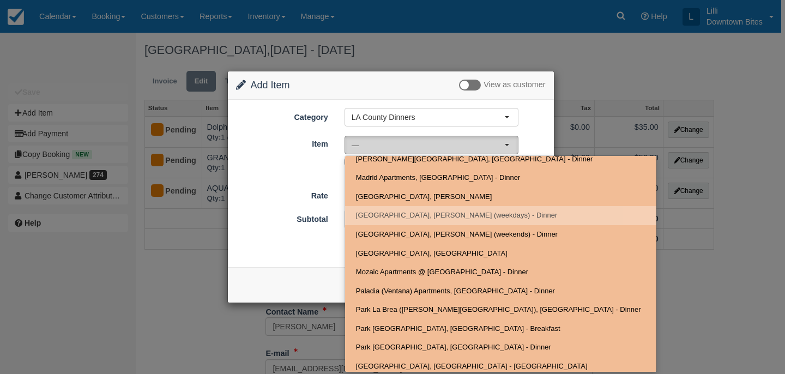
select select "797"
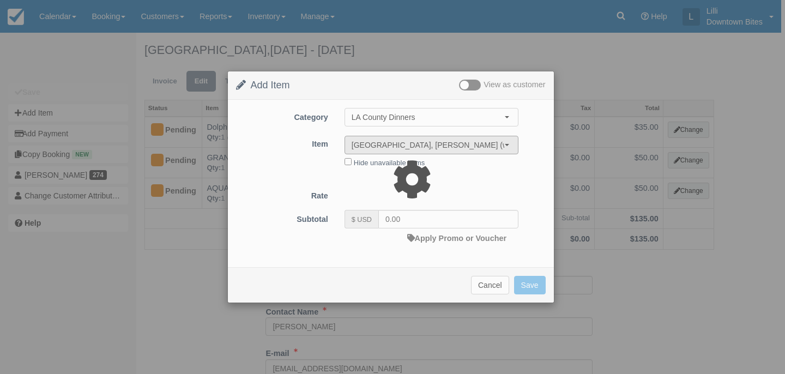
type input "35.00"
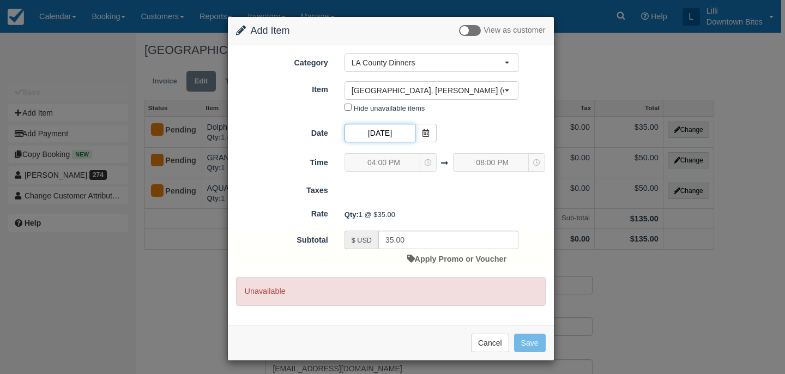
click at [390, 134] on input "10/28/25" at bounding box center [380, 133] width 71 height 19
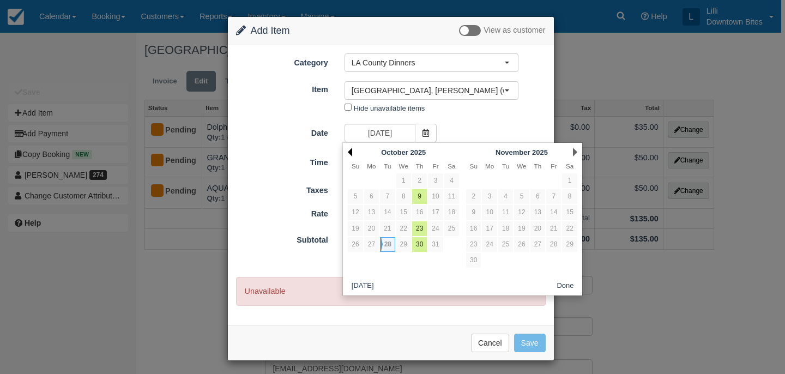
click at [351, 151] on link "Prev" at bounding box center [350, 152] width 4 height 9
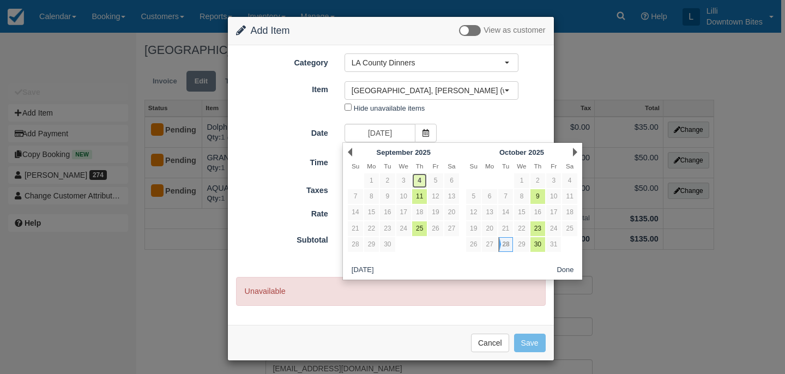
click at [421, 181] on link "4" at bounding box center [419, 180] width 15 height 15
type input "09/04/25"
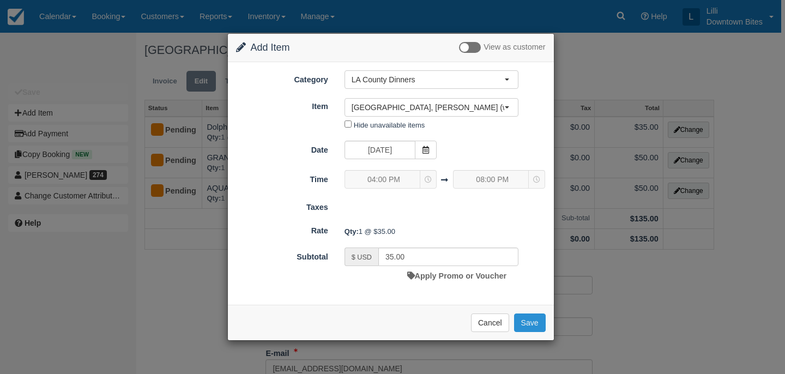
click at [533, 325] on button "Save" at bounding box center [530, 322] width 32 height 19
checkbox input "false"
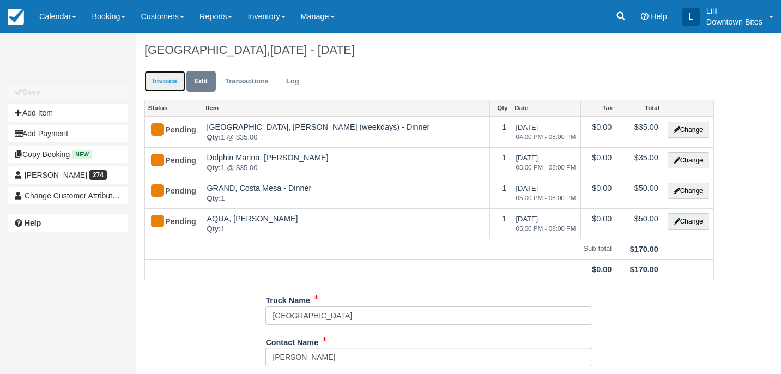
click at [160, 82] on link "Invoice" at bounding box center [164, 81] width 41 height 21
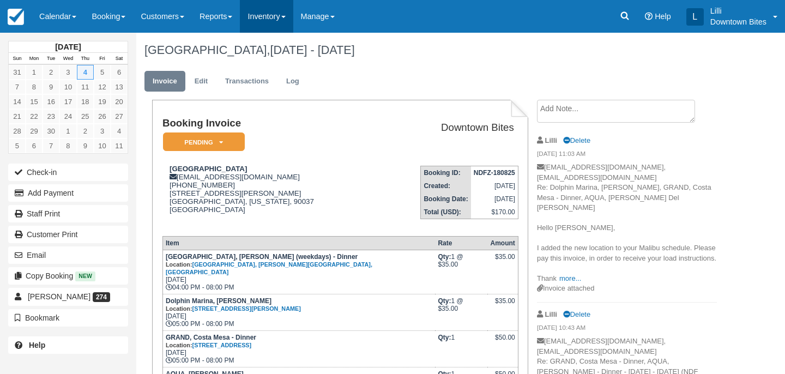
click at [282, 14] on link "Inventory" at bounding box center [266, 16] width 53 height 33
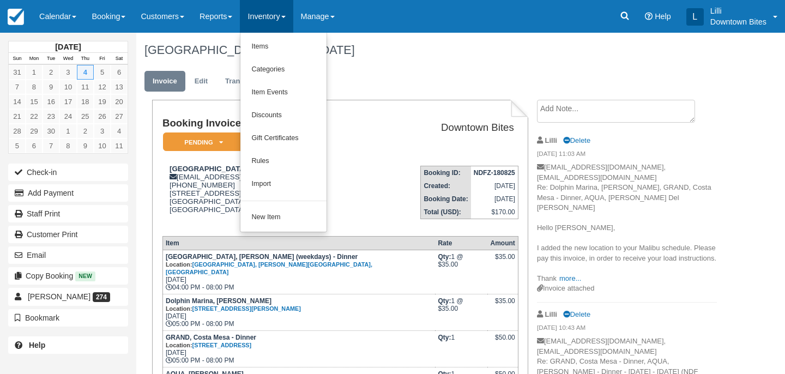
click at [431, 56] on h1 "[GEOGRAPHIC_DATA], [DATE] - [DATE]" at bounding box center [430, 50] width 572 height 13
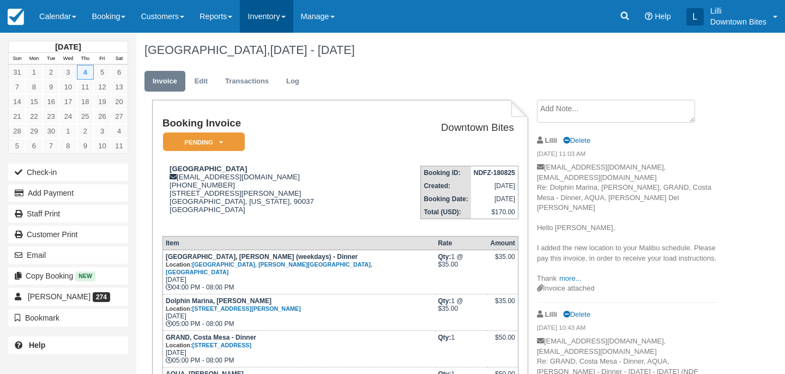
click at [262, 20] on link "Inventory" at bounding box center [266, 16] width 53 height 33
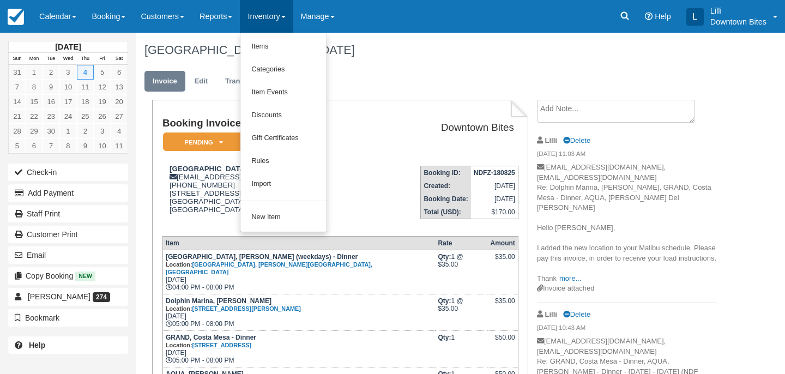
click at [373, 55] on h1 "[GEOGRAPHIC_DATA], [DATE] - [DATE]" at bounding box center [430, 50] width 572 height 13
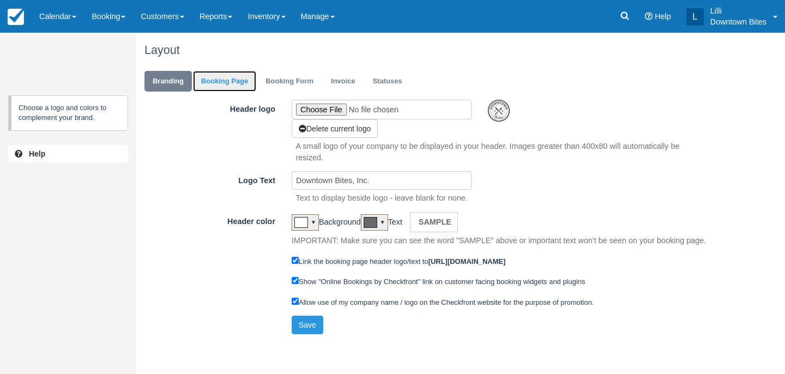
click at [228, 76] on link "Booking Page" at bounding box center [224, 81] width 63 height 21
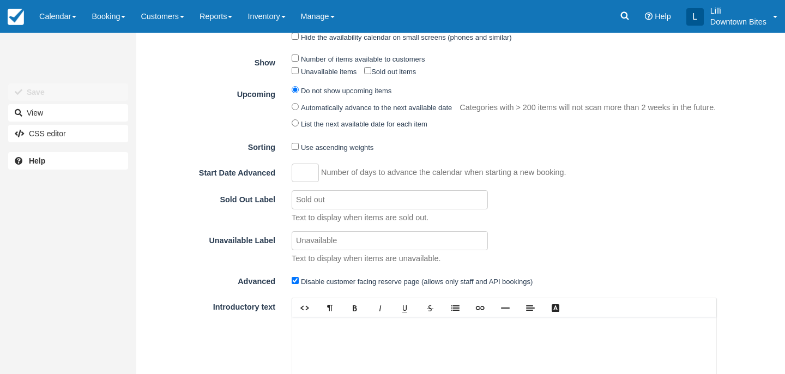
scroll to position [333, 0]
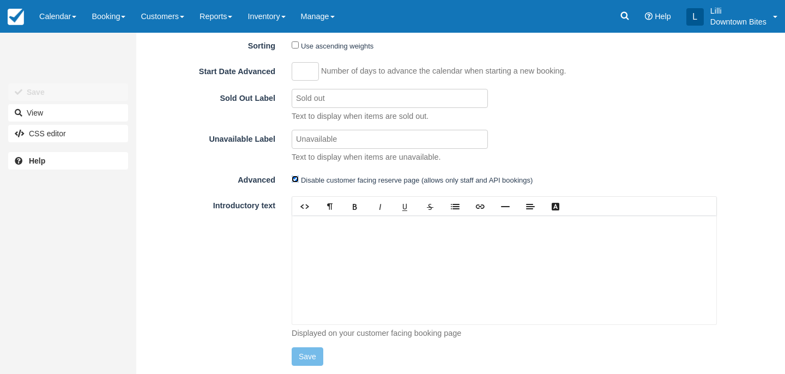
click at [296, 182] on input "Advanced" at bounding box center [295, 179] width 7 height 7
checkbox input "false"
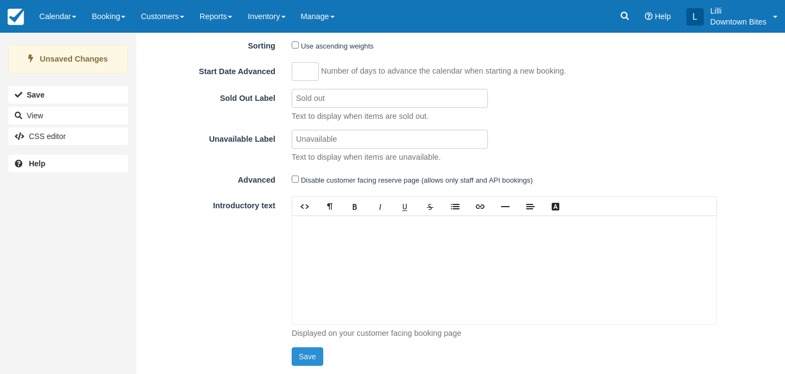
click at [312, 354] on button "Save" at bounding box center [308, 356] width 32 height 19
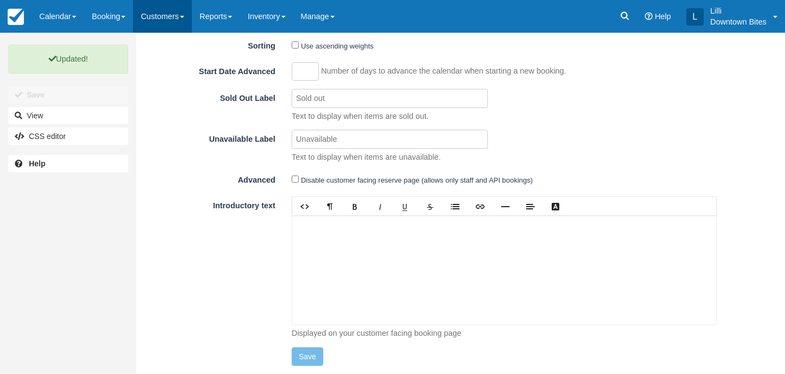
click at [161, 18] on link "Customers" at bounding box center [162, 16] width 59 height 33
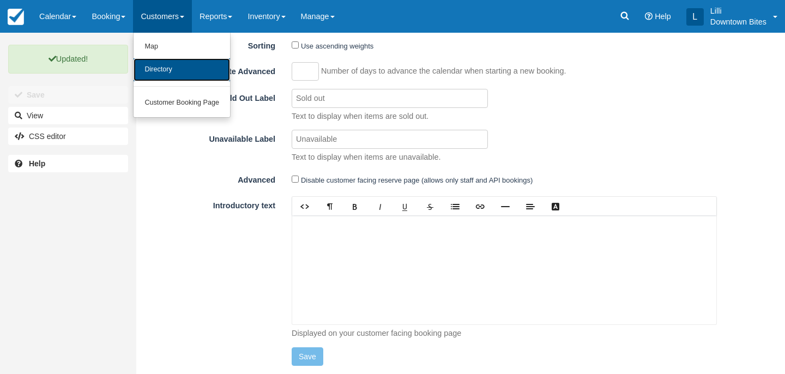
click at [164, 70] on link "Directory" at bounding box center [182, 69] width 97 height 23
